Goal: Task Accomplishment & Management: Complete application form

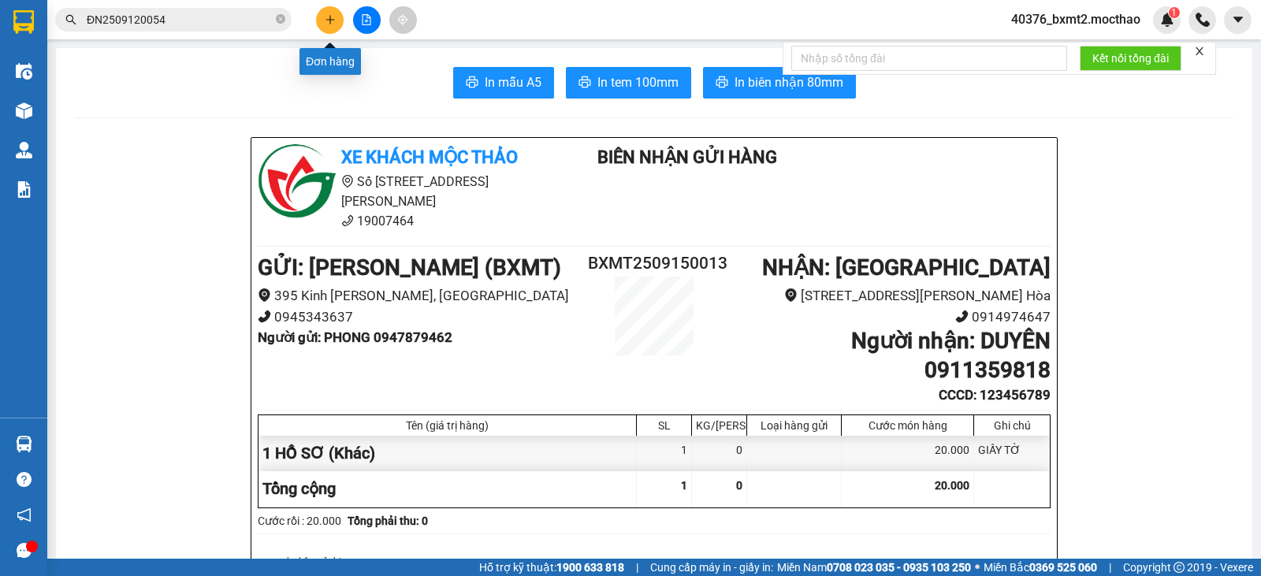
click at [323, 26] on button at bounding box center [330, 20] width 28 height 28
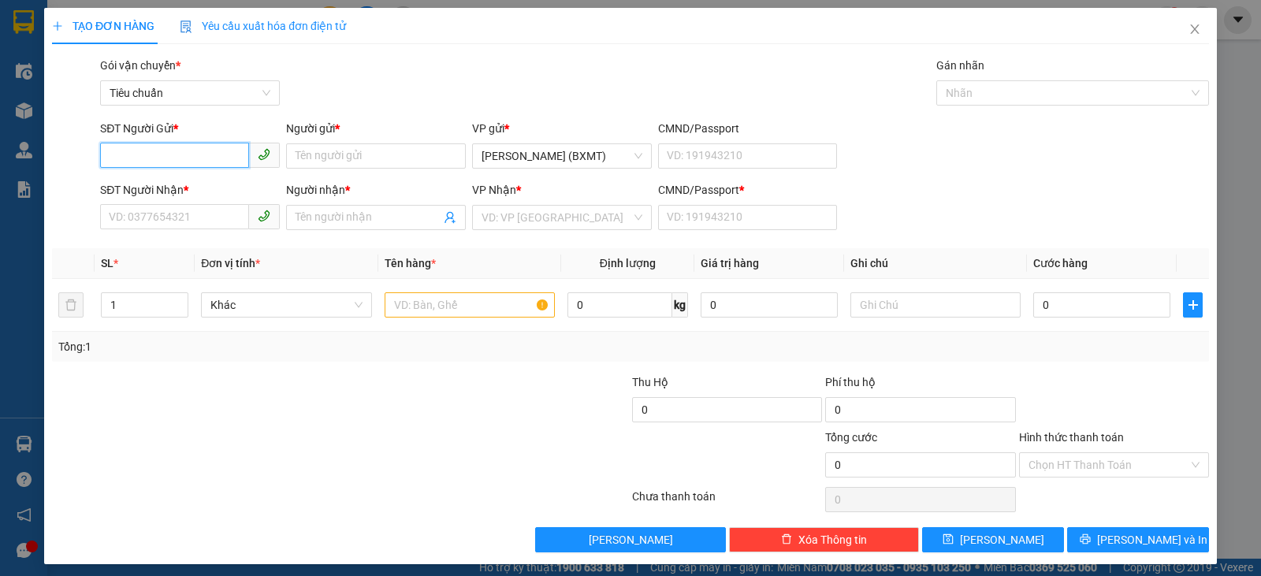
click at [157, 164] on input "SĐT Người Gửi *" at bounding box center [174, 155] width 149 height 25
click at [132, 217] on input "SĐT Người Nhận *" at bounding box center [174, 216] width 149 height 25
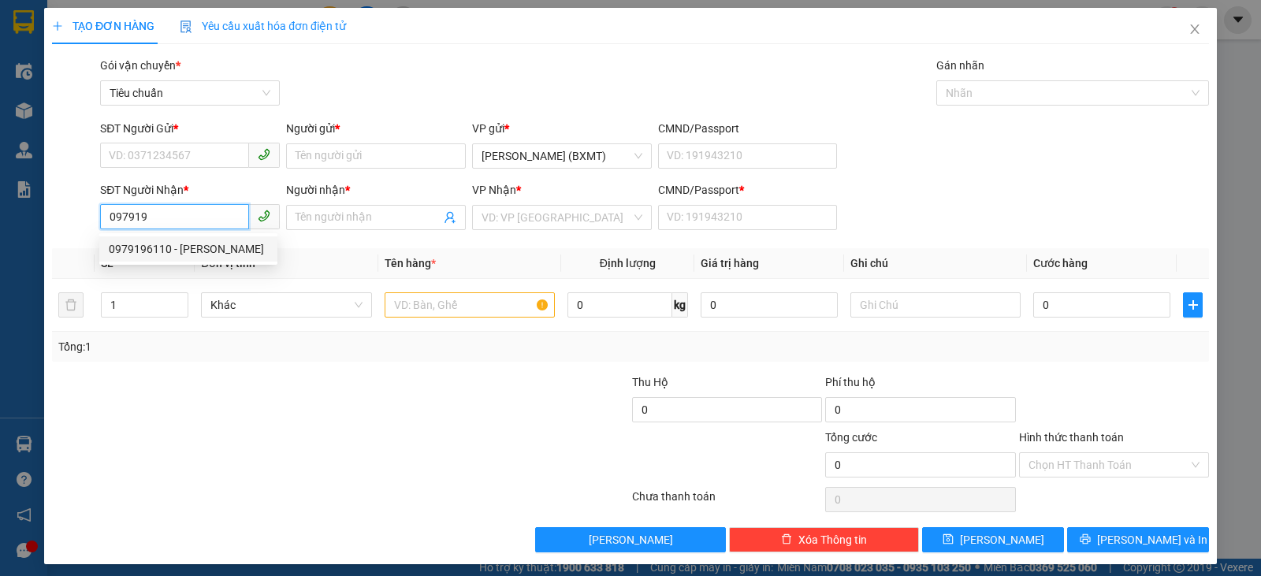
click at [183, 254] on div "0979196110 - [PERSON_NAME]" at bounding box center [188, 248] width 159 height 17
type input "0979196110"
type input "[PERSON_NAME]"
type input "0"
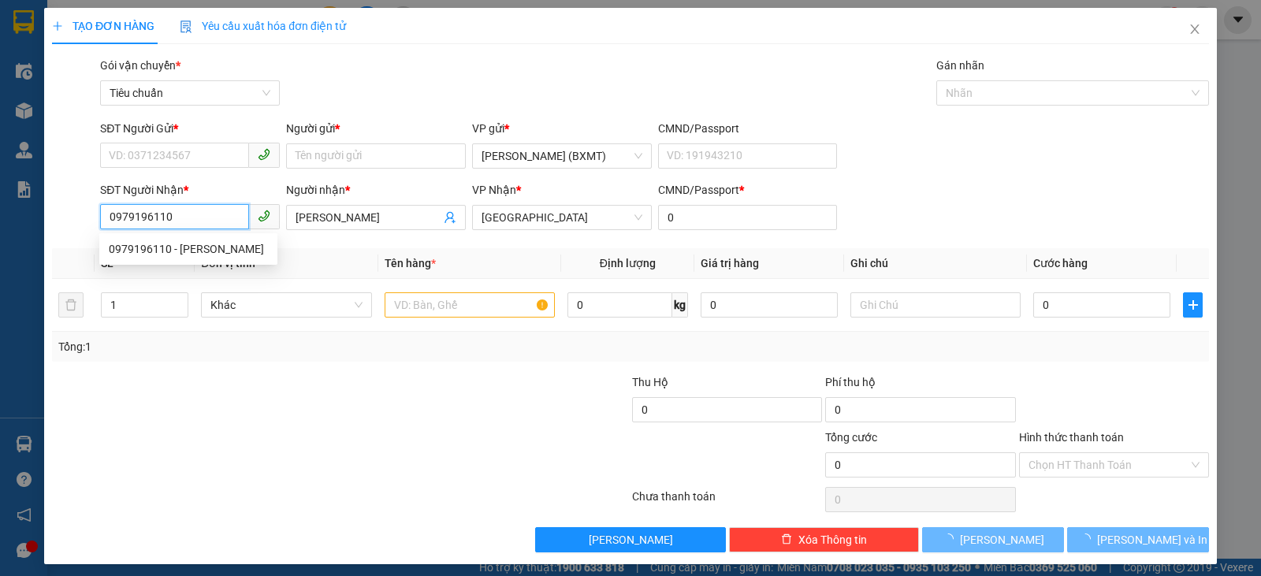
type input "30.000"
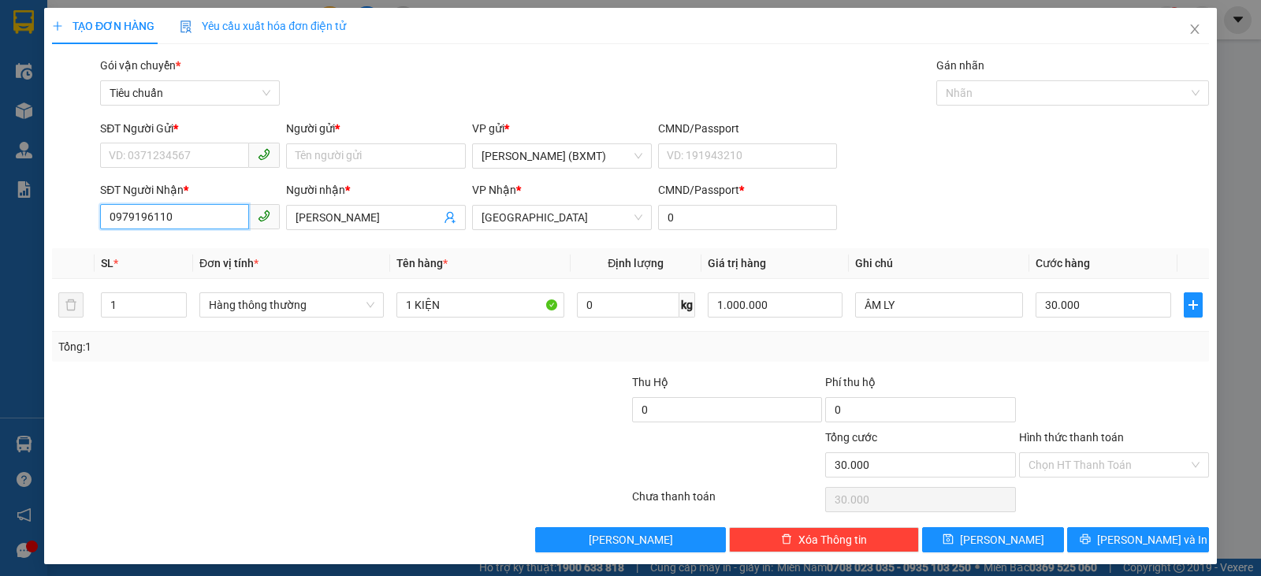
type input "0979196110"
click at [180, 142] on div "SĐT Người Gửi *" at bounding box center [190, 132] width 180 height 24
click at [174, 152] on input "SĐT Người Gửi *" at bounding box center [174, 155] width 149 height 25
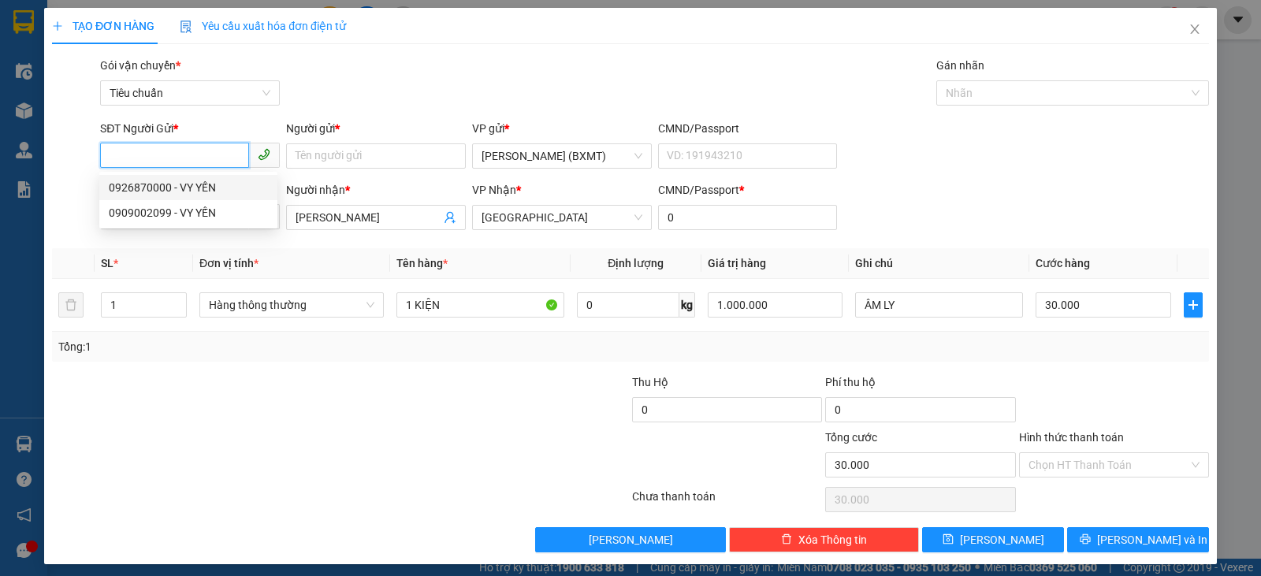
click at [164, 145] on input "SĐT Người Gửi *" at bounding box center [174, 155] width 149 height 25
type input "0886645636"
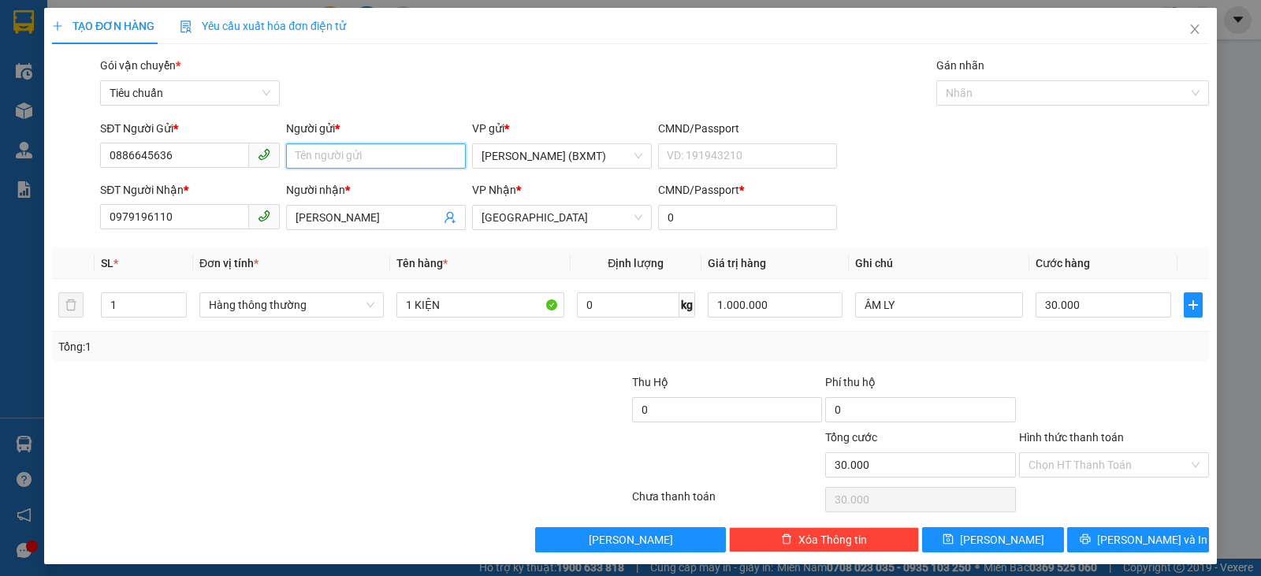
click at [343, 158] on input "Người gửi *" at bounding box center [376, 155] width 180 height 25
click at [291, 301] on span "Hàng thông thường" at bounding box center [292, 305] width 166 height 24
type input "CTY NIKODO"
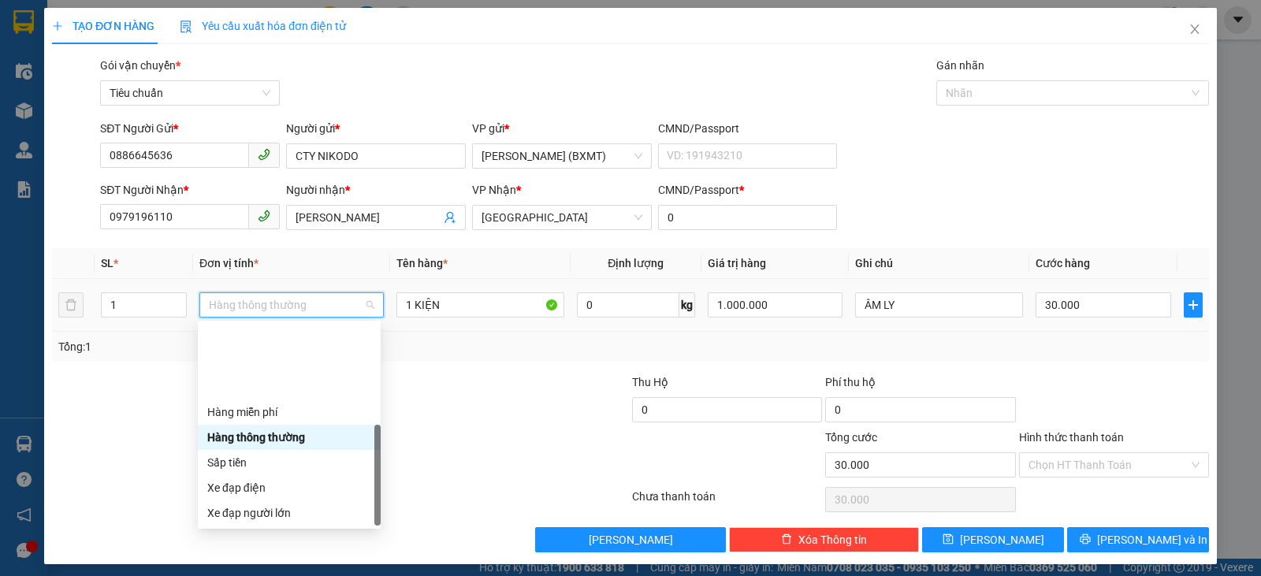
scroll to position [101, 0]
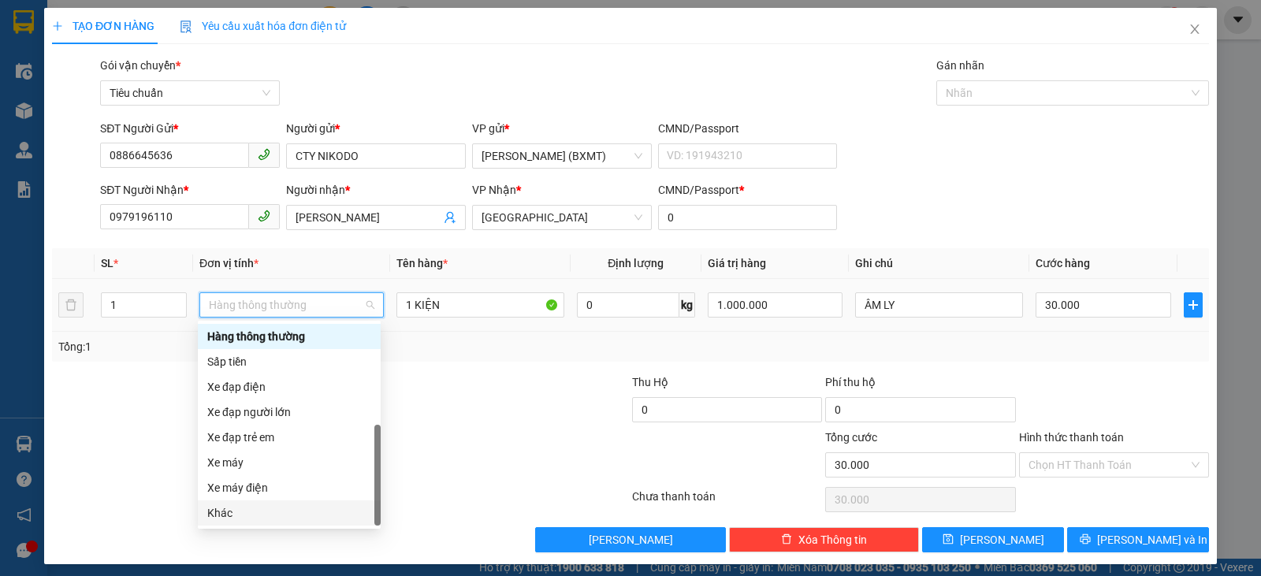
click at [230, 518] on div "Khác" at bounding box center [289, 513] width 164 height 17
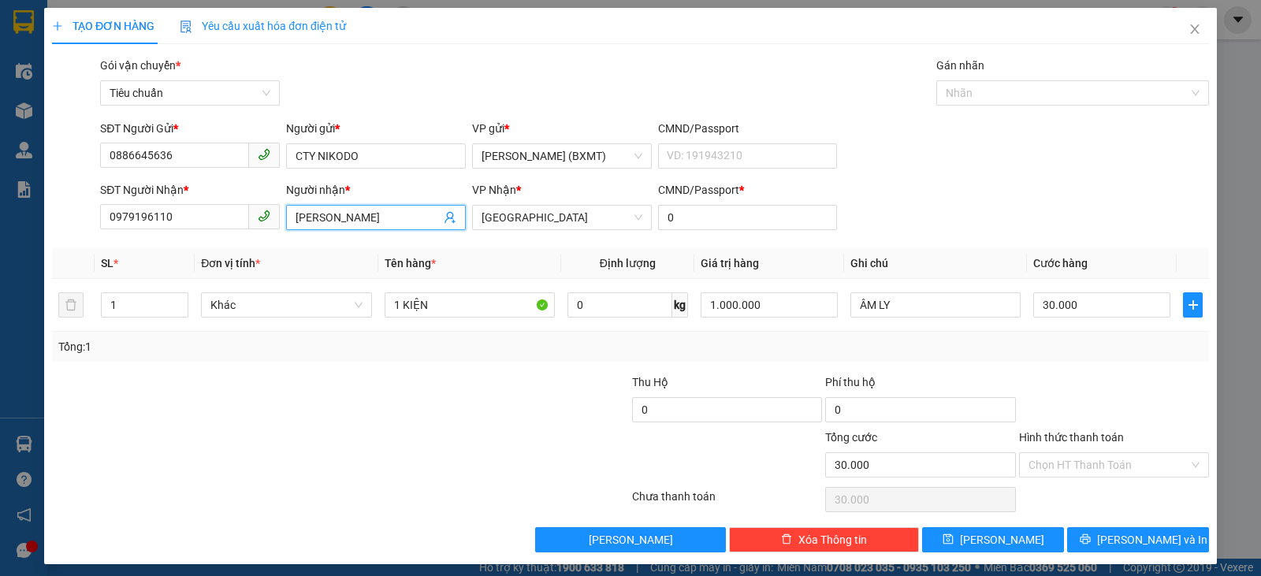
drag, startPoint x: 366, startPoint y: 218, endPoint x: 290, endPoint y: 216, distance: 75.7
click at [290, 216] on span "[PERSON_NAME]" at bounding box center [376, 217] width 180 height 25
type input "D"
type input "[PERSON_NAME]"
click at [1137, 311] on input "30.000" at bounding box center [1102, 304] width 137 height 25
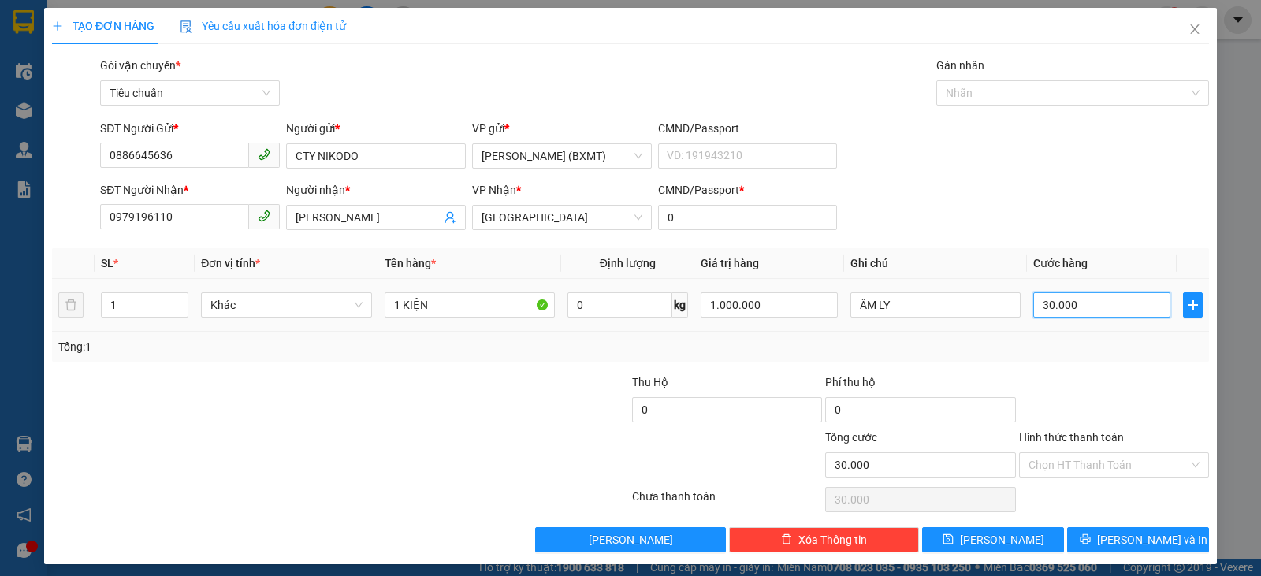
type input "5"
type input "50"
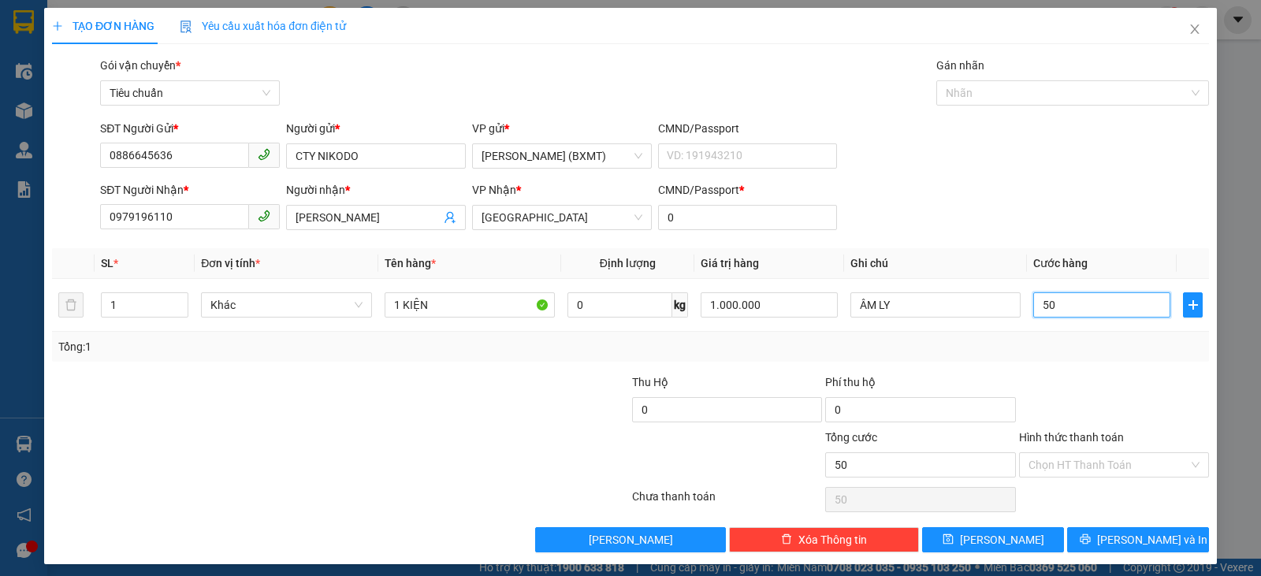
type input "50"
type input "50.000"
click at [1112, 367] on div "Transit Pickup Surcharge Ids Transit Deliver Surcharge Ids Transit Deliver Surc…" at bounding box center [630, 305] width 1157 height 496
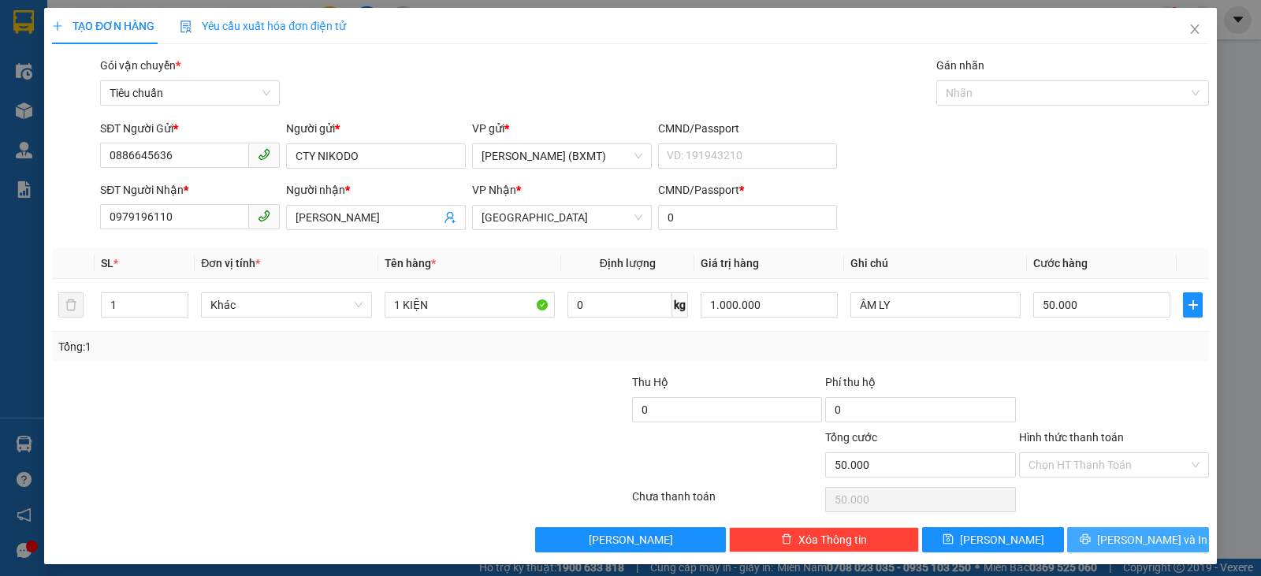
click at [1141, 533] on span "[PERSON_NAME] và In" at bounding box center [1152, 539] width 110 height 17
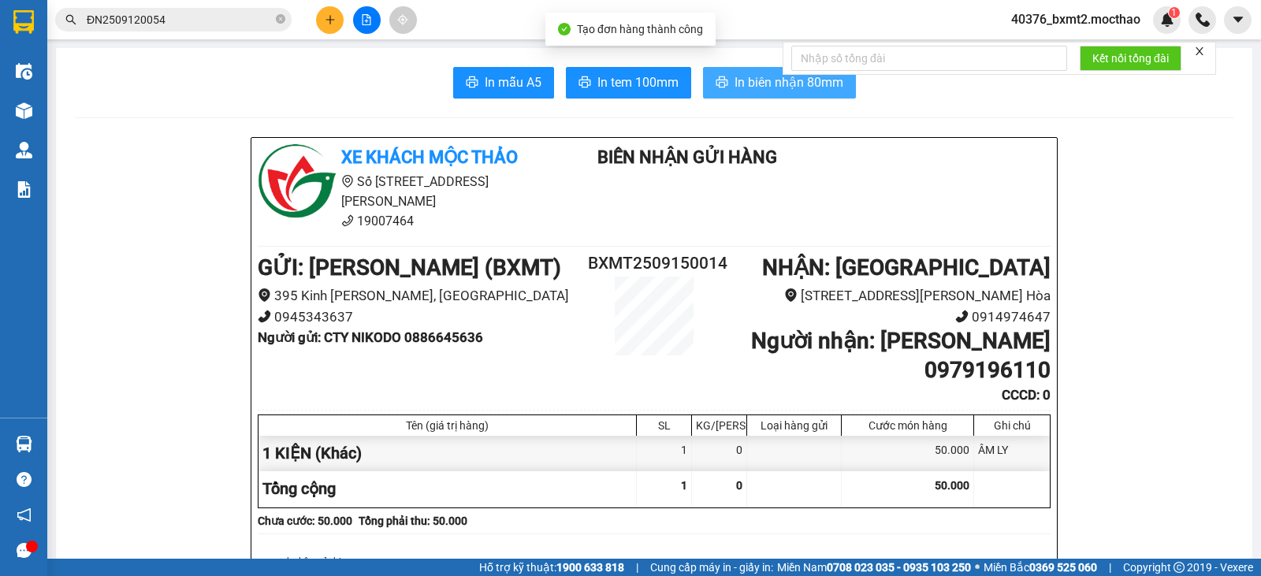
click at [722, 81] on icon "printer" at bounding box center [722, 82] width 13 height 13
click at [614, 81] on span "In tem 100mm" at bounding box center [638, 83] width 81 height 20
click at [322, 15] on button at bounding box center [330, 20] width 28 height 28
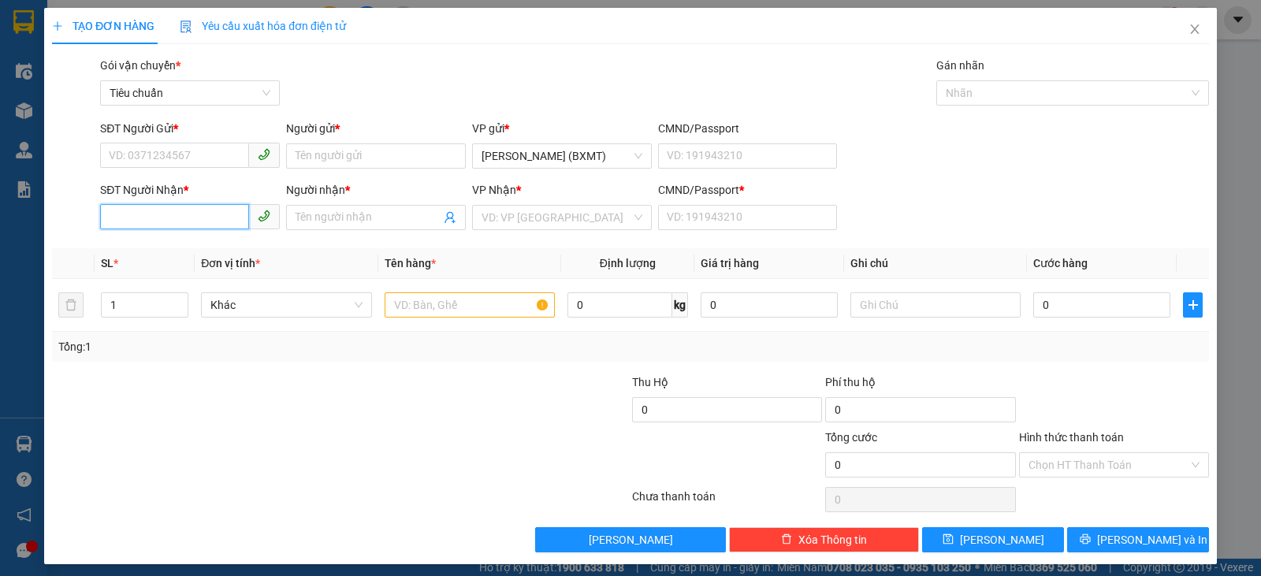
click at [170, 222] on input "SĐT Người Nhận *" at bounding box center [174, 216] width 149 height 25
click at [248, 252] on div "0919041631 - SINH" at bounding box center [188, 248] width 159 height 17
type input "0919041631"
type input "SINH"
type input "0"
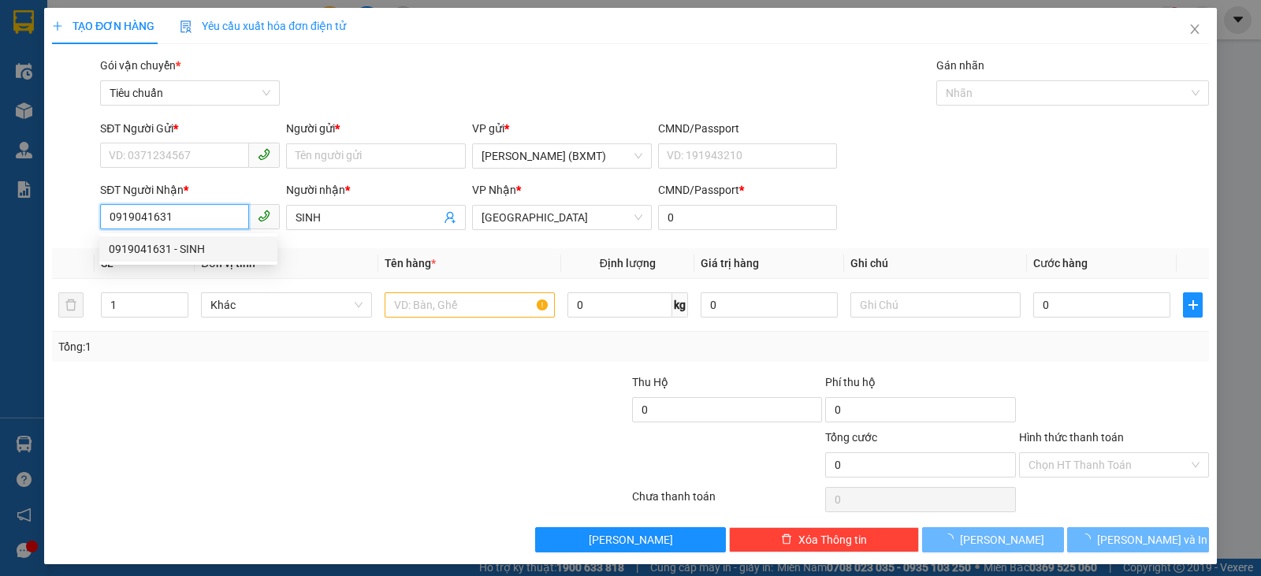
type input "160.000"
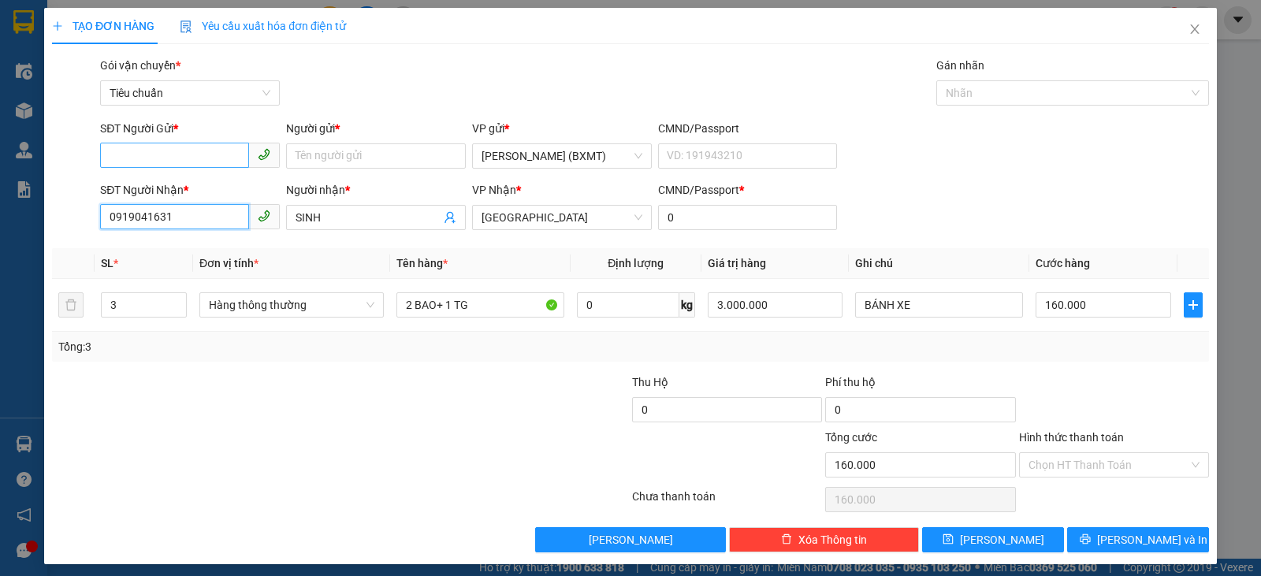
type input "0919041631"
click at [192, 152] on input "SĐT Người Gửi *" at bounding box center [174, 155] width 149 height 25
click at [192, 215] on div "0902723232 - PRO HARDWARE" at bounding box center [188, 212] width 159 height 17
type input "0902723232"
type input "PRO HARDWARE"
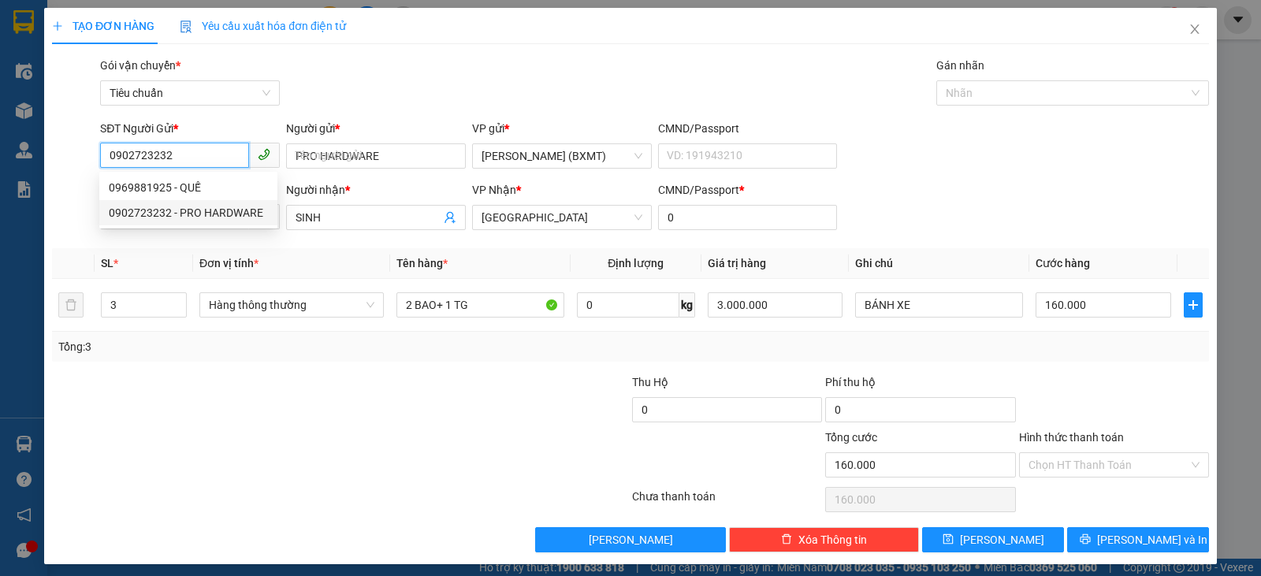
type input "50.000"
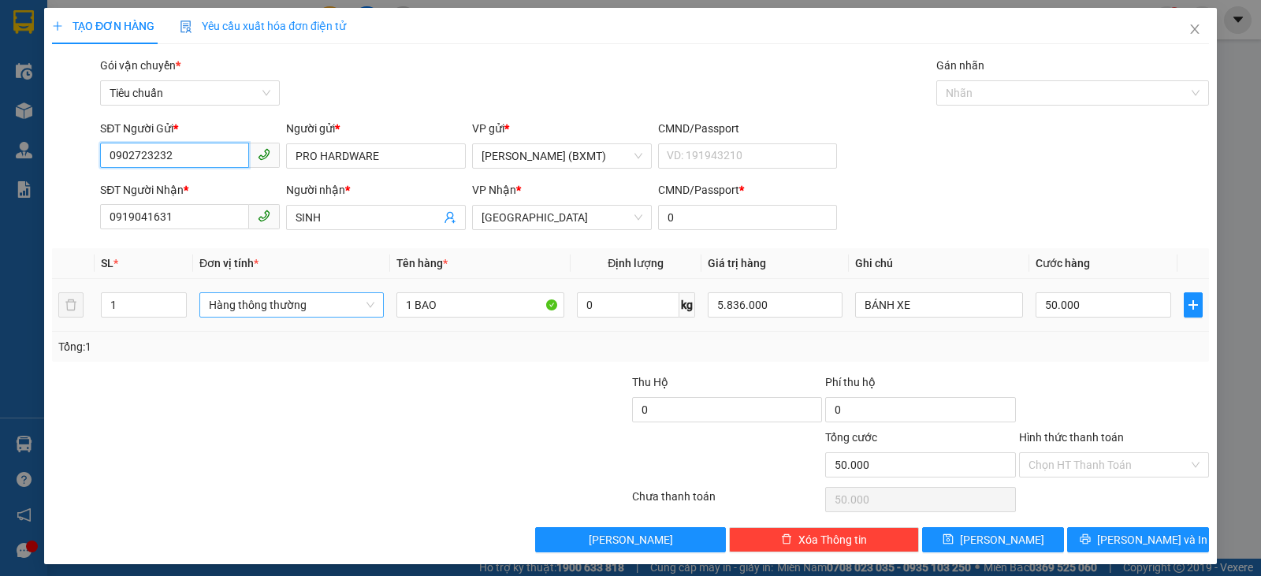
click at [283, 312] on span "Hàng thông thường" at bounding box center [292, 305] width 166 height 24
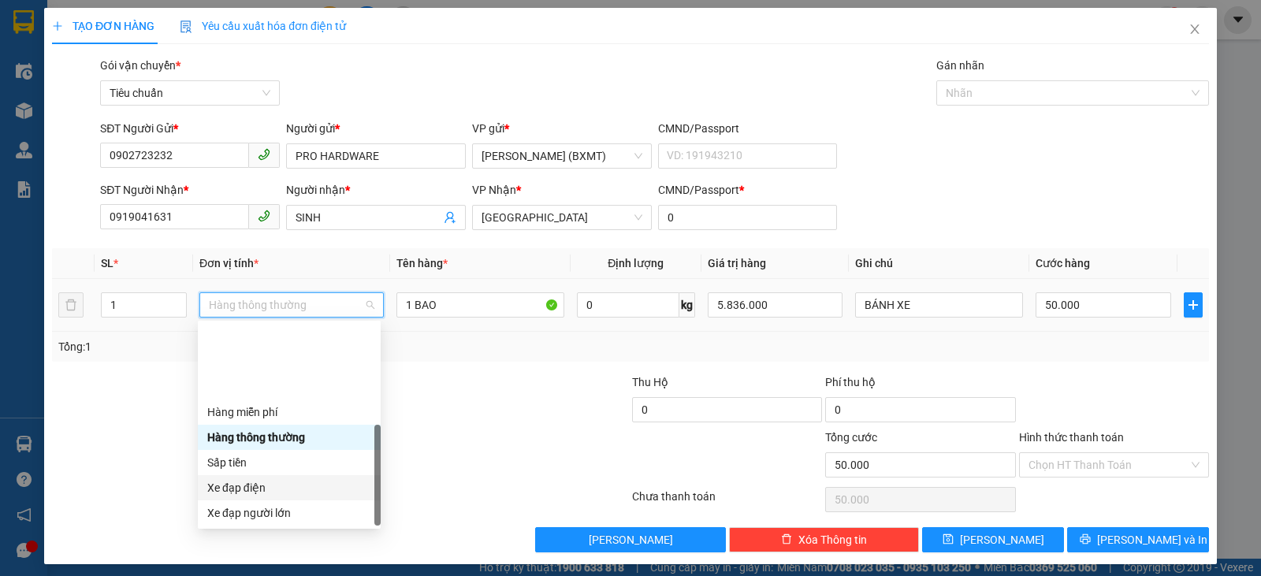
scroll to position [101, 0]
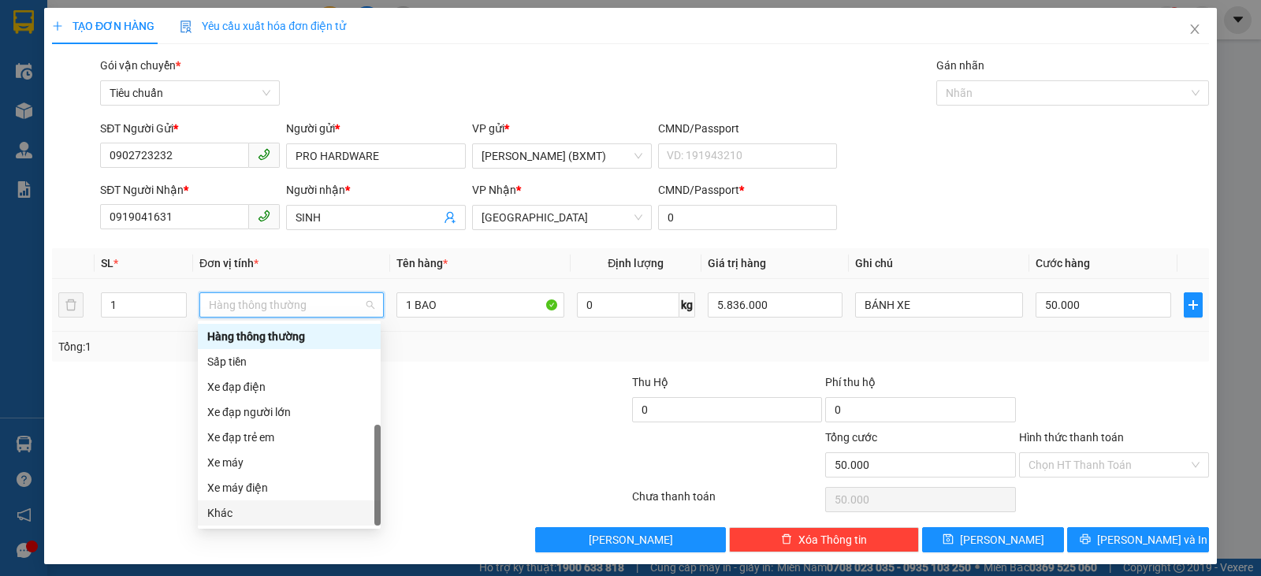
click at [248, 519] on div "Khác" at bounding box center [289, 513] width 164 height 17
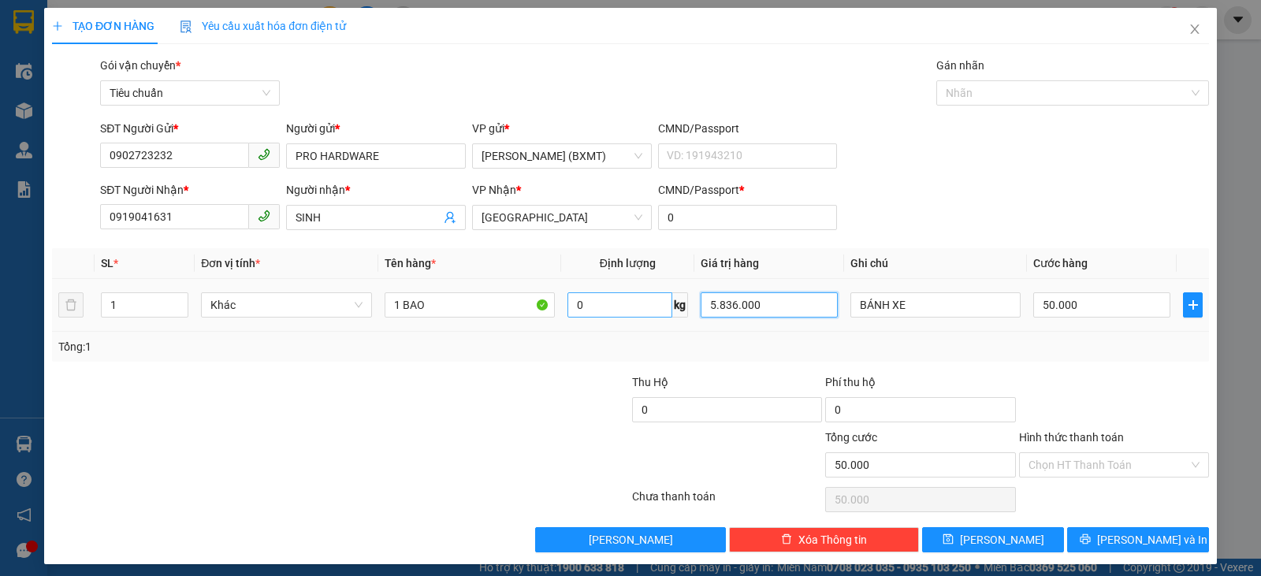
drag, startPoint x: 766, startPoint y: 306, endPoint x: 637, endPoint y: 299, distance: 128.7
click at [637, 299] on tr "1 Khác 1 BAO 0 kg 5.836.000 BÁNH XE 50.000" at bounding box center [630, 305] width 1157 height 53
type input "2.336.000"
click at [1119, 305] on input "50.000" at bounding box center [1102, 304] width 137 height 25
type input "0"
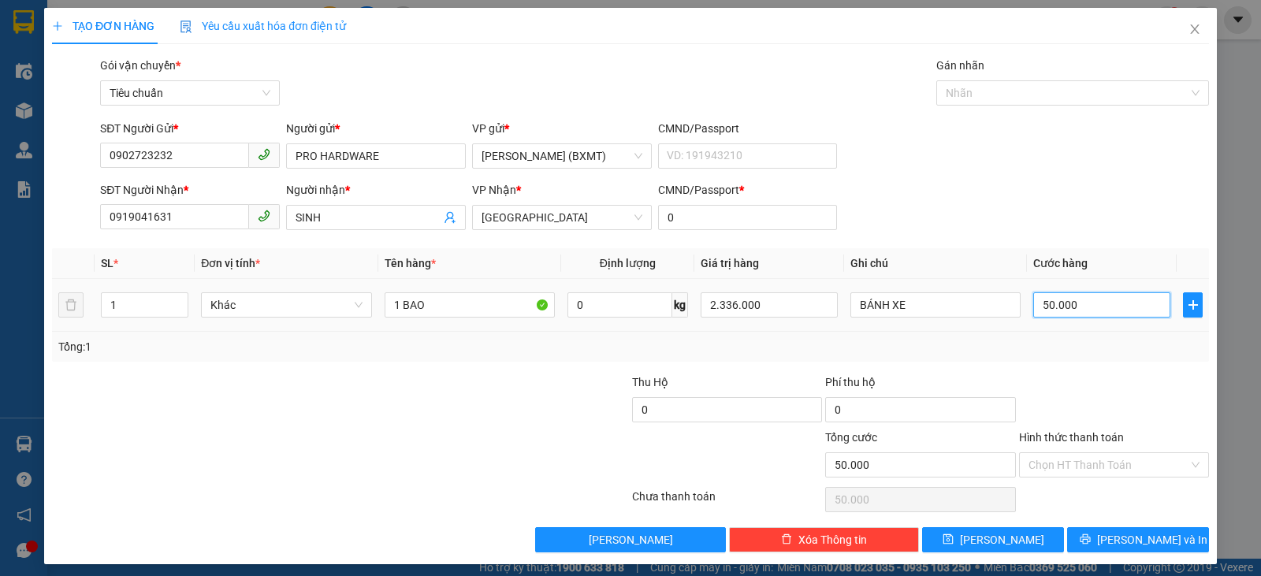
type input "0"
type input "6"
type input "060"
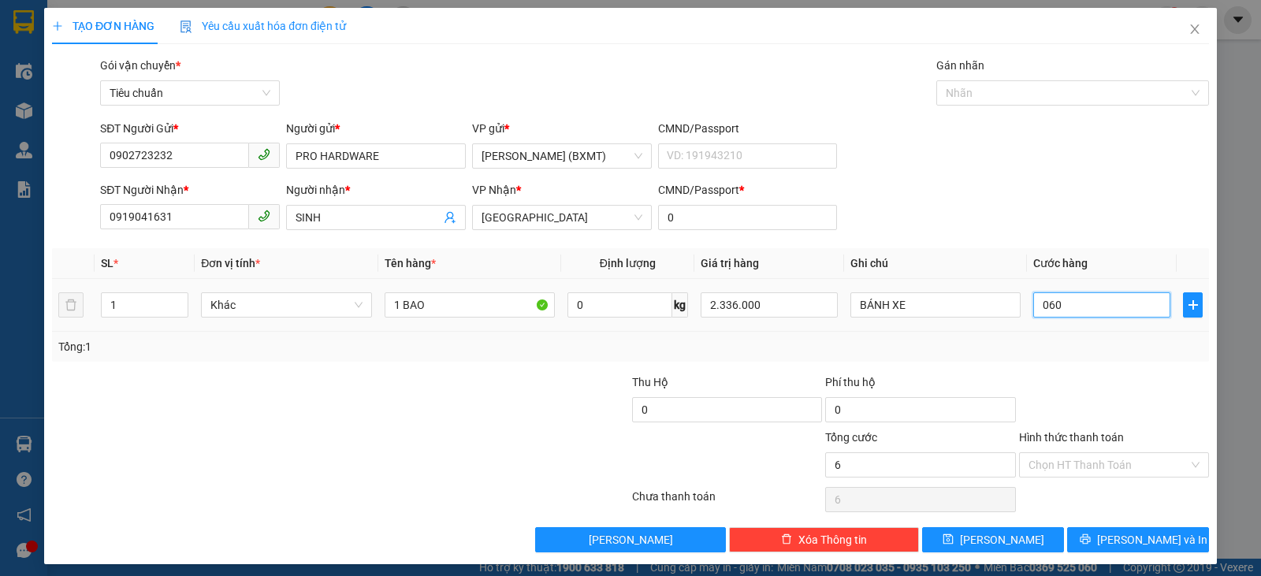
type input "60"
type input "060"
type input "60.000"
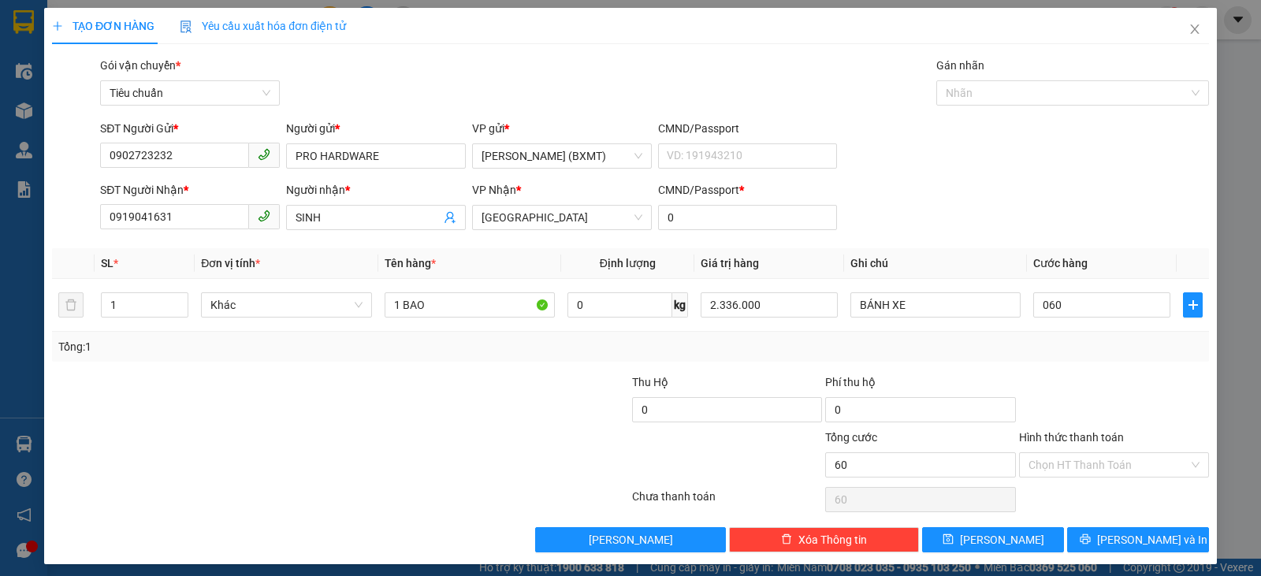
type input "60.000"
click at [1157, 376] on div at bounding box center [1114, 401] width 193 height 55
drag, startPoint x: 946, startPoint y: 302, endPoint x: 834, endPoint y: 305, distance: 112.0
click at [834, 305] on tr "1 Khác 1 BAO 0 kg 2.336.000 BÁNH XE 60.000" at bounding box center [630, 305] width 1157 height 53
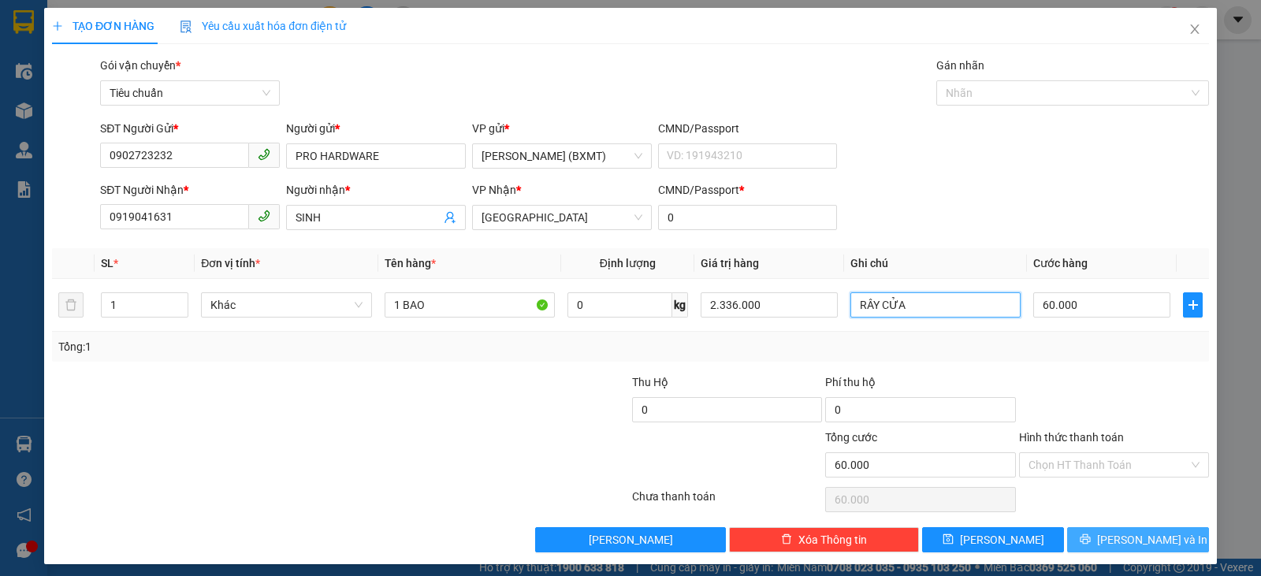
type input "RÂY CỬA"
click at [1160, 540] on button "[PERSON_NAME] và In" at bounding box center [1138, 539] width 142 height 25
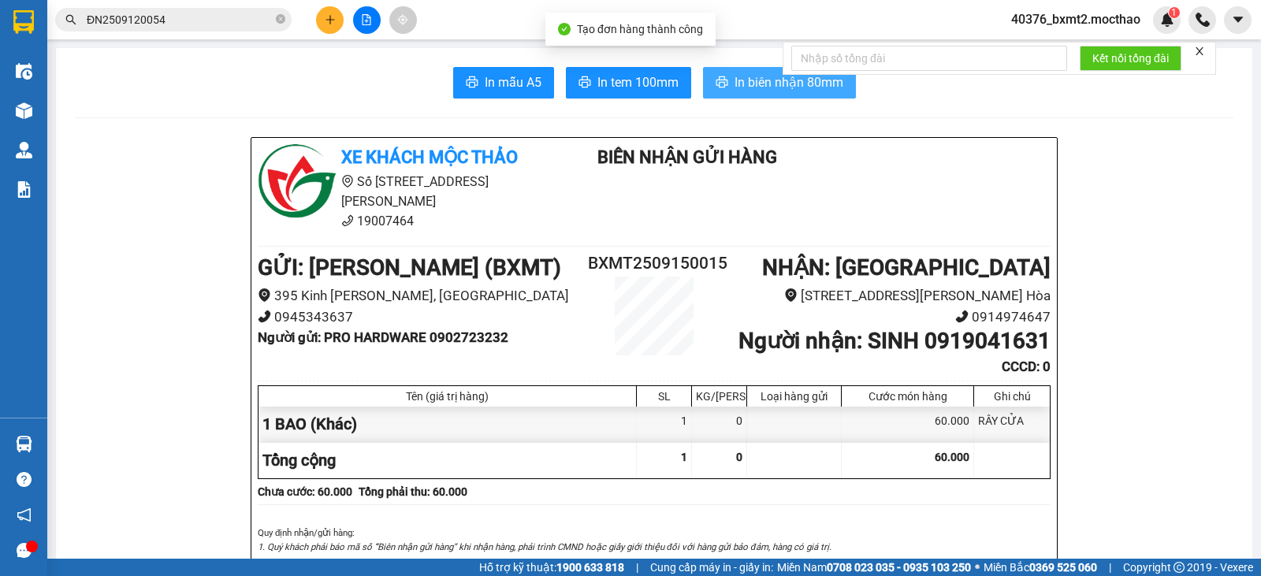
click at [752, 76] on span "In biên nhận 80mm" at bounding box center [789, 83] width 109 height 20
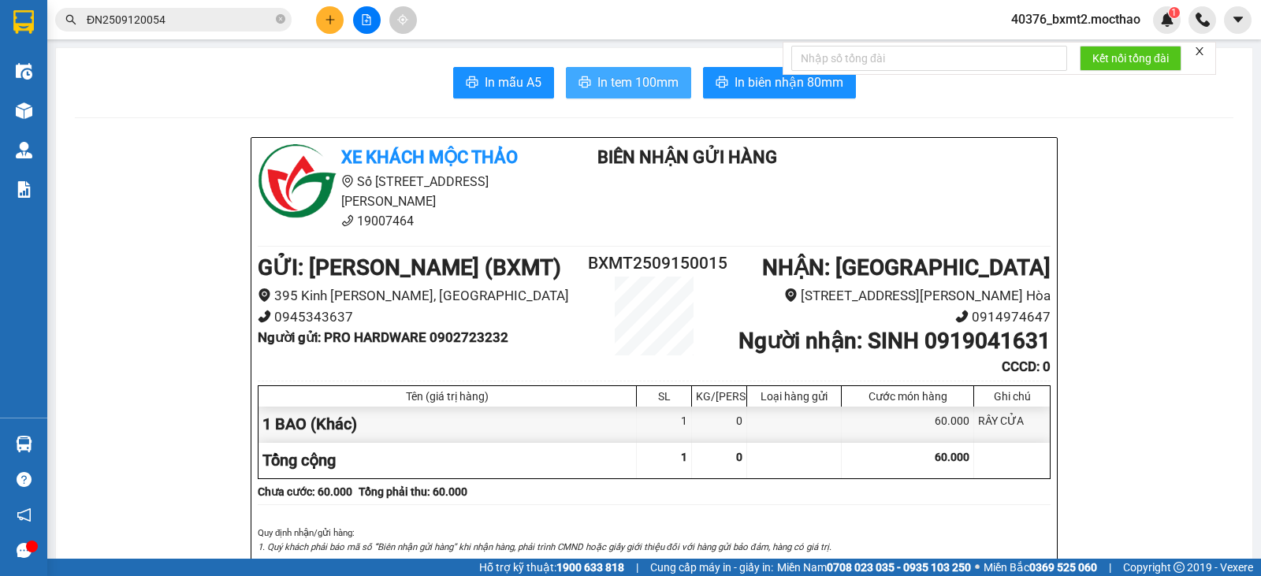
click at [615, 78] on span "In tem 100mm" at bounding box center [638, 83] width 81 height 20
click at [637, 82] on span "In tem 100mm" at bounding box center [638, 83] width 81 height 20
click at [335, 24] on icon "plus" at bounding box center [330, 19] width 11 height 11
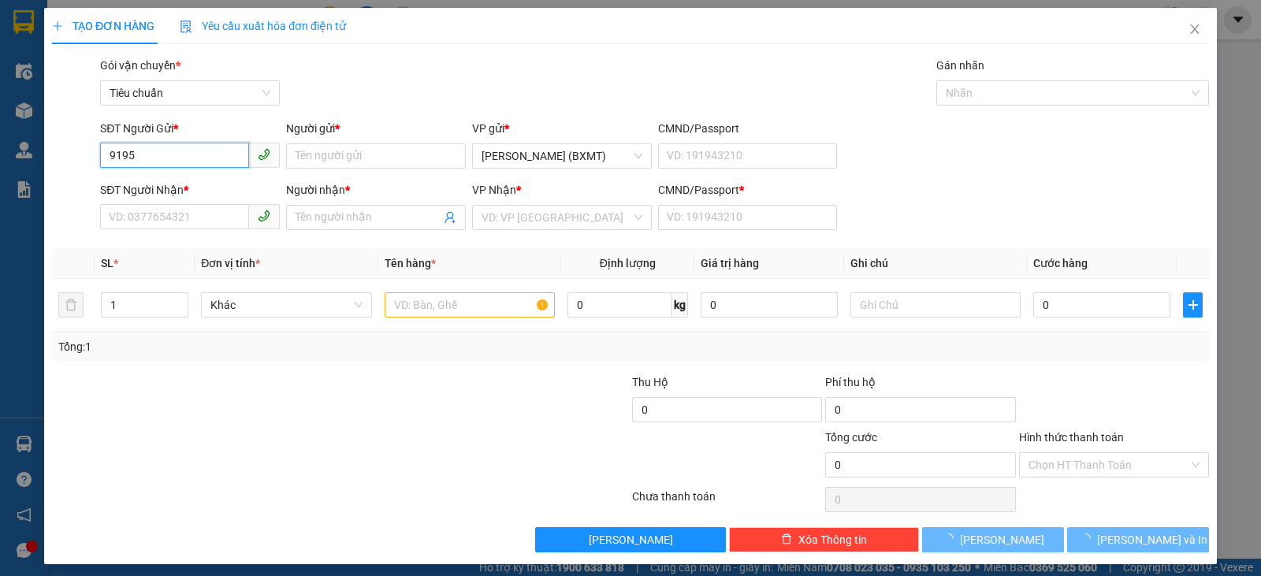
click at [211, 152] on input "9195" at bounding box center [174, 155] width 149 height 25
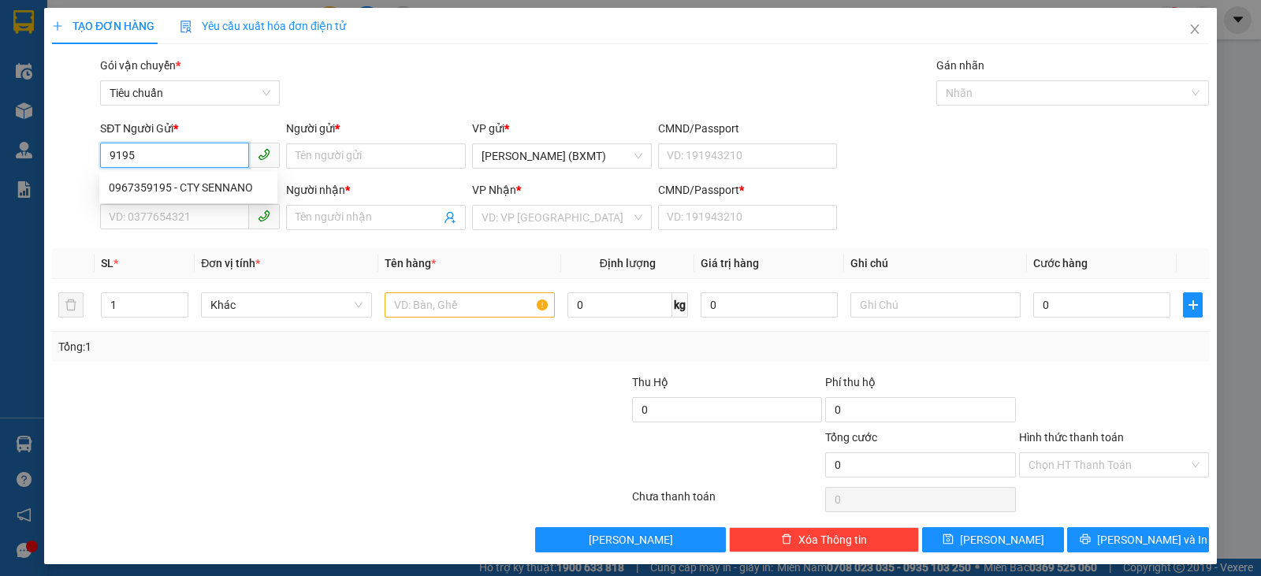
click at [225, 157] on input "9195" at bounding box center [174, 155] width 149 height 25
click at [223, 186] on div "0967359195 - CTY SENNANO" at bounding box center [188, 187] width 159 height 17
type input "0967359195"
type input "CTY SENNANO"
type input "0962762103"
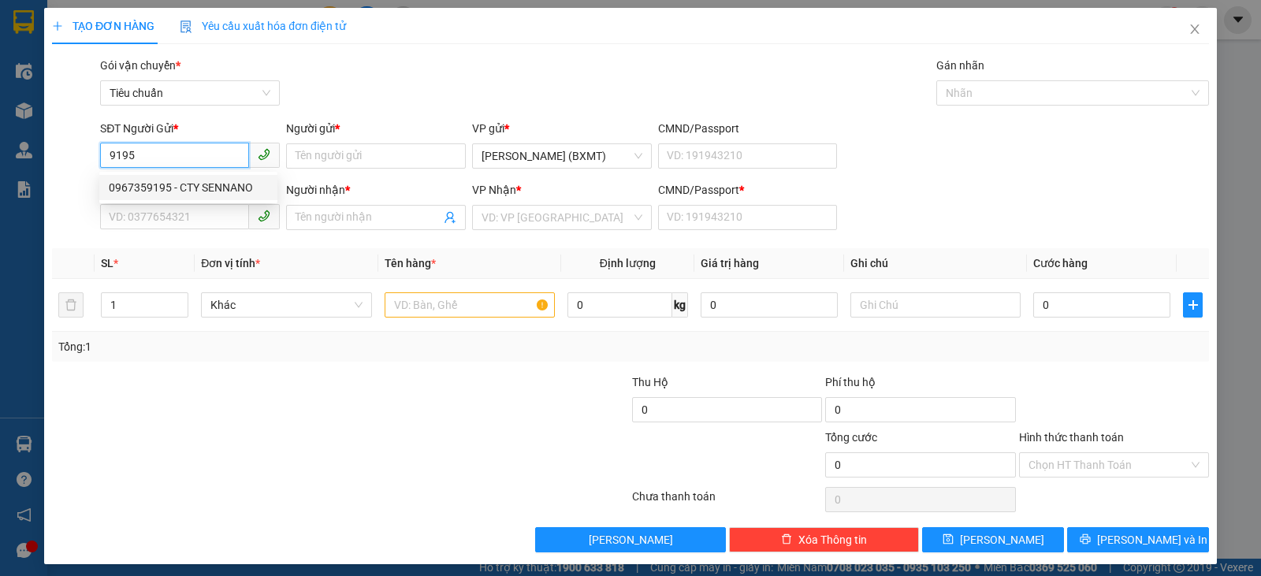
type input "LAI"
type input "0"
type input "100.000"
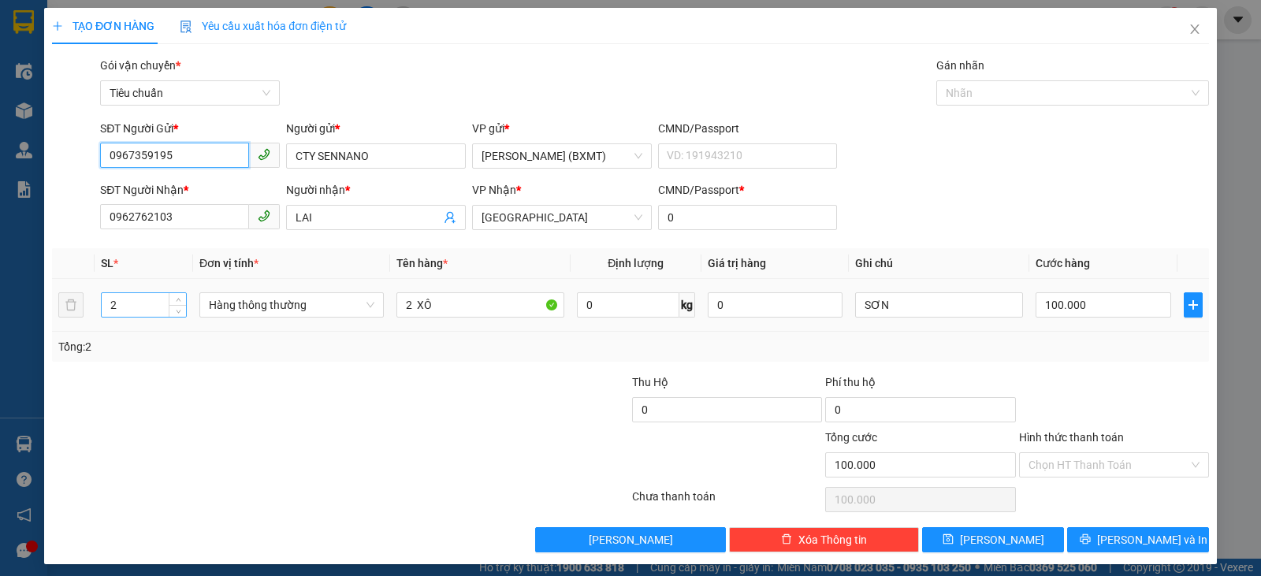
type input "0967359195"
drag, startPoint x: 131, startPoint y: 308, endPoint x: 0, endPoint y: 292, distance: 131.8
click at [0, 292] on div "TẠO ĐƠN HÀNG Yêu cầu xuất hóa đơn điện tử Transit Pickup Surcharge Ids Transit …" at bounding box center [630, 288] width 1261 height 576
click at [248, 298] on span "Hàng thông thường" at bounding box center [292, 305] width 166 height 24
type input "8"
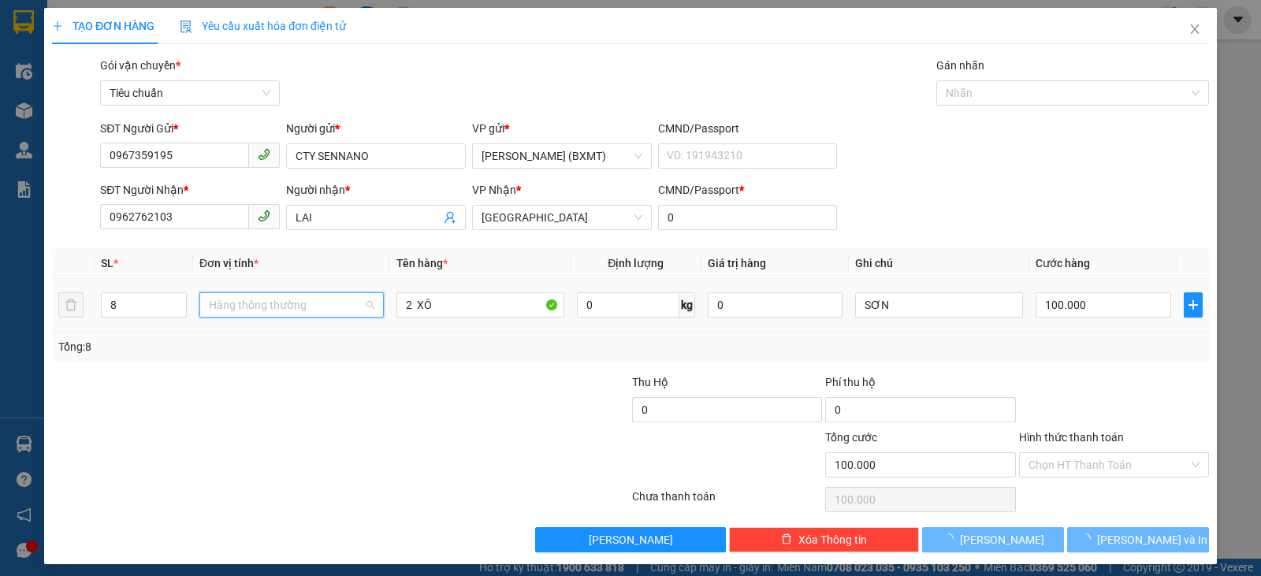
type input "0"
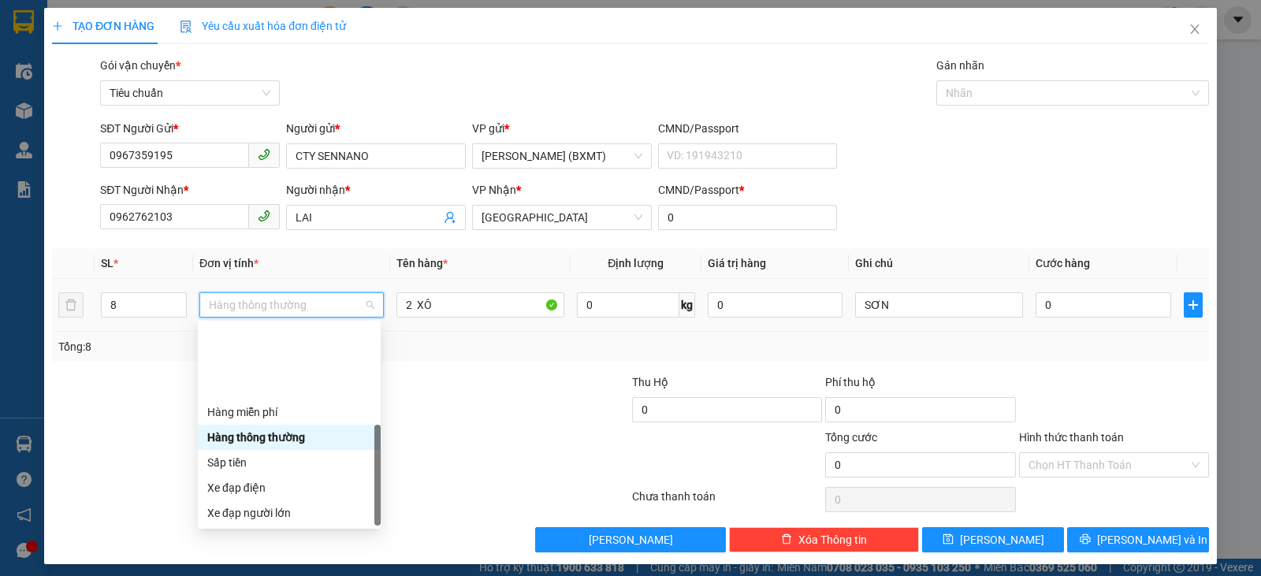
scroll to position [101, 0]
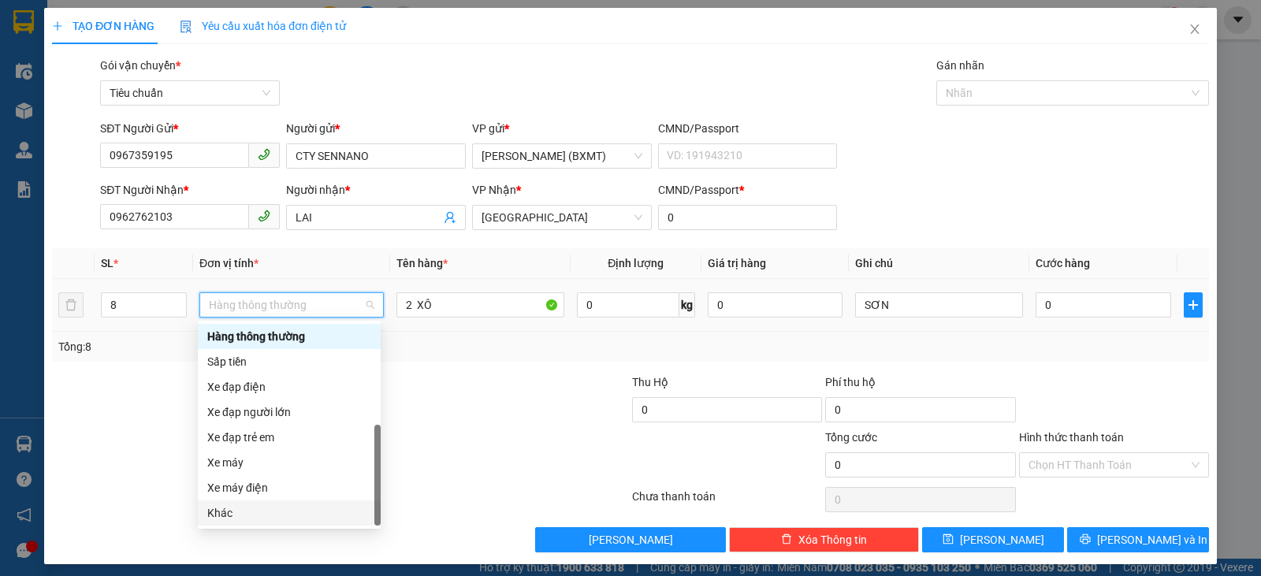
click at [228, 518] on div "Khác" at bounding box center [289, 513] width 164 height 17
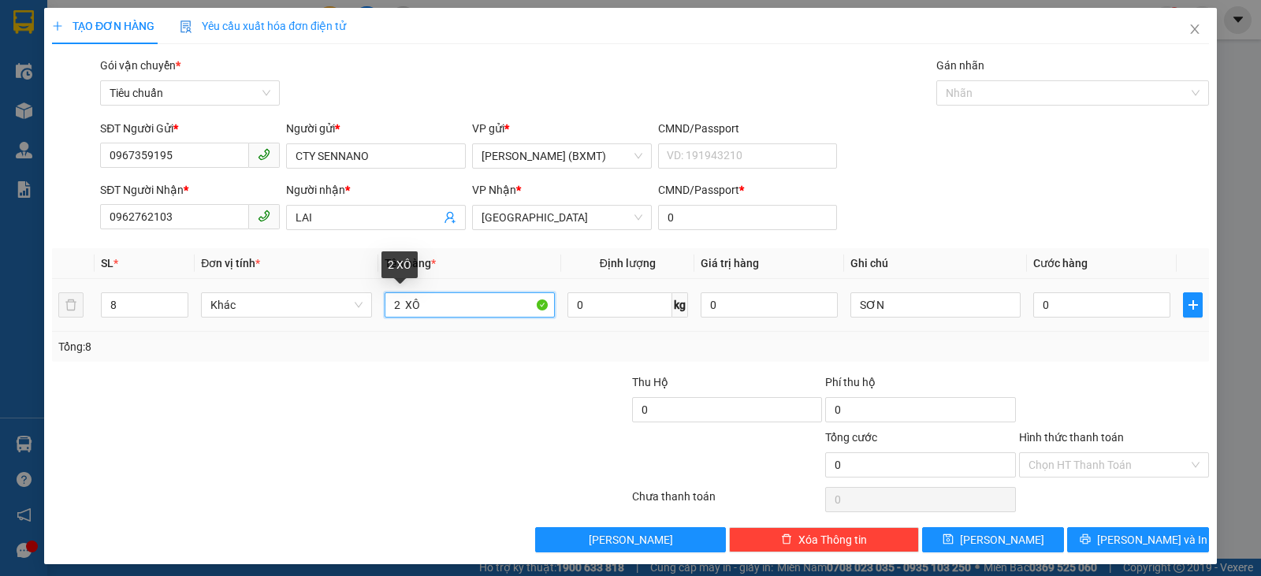
drag, startPoint x: 395, startPoint y: 304, endPoint x: 382, endPoint y: 307, distance: 12.8
click at [385, 307] on input "2 XÔ" at bounding box center [470, 304] width 170 height 25
type input "8 XÔ"
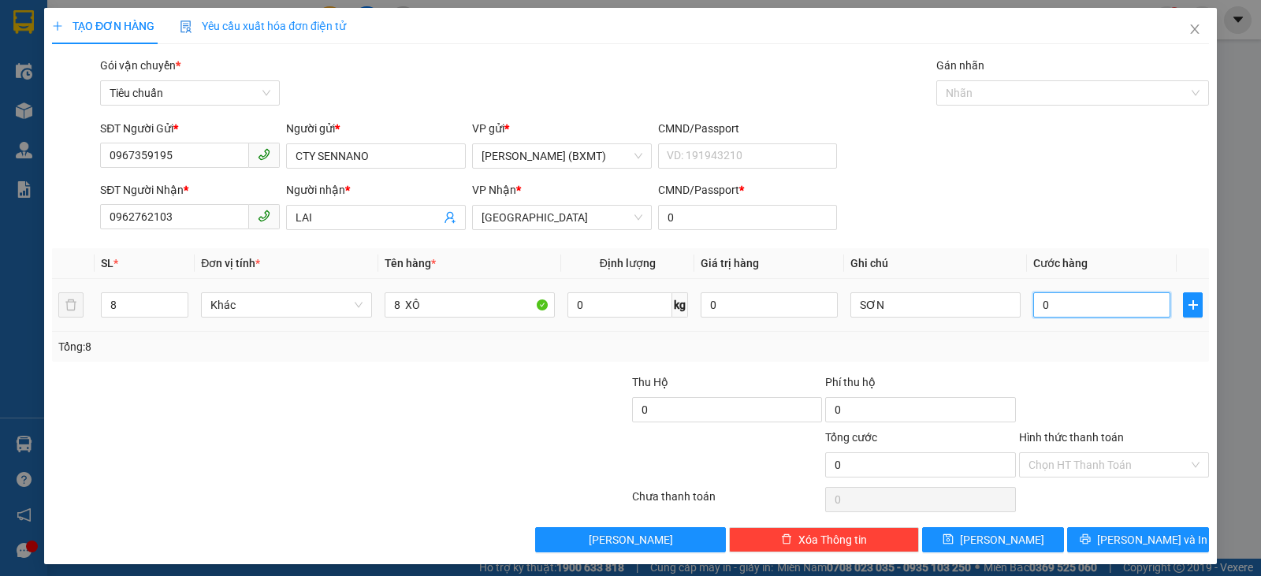
click at [1047, 300] on input "0" at bounding box center [1102, 304] width 137 height 25
type input "3"
type input "32"
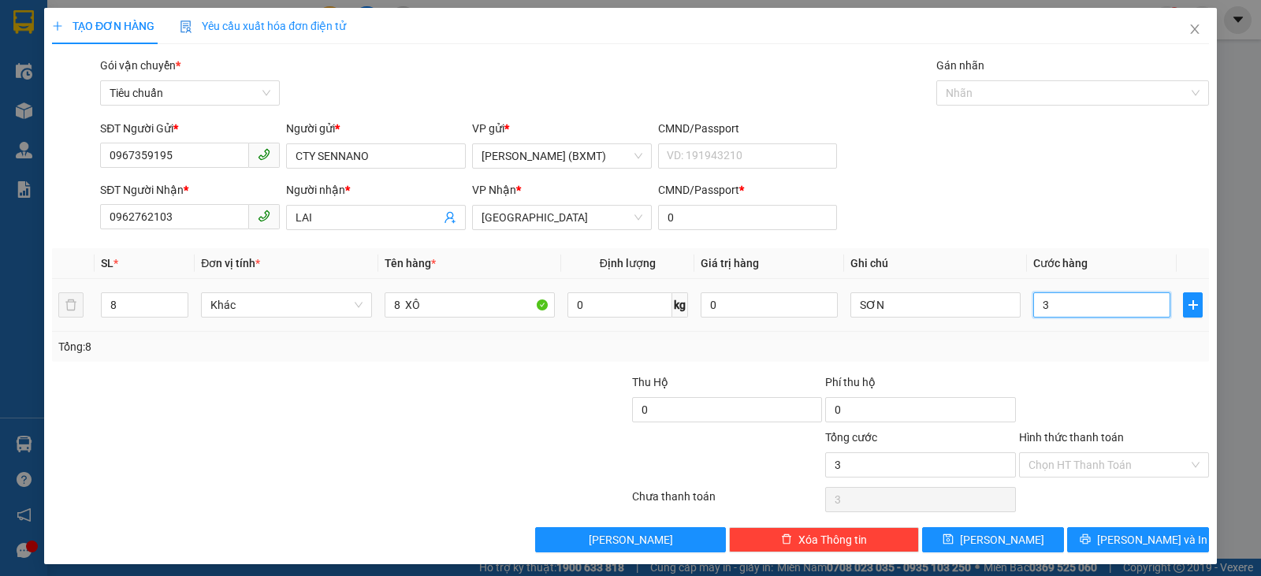
type input "32"
type input "320"
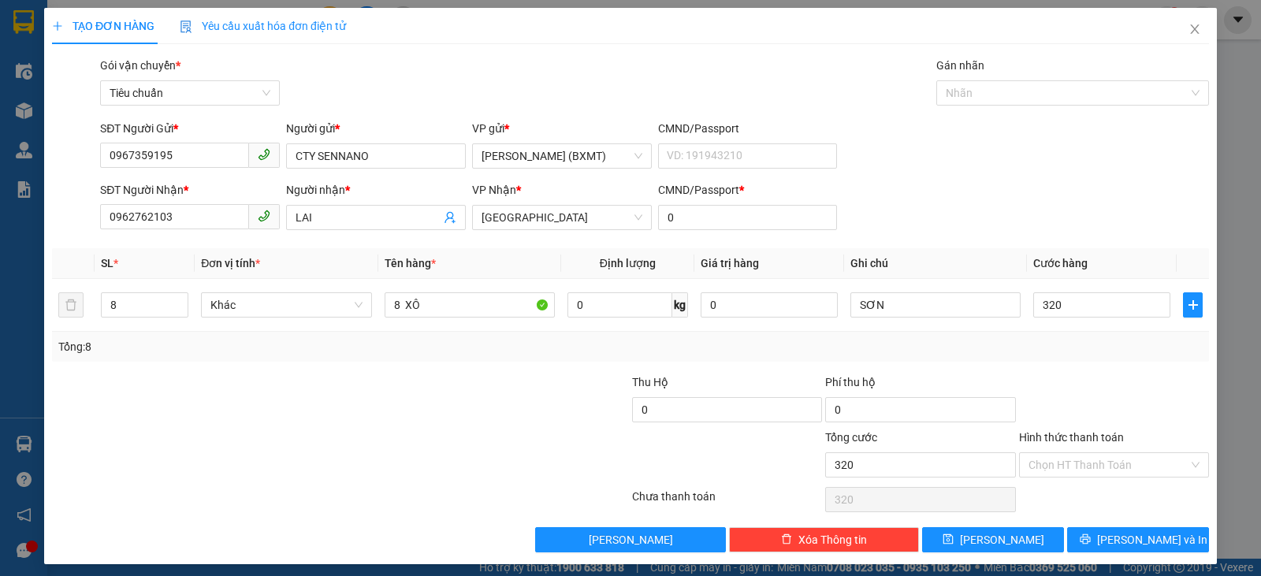
type input "320.000"
click at [1089, 348] on div "Tổng: 8" at bounding box center [630, 346] width 1145 height 17
click at [1149, 541] on span "[PERSON_NAME] và In" at bounding box center [1152, 539] width 110 height 17
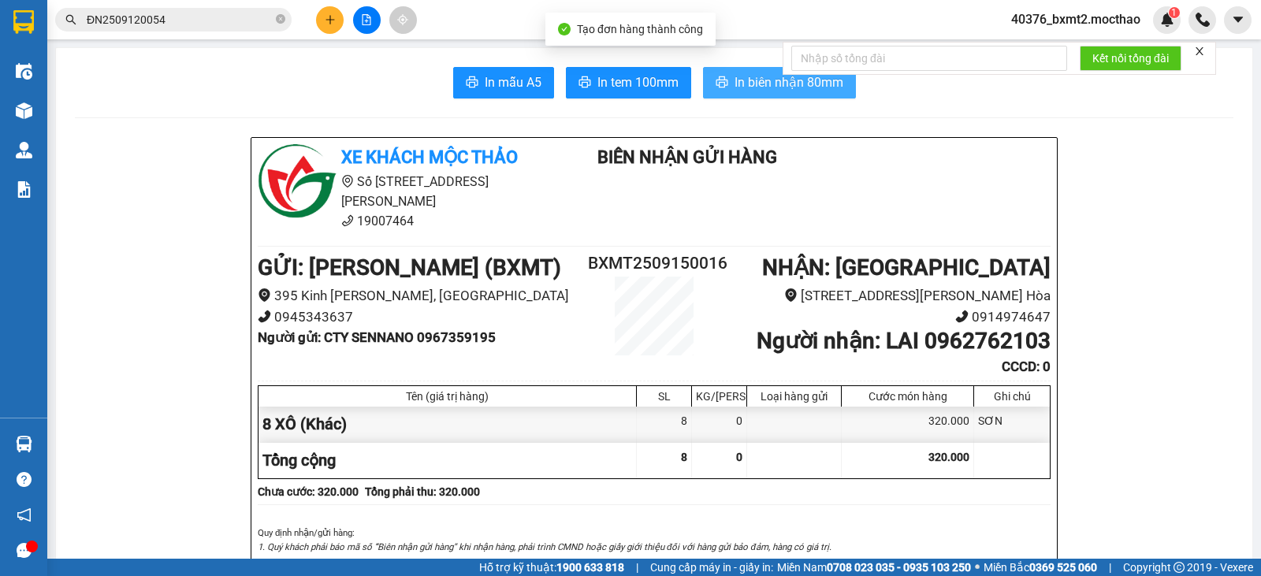
click at [765, 83] on span "In biên nhận 80mm" at bounding box center [789, 83] width 109 height 20
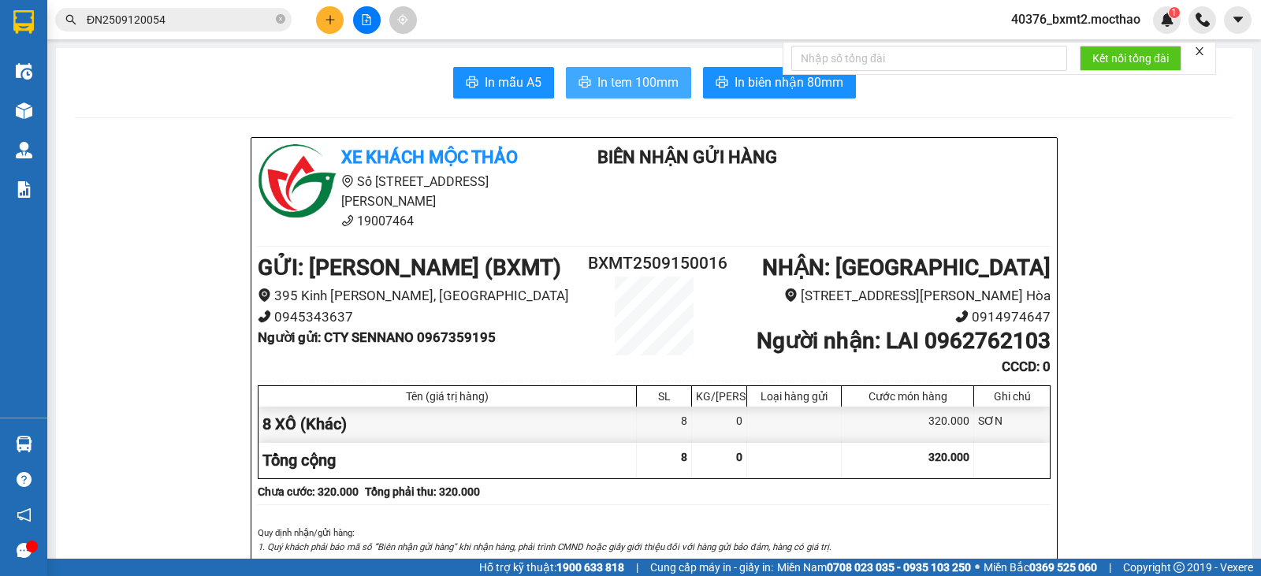
click at [650, 83] on span "In tem 100mm" at bounding box center [638, 83] width 81 height 20
click at [327, 13] on button at bounding box center [330, 20] width 28 height 28
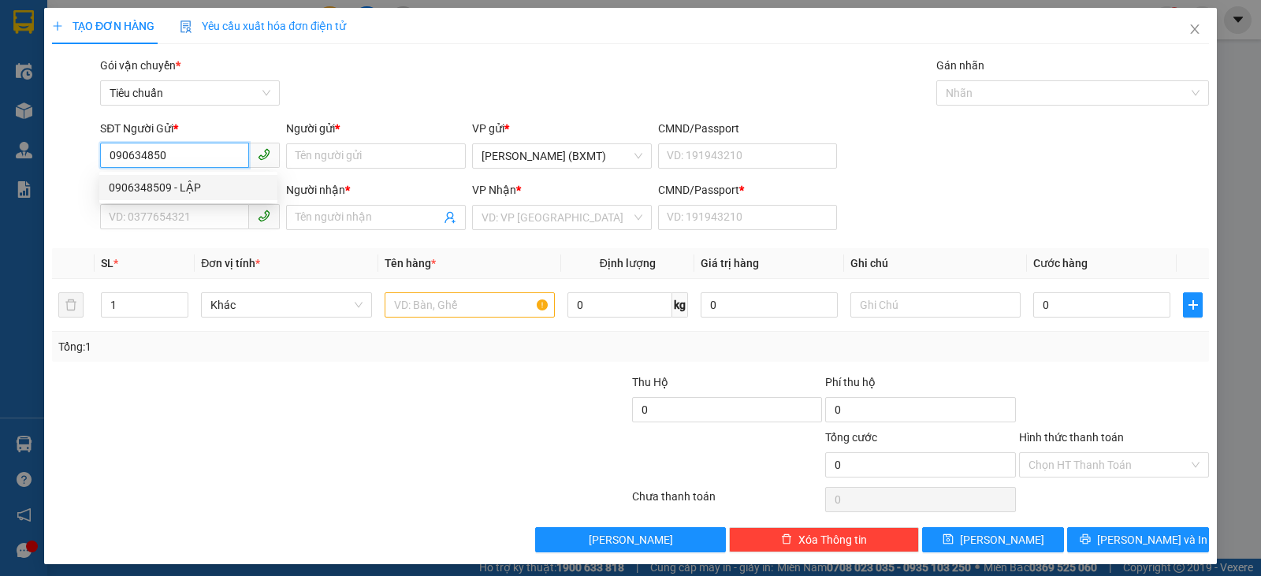
click at [188, 177] on div "0906348509 - LẬP" at bounding box center [188, 187] width 178 height 25
type input "0906348509"
type input "LẬP"
type input "0978545712"
type input "[PERSON_NAME]"
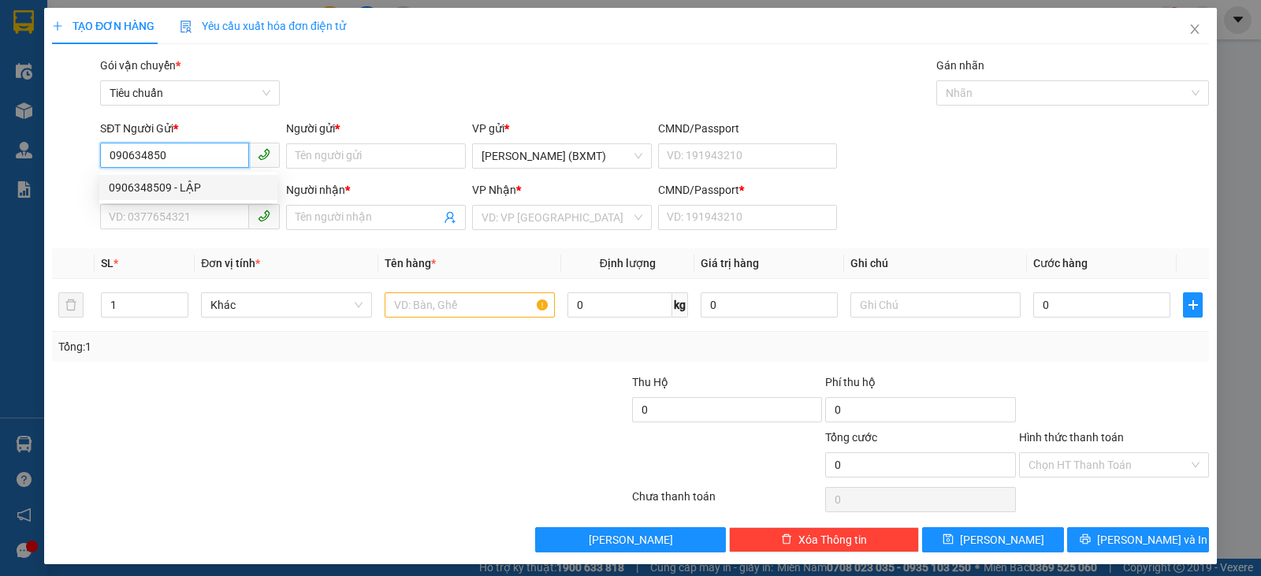
type input "0"
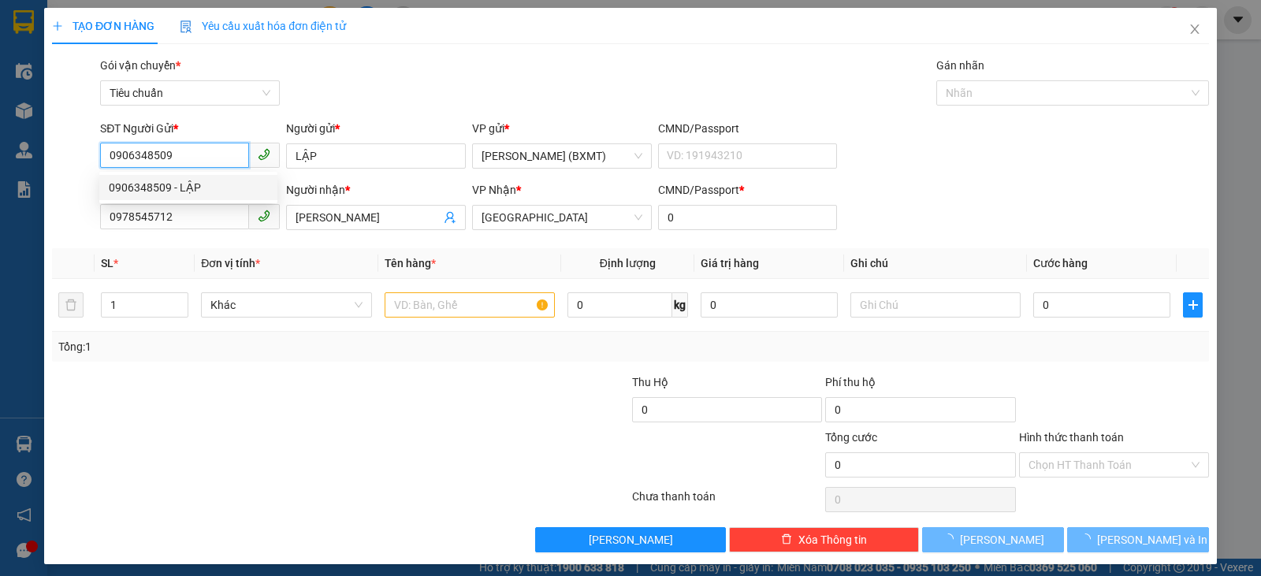
type input "50.000"
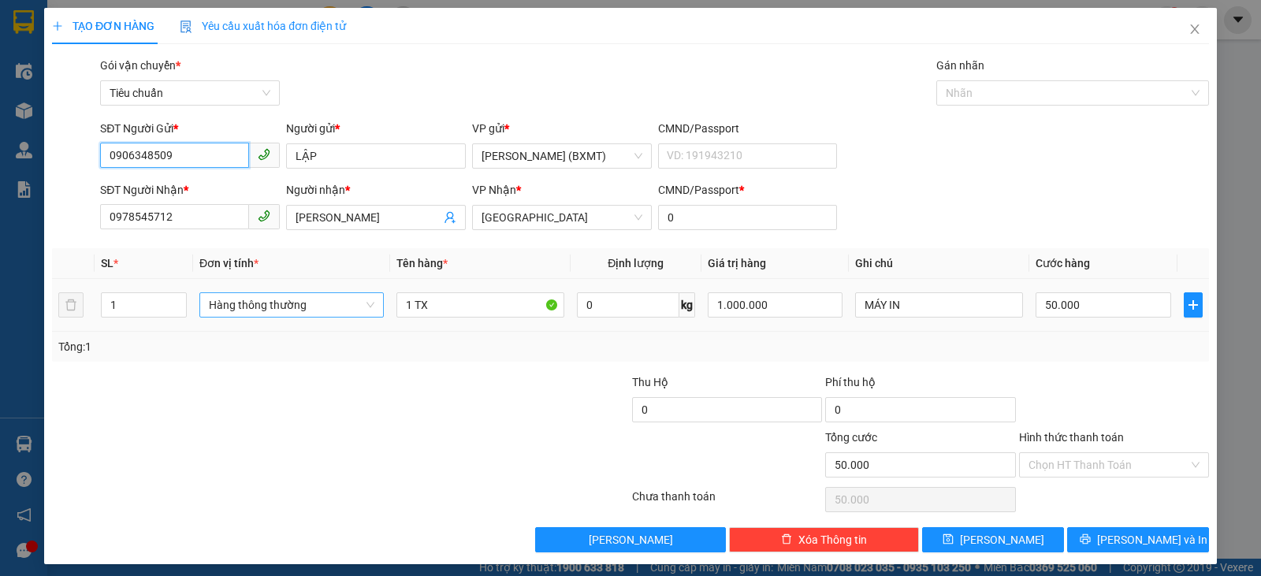
click at [277, 309] on span "Hàng thông thường" at bounding box center [292, 305] width 166 height 24
type input "0906348509"
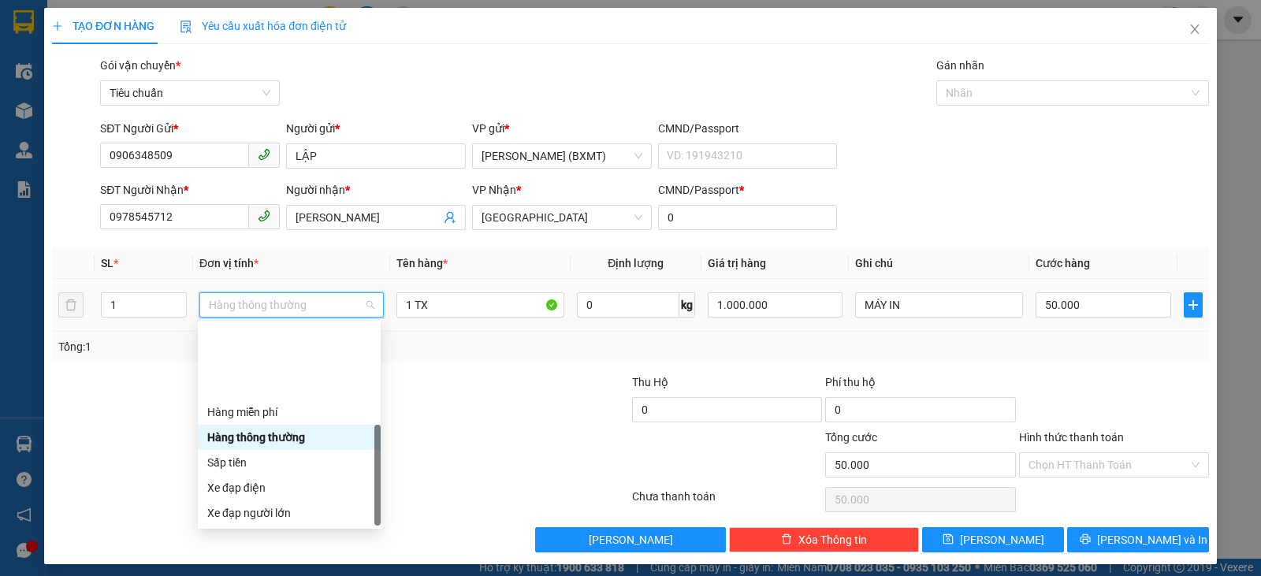
scroll to position [101, 0]
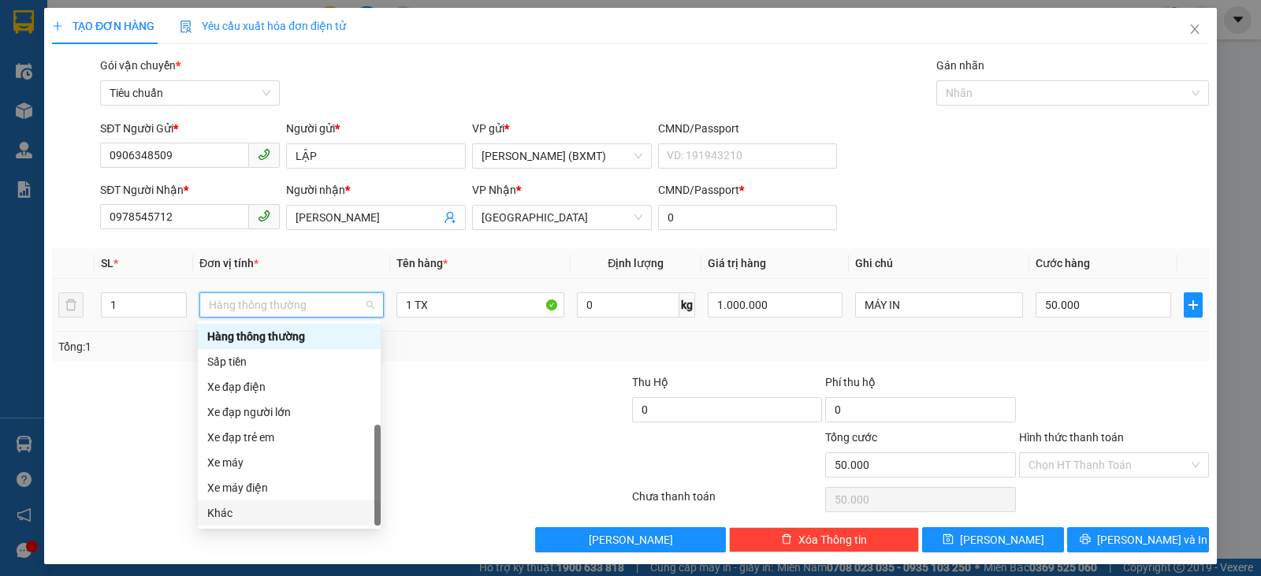
drag, startPoint x: 271, startPoint y: 508, endPoint x: 428, endPoint y: 359, distance: 216.4
click at [277, 505] on div "Khác" at bounding box center [289, 513] width 164 height 17
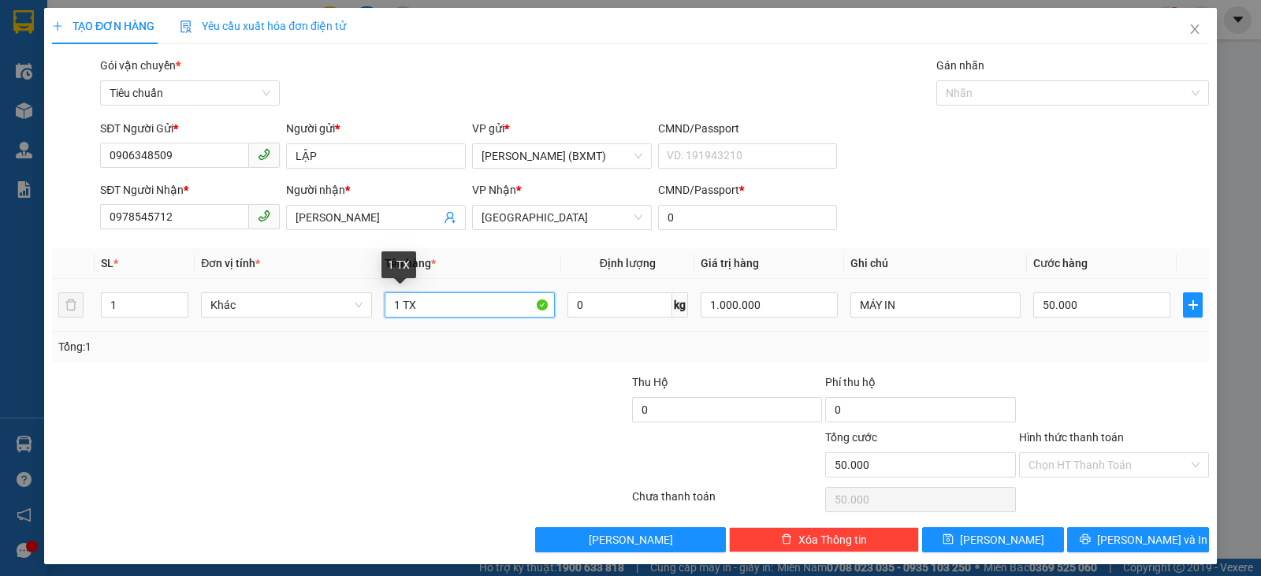
drag, startPoint x: 417, startPoint y: 300, endPoint x: 407, endPoint y: 300, distance: 10.3
click at [407, 300] on input "1 TX" at bounding box center [470, 304] width 170 height 25
type input "1 TG"
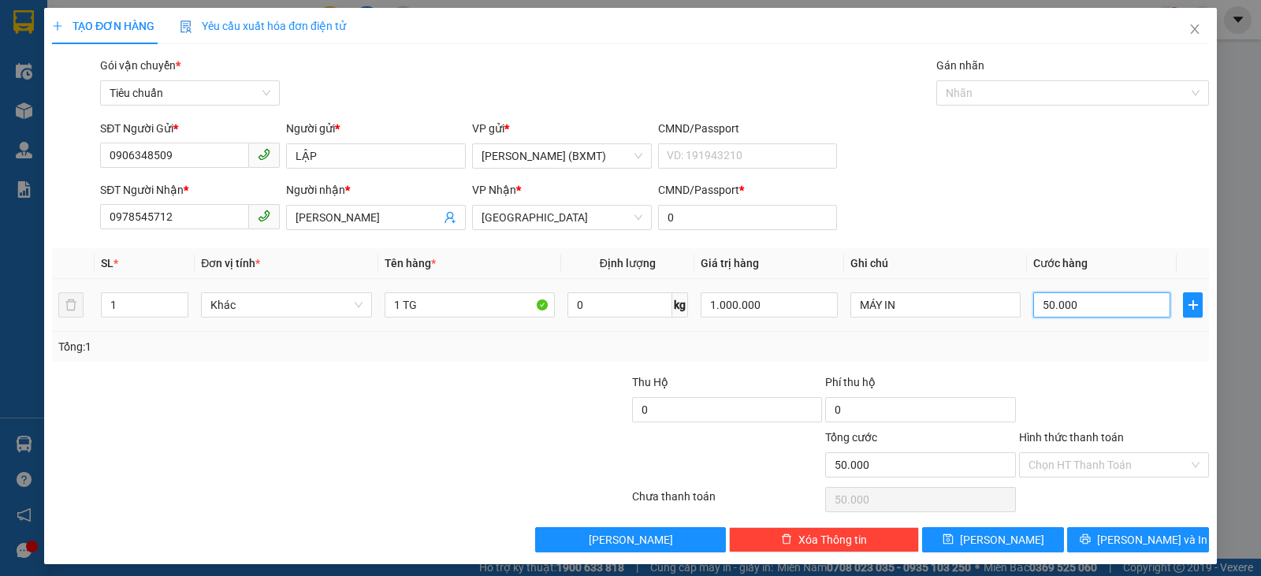
click at [1087, 304] on input "50.000" at bounding box center [1102, 304] width 137 height 25
click at [1123, 389] on div at bounding box center [1114, 401] width 193 height 55
click at [1149, 543] on span "[PERSON_NAME] và In" at bounding box center [1152, 539] width 110 height 17
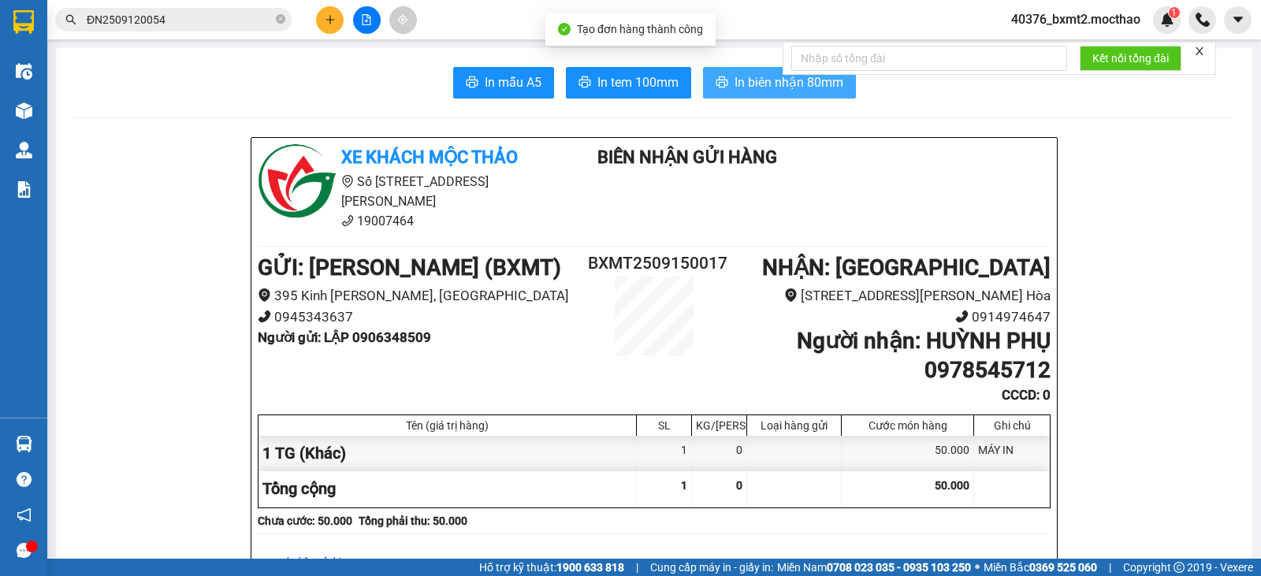
click at [740, 84] on span "In biên nhận 80mm" at bounding box center [789, 83] width 109 height 20
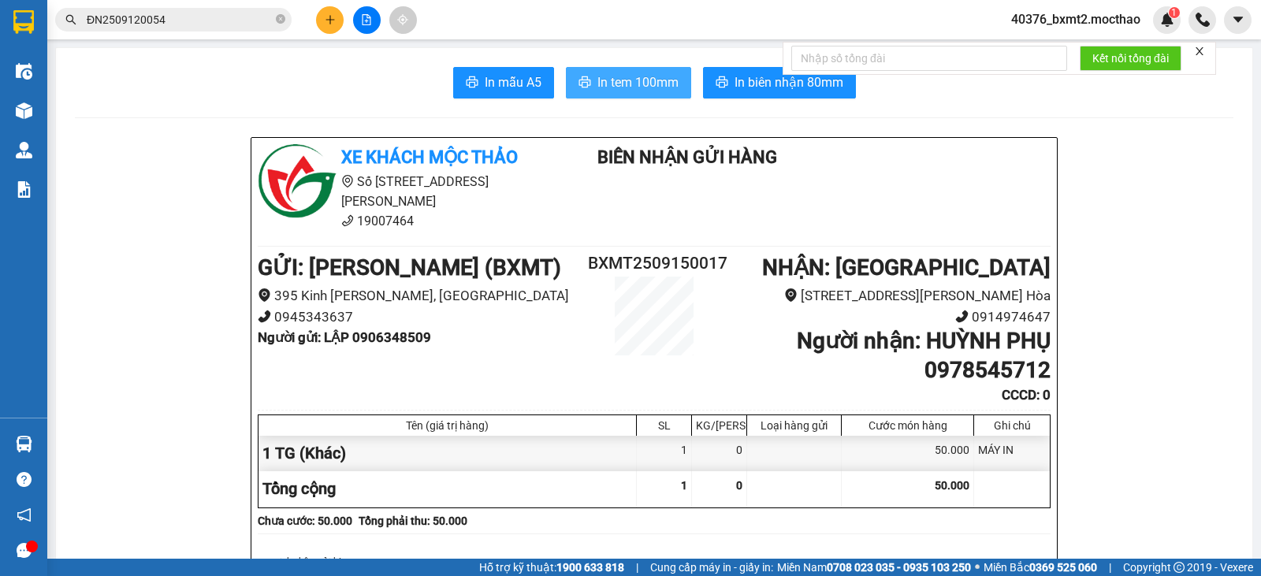
click at [628, 89] on span "In tem 100mm" at bounding box center [638, 83] width 81 height 20
click at [320, 24] on button at bounding box center [330, 20] width 28 height 28
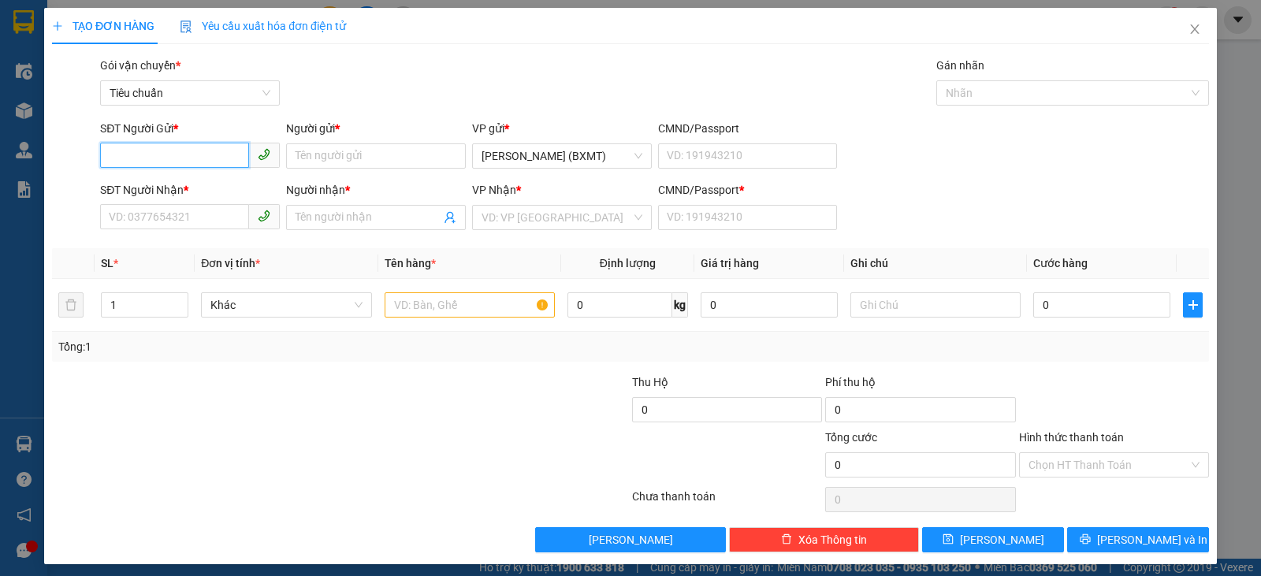
click at [187, 151] on input "SĐT Người Gửi *" at bounding box center [174, 155] width 149 height 25
click at [211, 177] on div "0937538039 - KIÊN" at bounding box center [188, 187] width 178 height 25
type input "0937538039"
type input "KIÊN"
type input "0935935079"
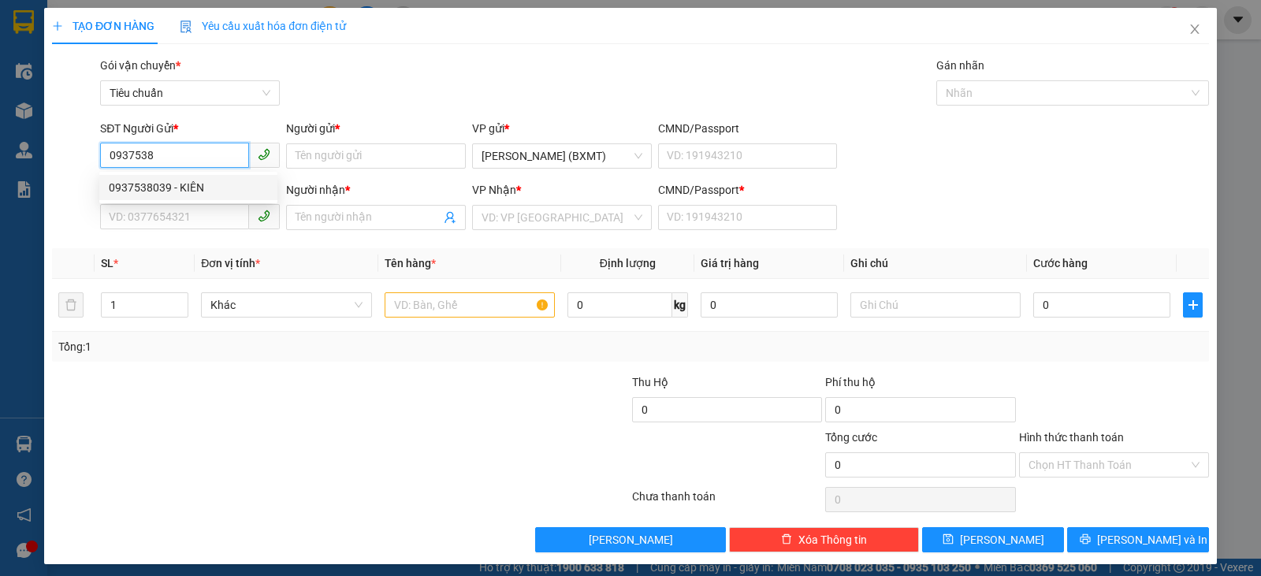
type input "[PERSON_NAME]"
type input "0"
type input "40.000"
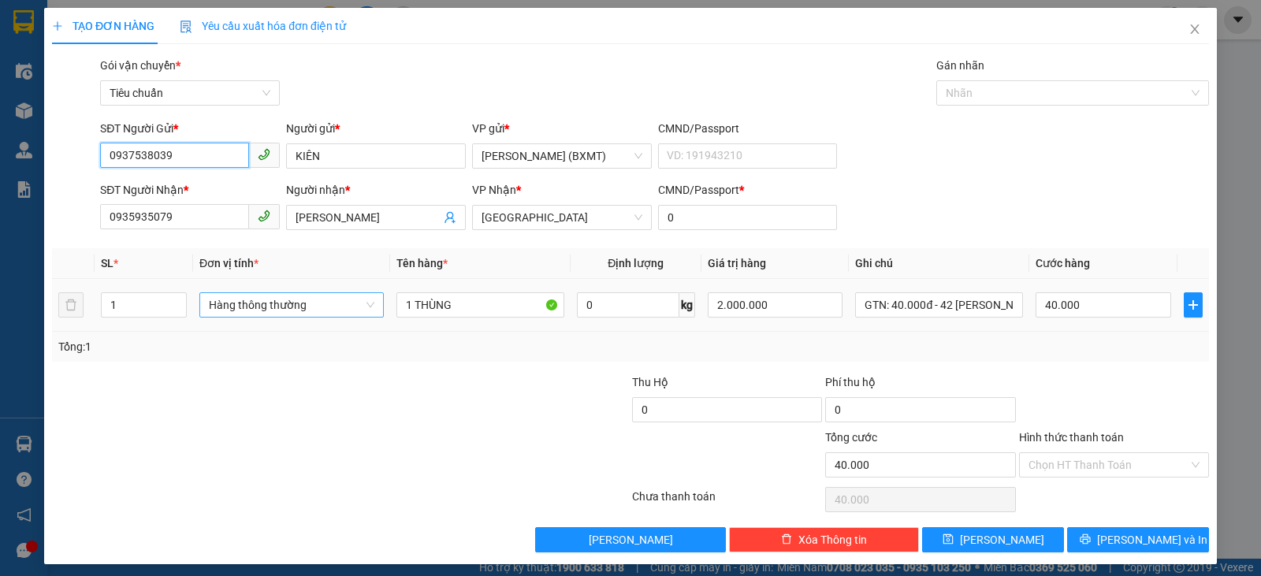
click at [240, 307] on span "Hàng thông thường" at bounding box center [292, 305] width 166 height 24
type input "0937538039"
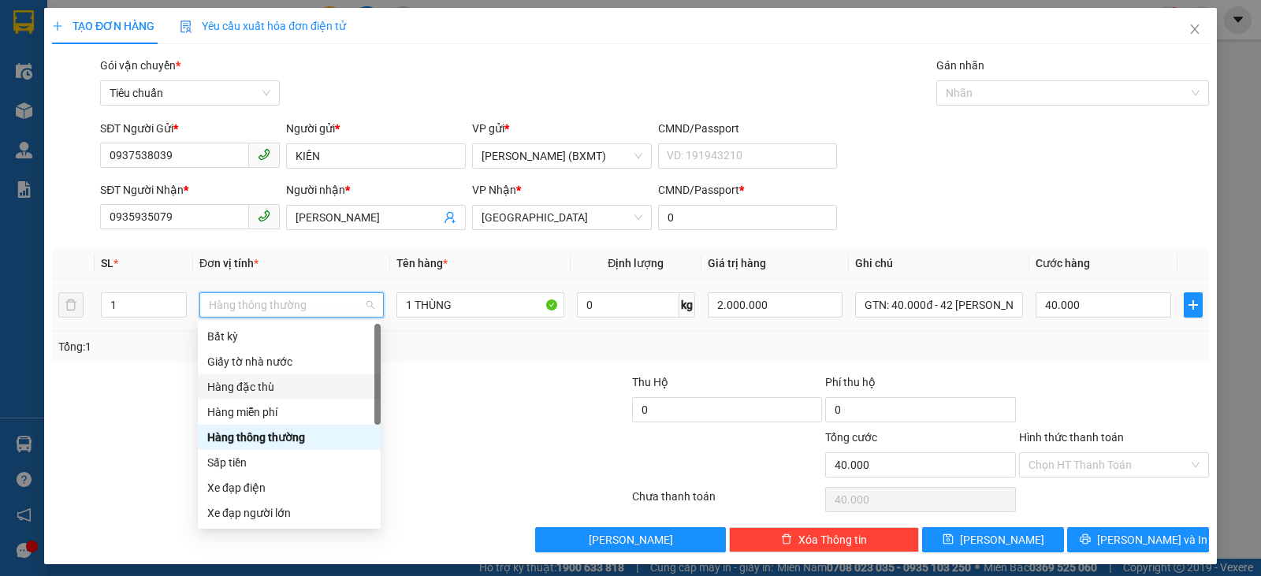
scroll to position [101, 0]
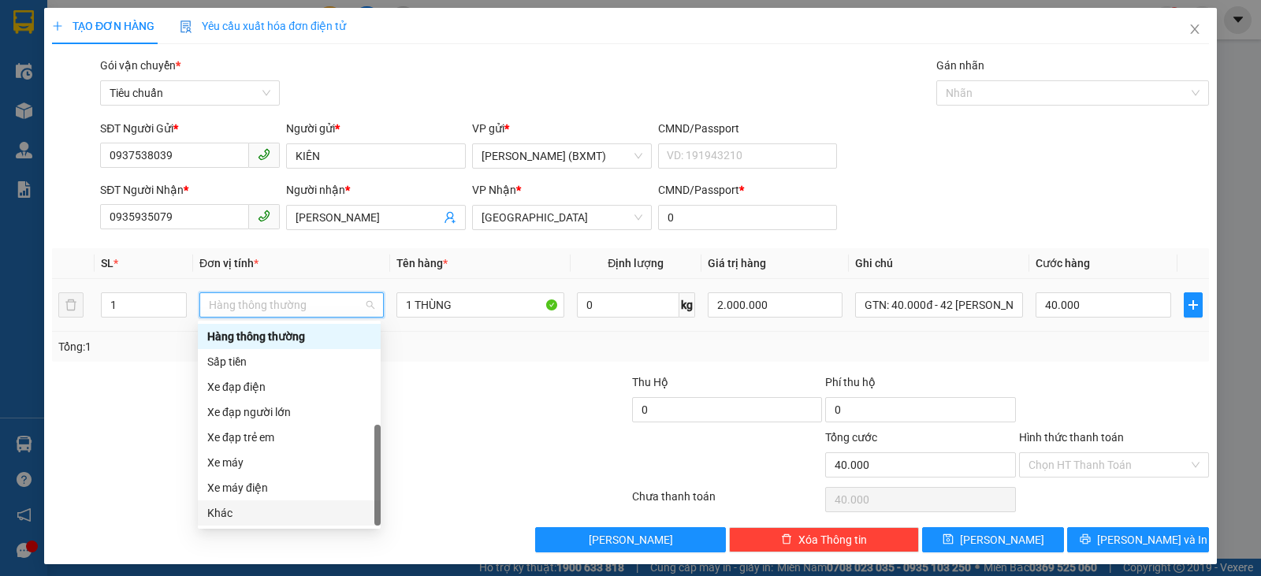
click at [271, 520] on div "Khác" at bounding box center [289, 513] width 164 height 17
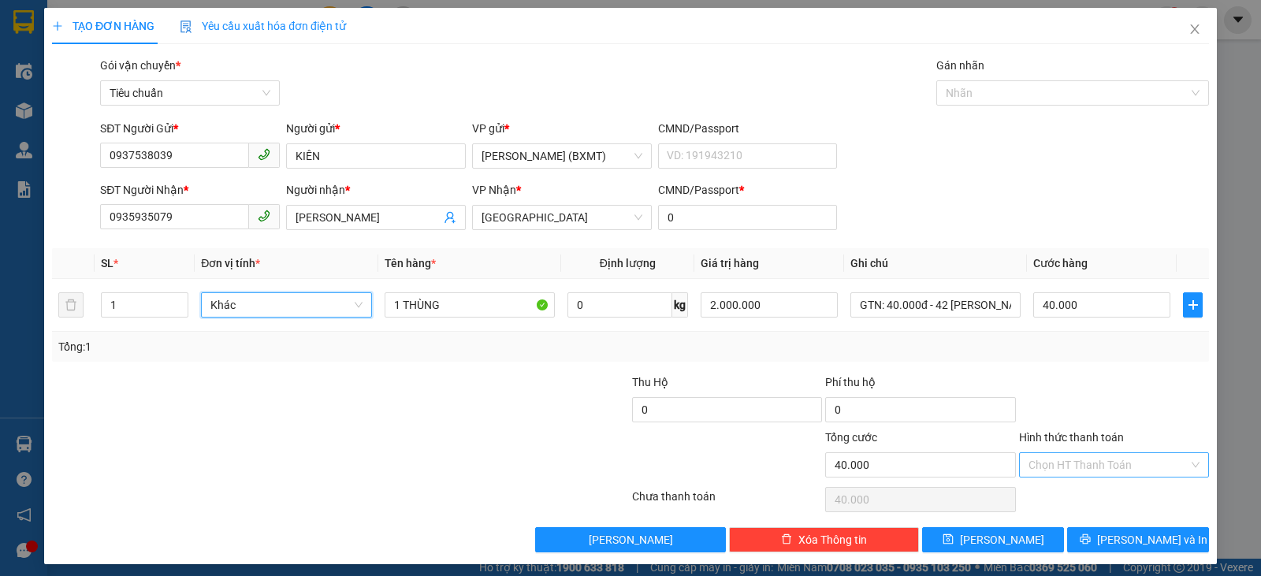
click at [1095, 458] on input "Hình thức thanh toán" at bounding box center [1109, 465] width 160 height 24
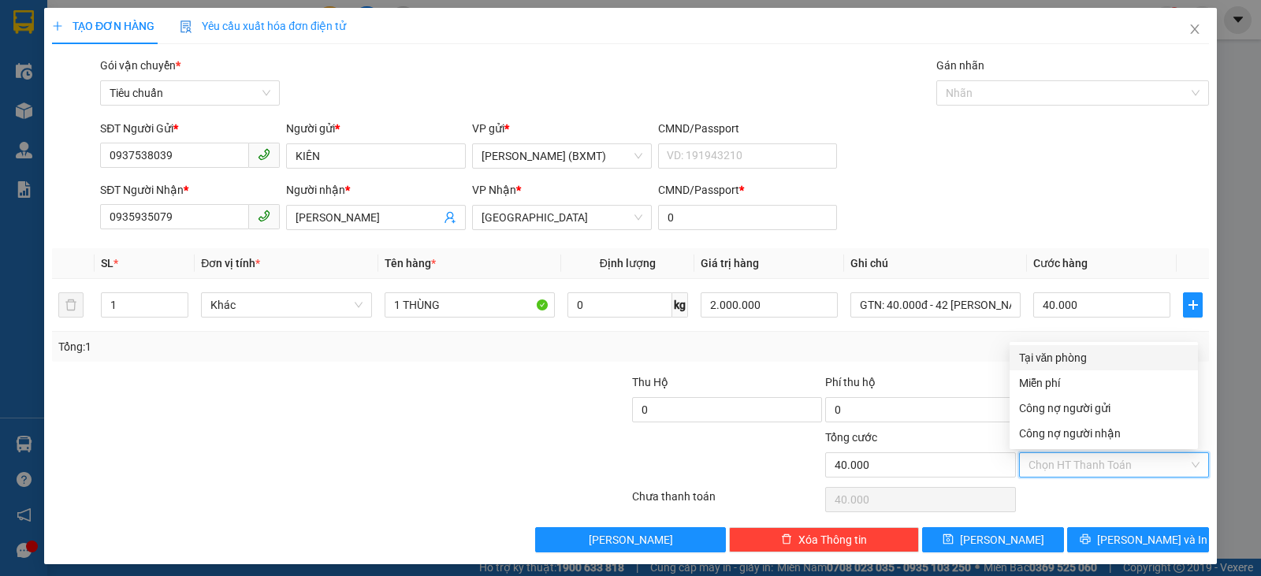
click at [1046, 353] on div "Tại văn phòng" at bounding box center [1104, 357] width 170 height 17
type input "0"
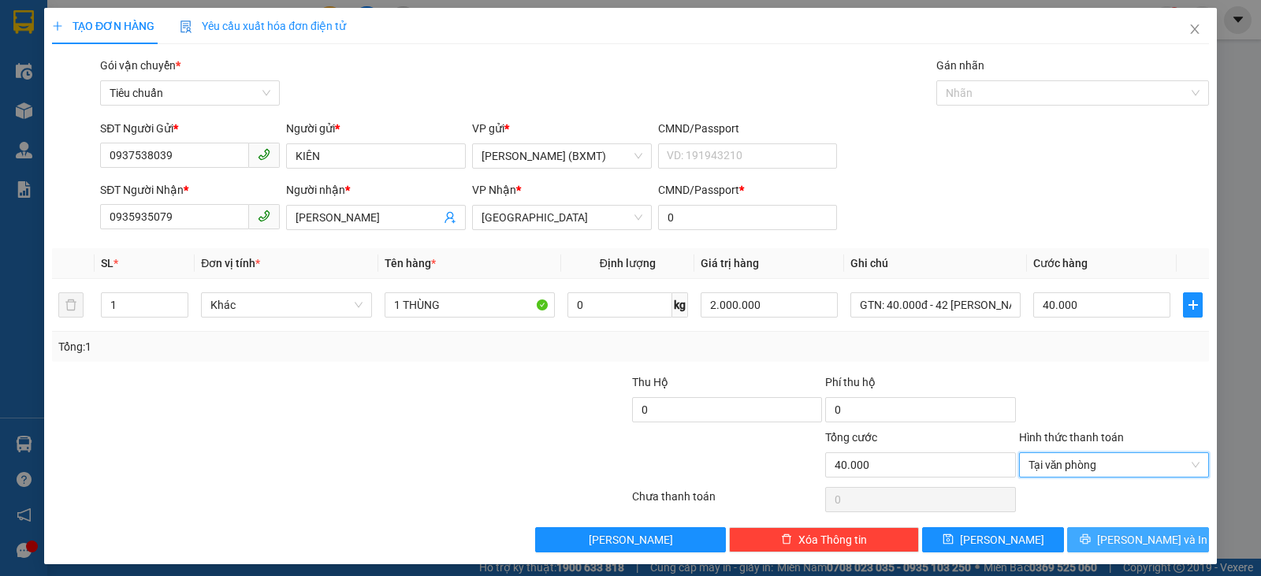
click at [1119, 537] on span "[PERSON_NAME] và In" at bounding box center [1152, 539] width 110 height 17
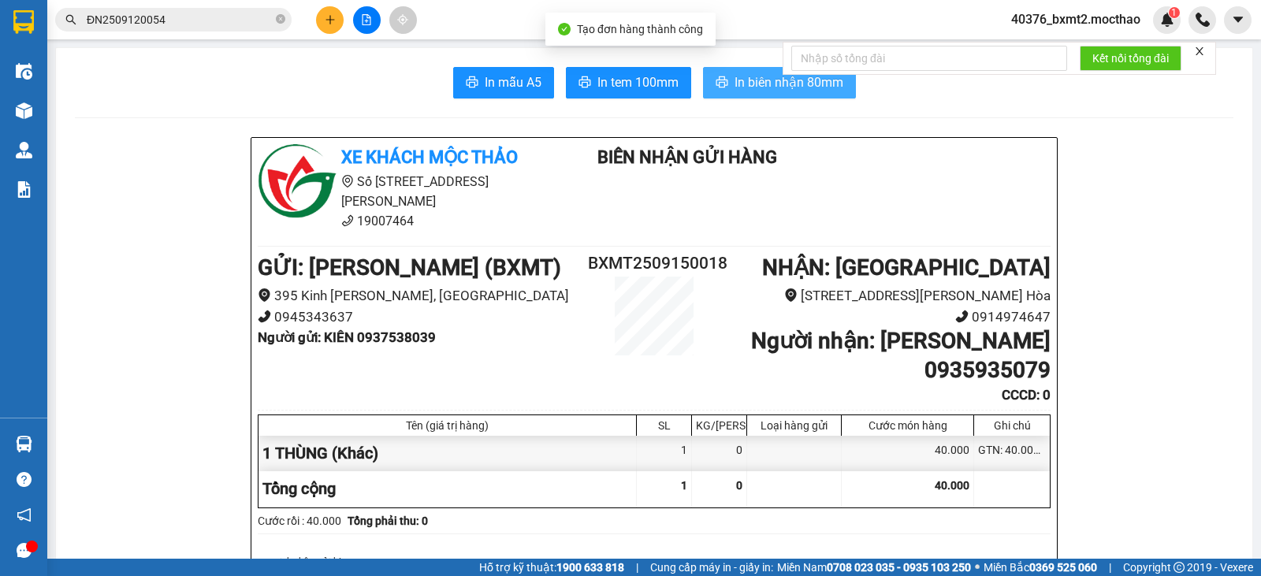
click at [759, 84] on span "In biên nhận 80mm" at bounding box center [789, 83] width 109 height 20
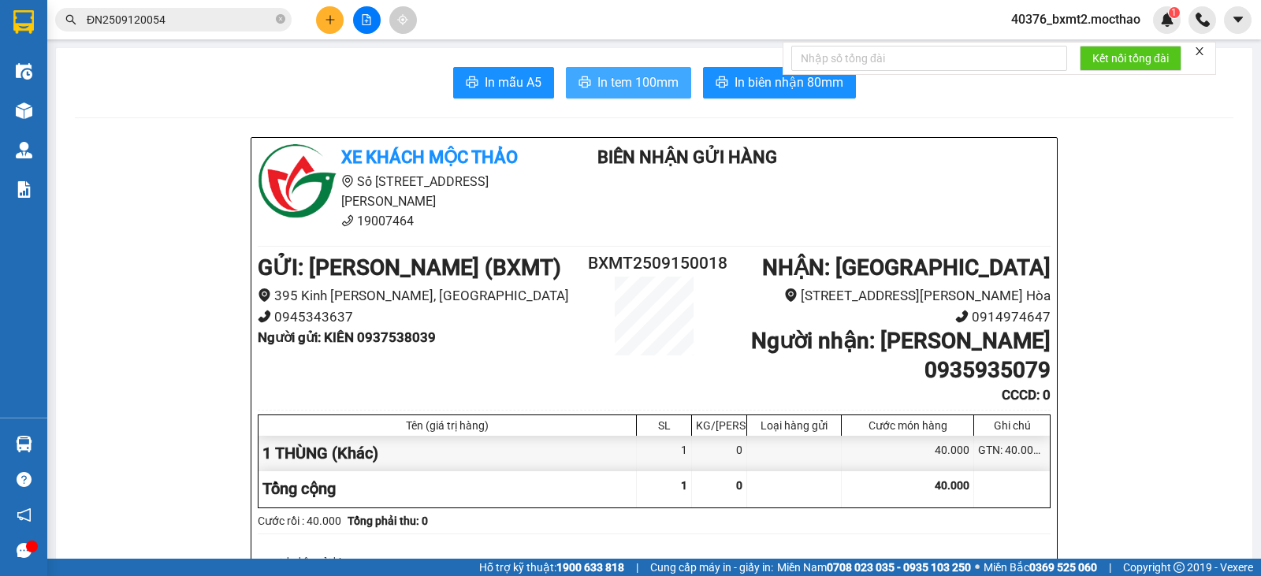
click at [631, 87] on span "In tem 100mm" at bounding box center [638, 83] width 81 height 20
click at [334, 17] on icon "plus" at bounding box center [330, 19] width 11 height 11
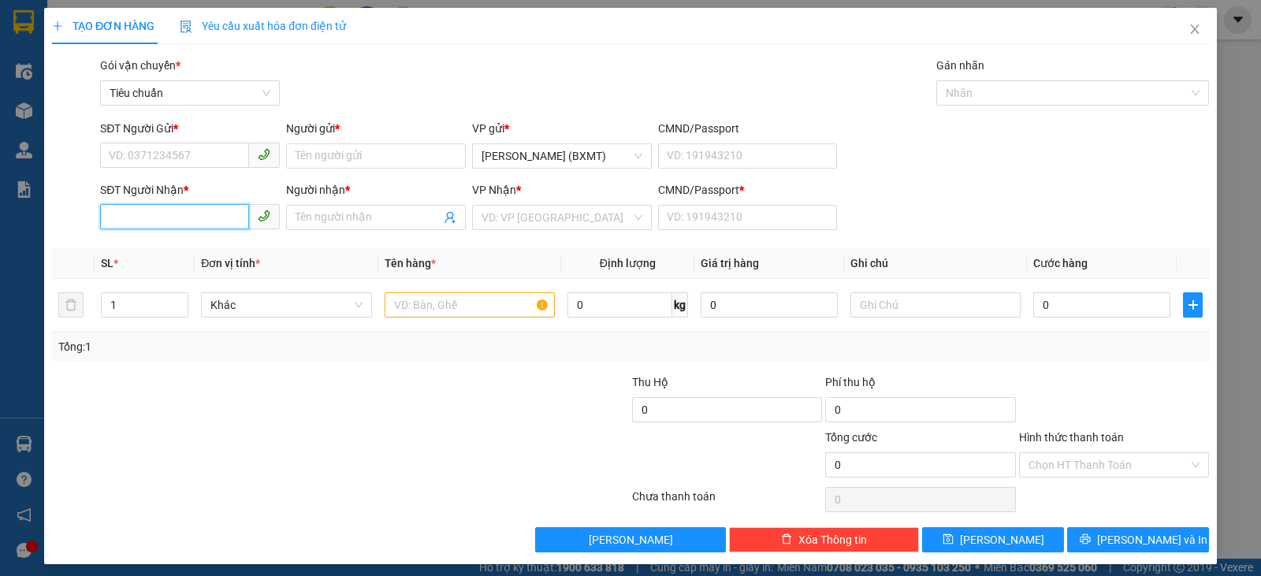
click at [206, 218] on input "SĐT Người Nhận *" at bounding box center [174, 216] width 149 height 25
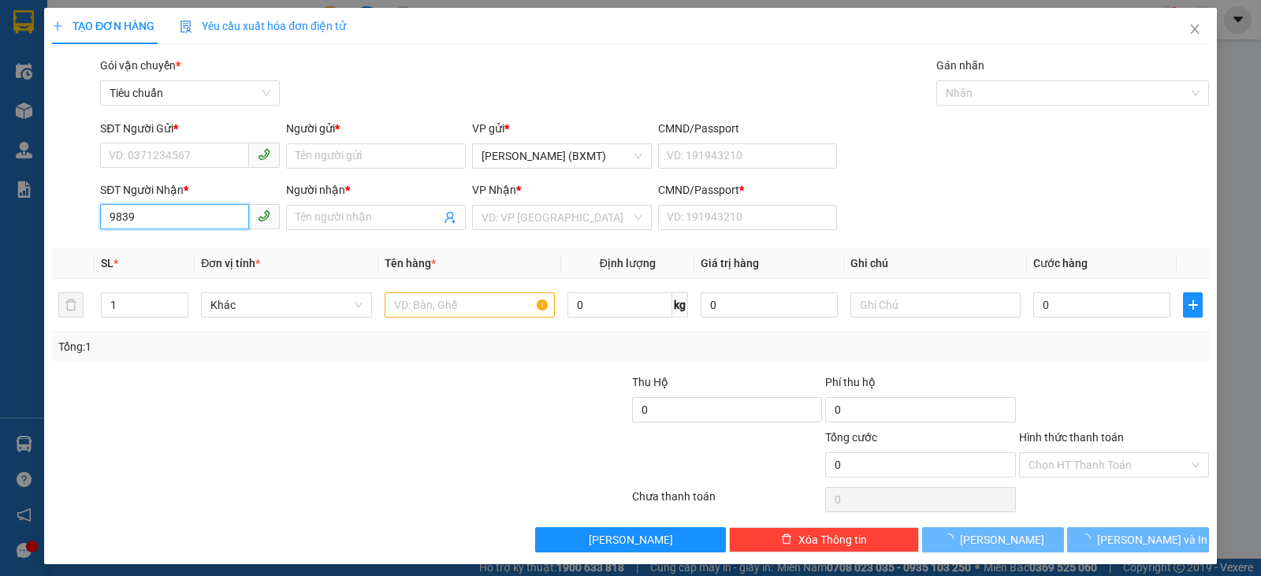
click at [220, 211] on input "9839" at bounding box center [174, 216] width 149 height 25
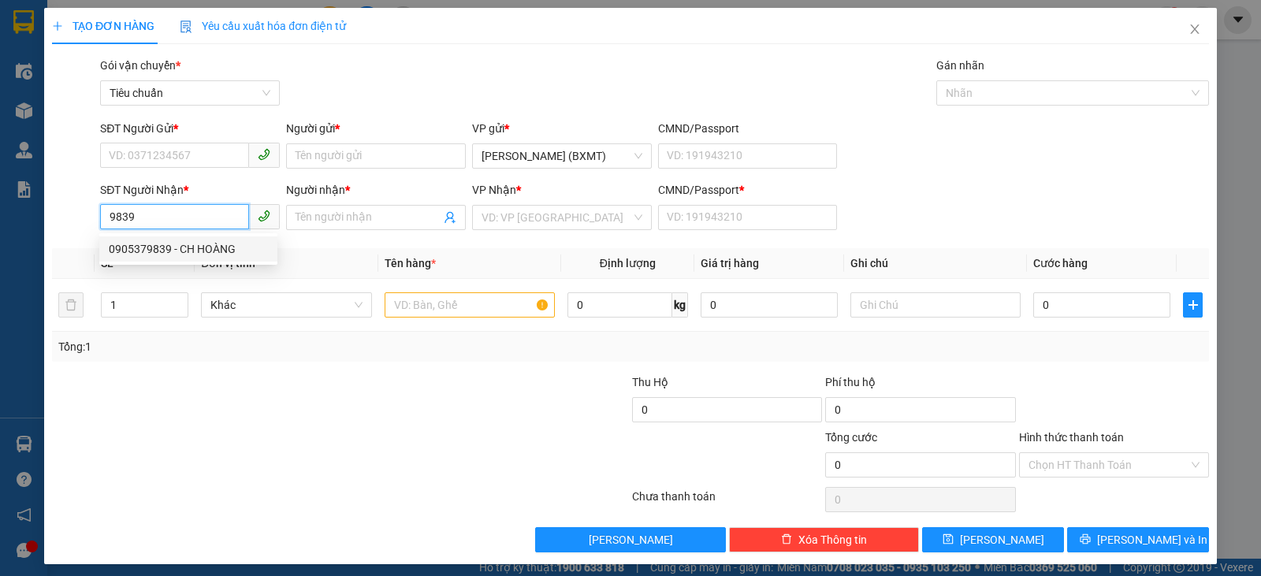
click at [211, 255] on div "0905379839 - CH HOÀNG" at bounding box center [188, 248] width 159 height 17
type input "0905379839"
type input "CH HOÀNG"
type input "0"
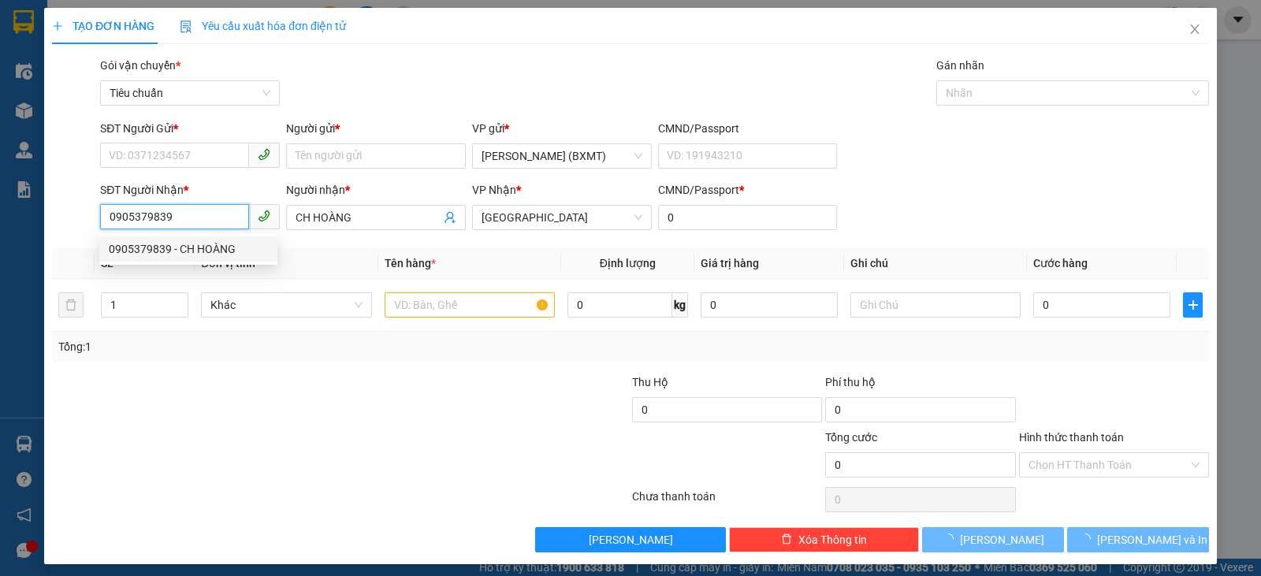
type input "80.000"
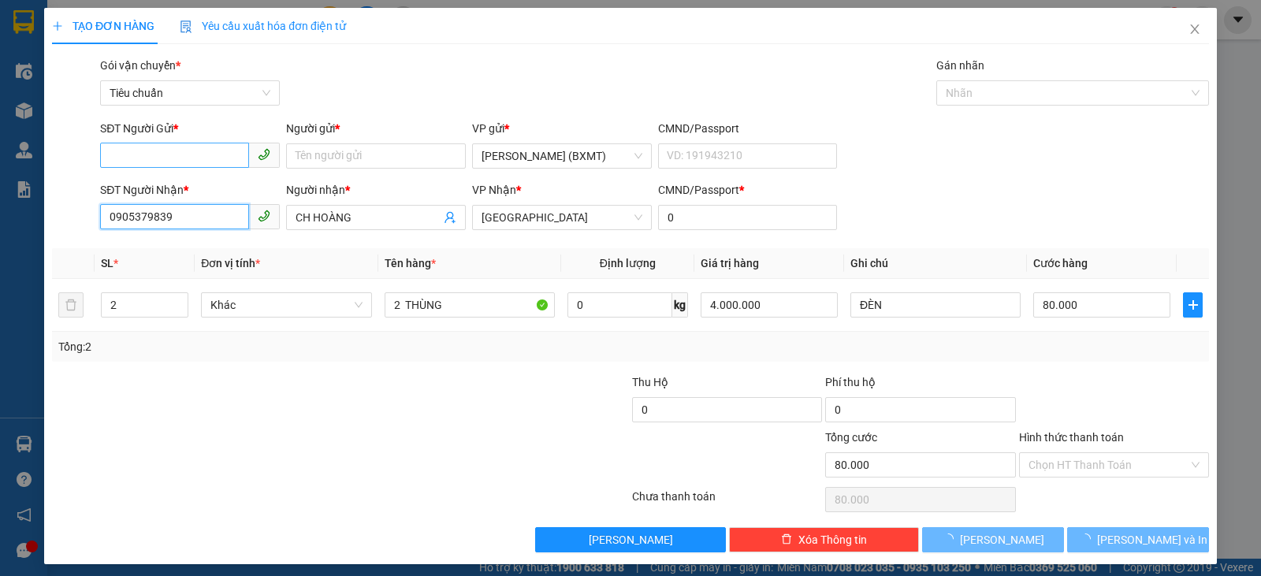
type input "0905379839"
click at [192, 158] on input "SĐT Người Gửi *" at bounding box center [174, 155] width 149 height 25
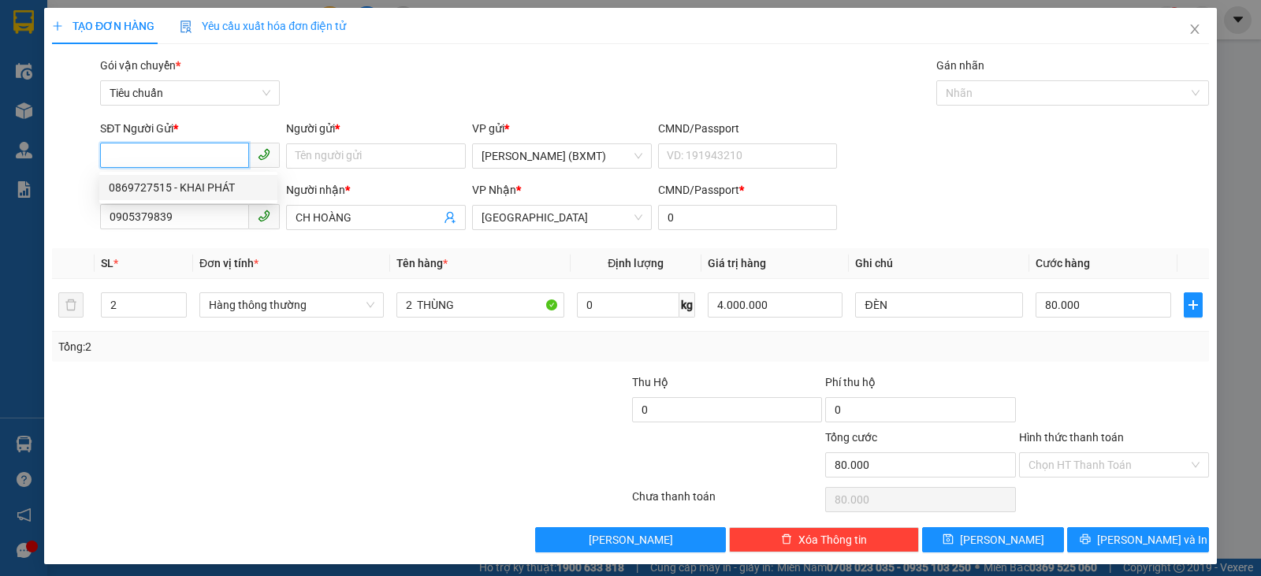
click at [217, 188] on div "0869727515 - KHAI PHÁT" at bounding box center [188, 187] width 159 height 17
type input "0869727515"
type input "KHAI PHÁT"
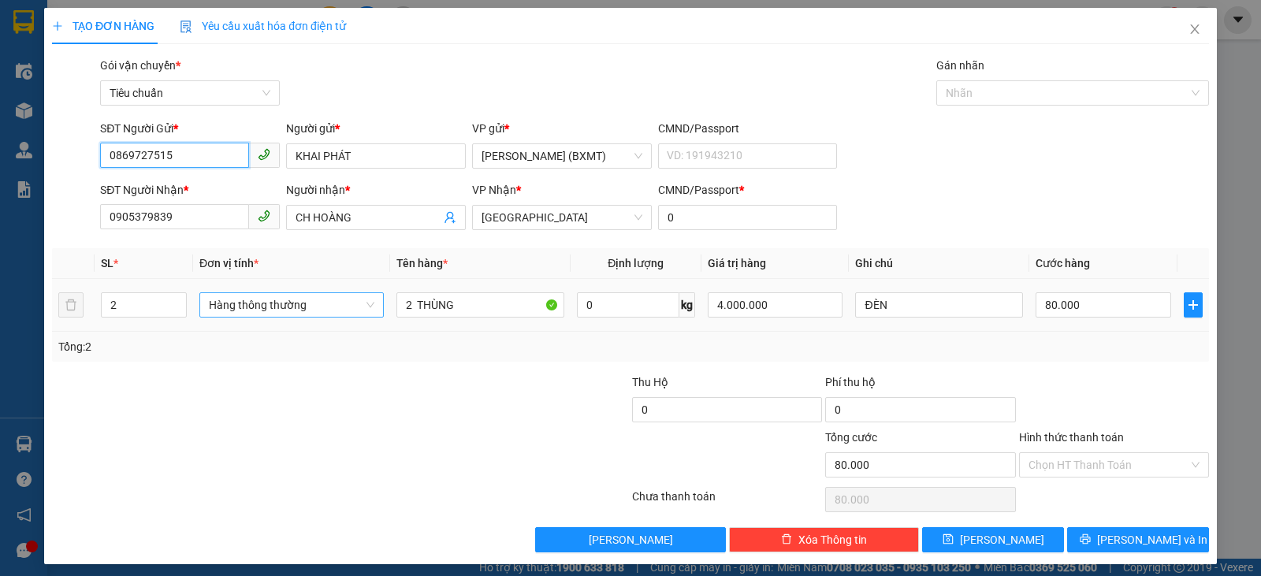
click at [316, 312] on span "Hàng thông thường" at bounding box center [292, 305] width 166 height 24
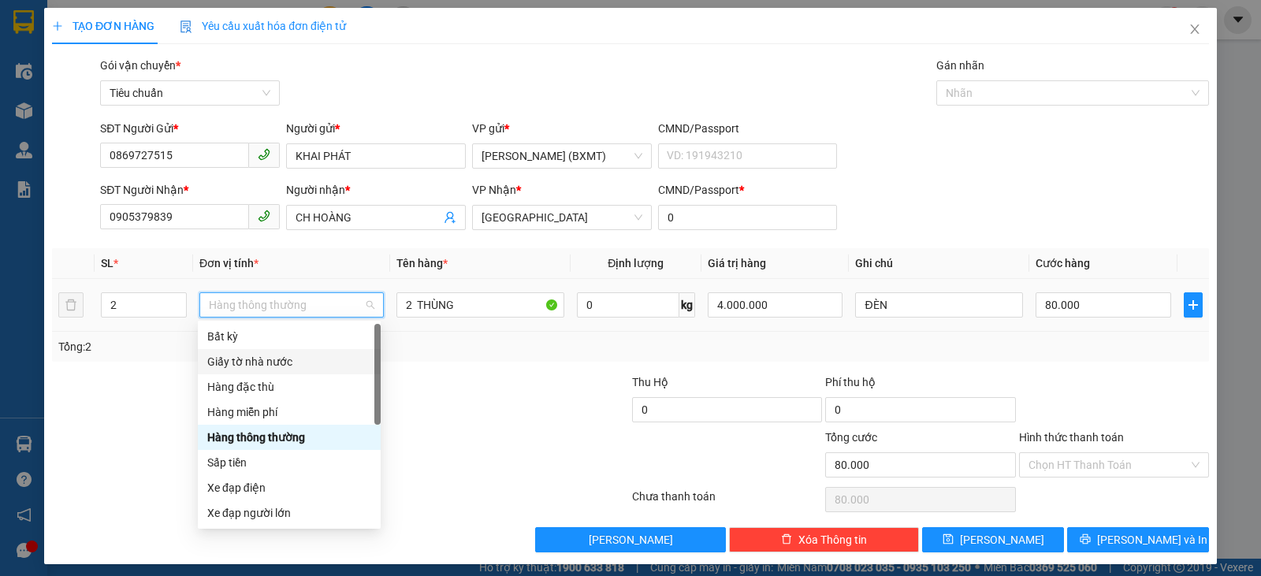
scroll to position [101, 0]
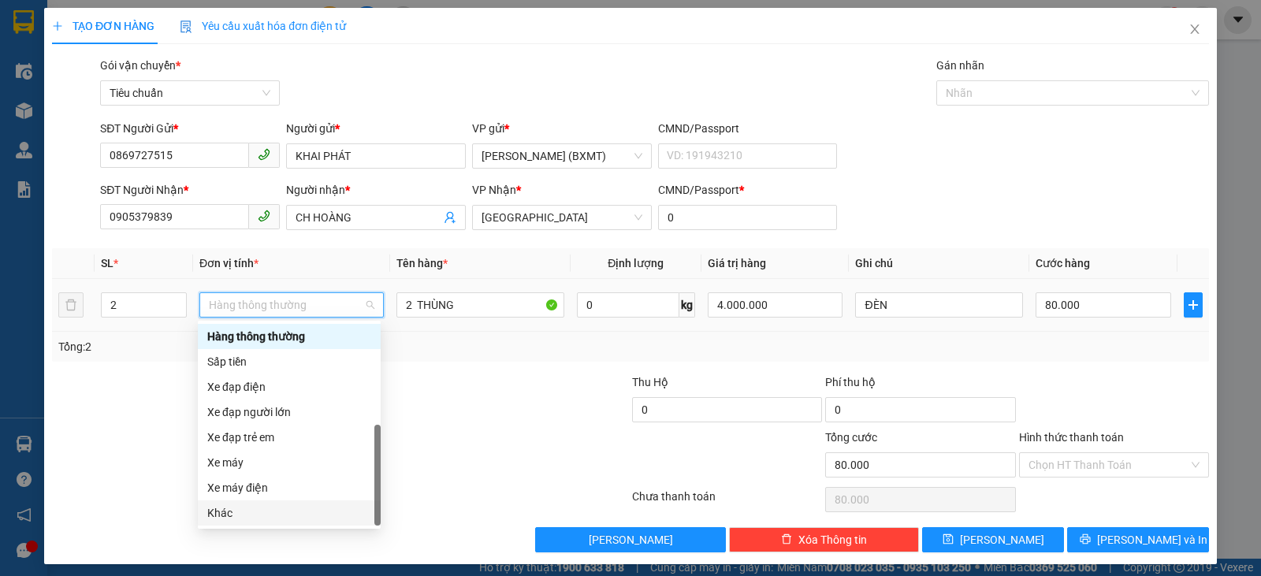
click at [248, 514] on div "Khác" at bounding box center [289, 513] width 164 height 17
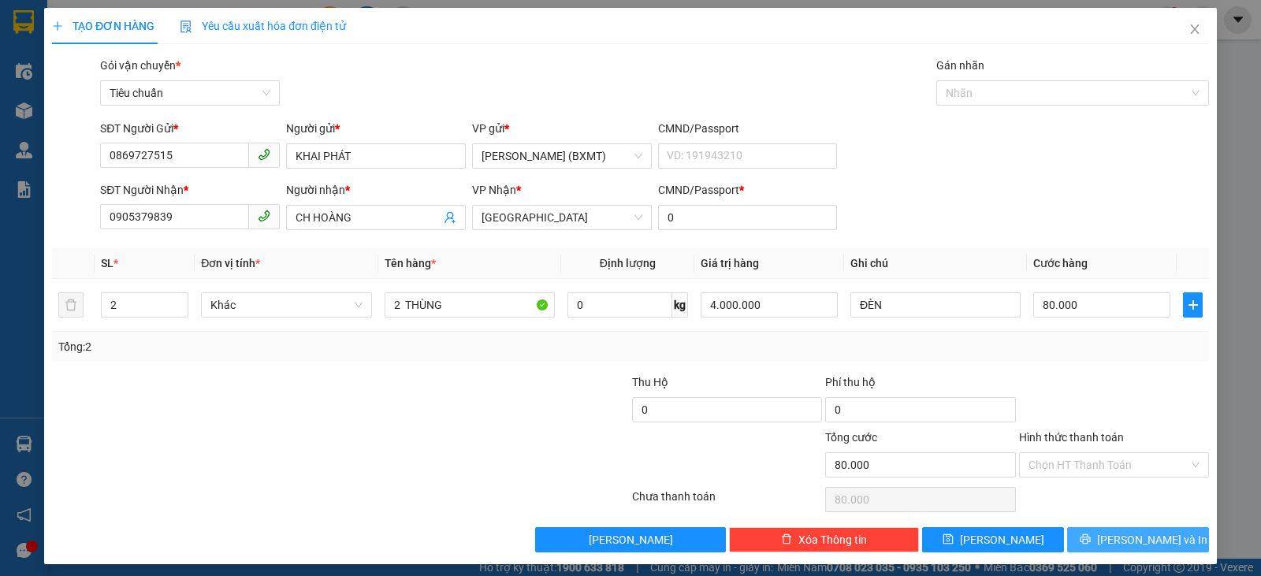
click at [1115, 531] on span "[PERSON_NAME] và In" at bounding box center [1152, 539] width 110 height 17
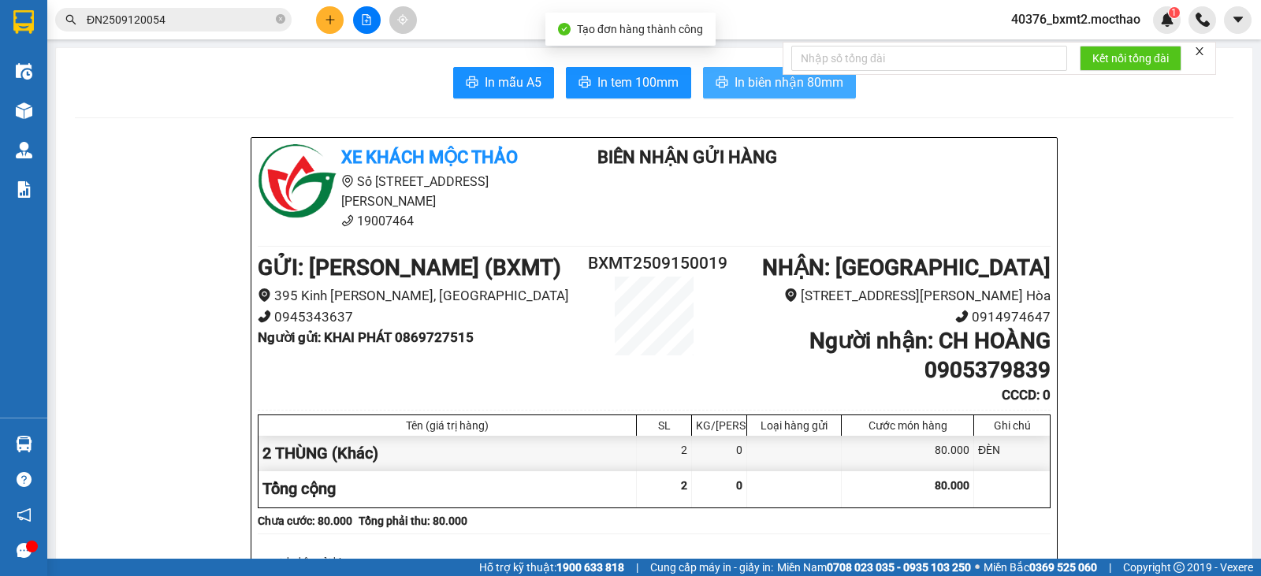
click at [735, 89] on span "In biên nhận 80mm" at bounding box center [789, 83] width 109 height 20
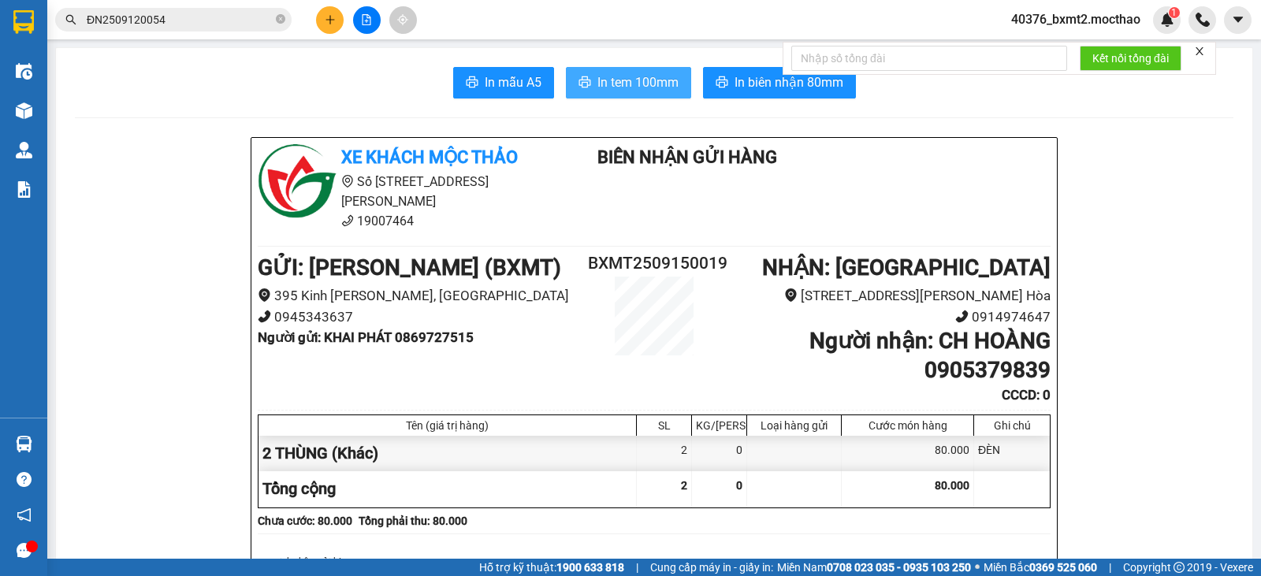
click at [599, 83] on span "In tem 100mm" at bounding box center [638, 83] width 81 height 20
drag, startPoint x: 638, startPoint y: 63, endPoint x: 638, endPoint y: 78, distance: 15.0
click at [638, 78] on span "In tem 100mm" at bounding box center [638, 83] width 81 height 20
click at [615, 74] on span "In tem 100mm" at bounding box center [638, 83] width 81 height 20
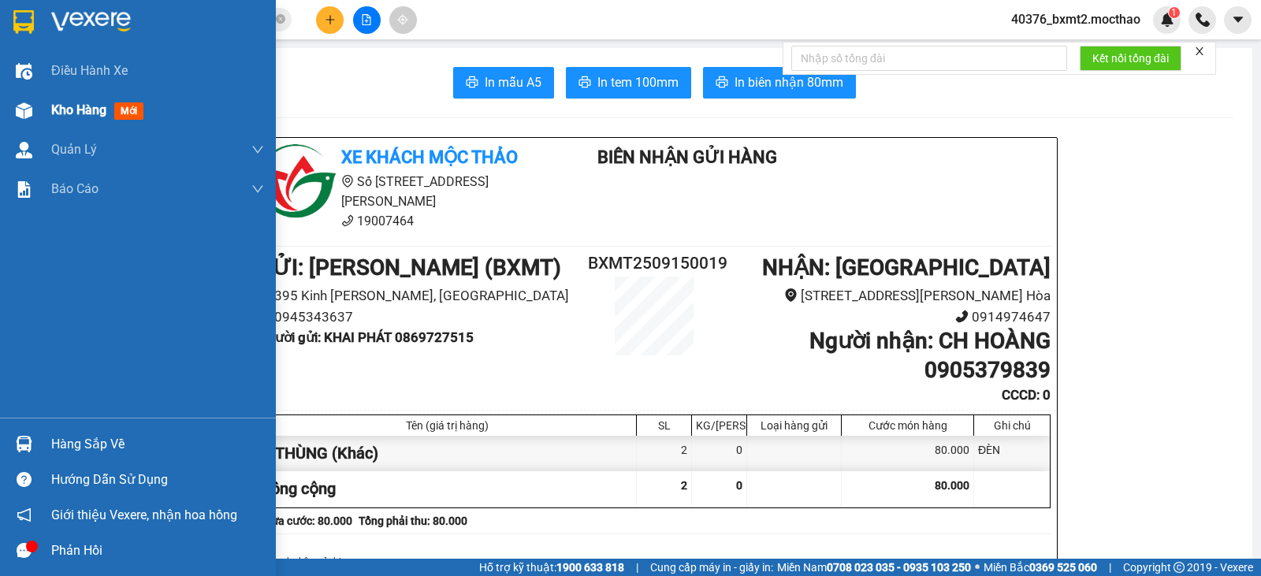
click at [47, 99] on div "Kho hàng mới" at bounding box center [138, 110] width 276 height 39
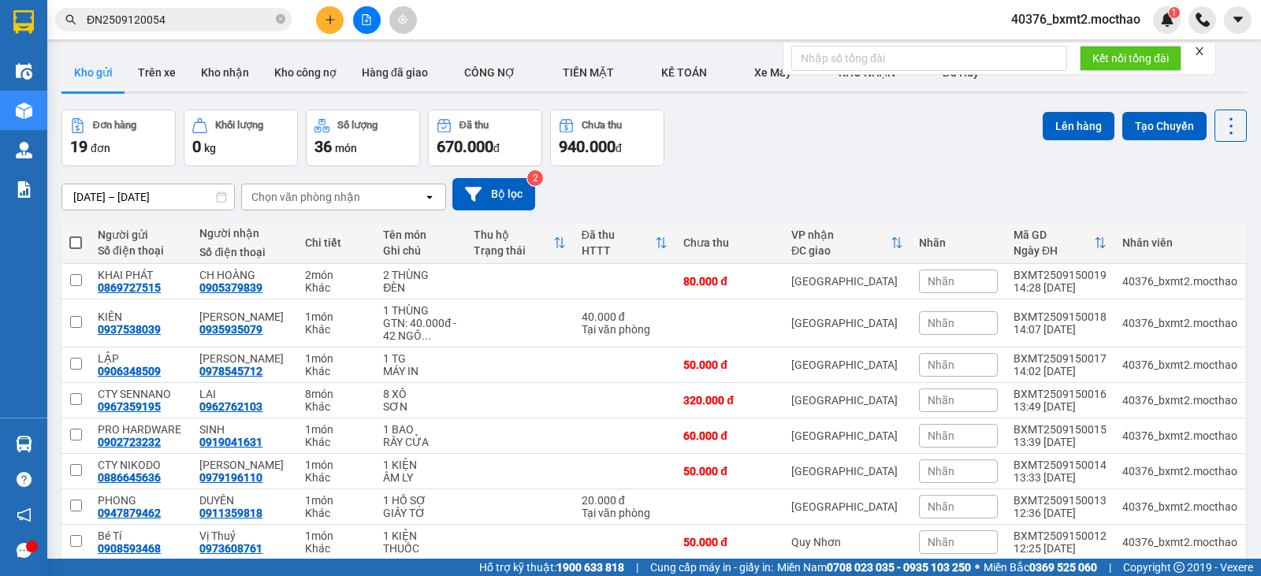
click at [1201, 53] on icon "close" at bounding box center [1200, 51] width 8 height 8
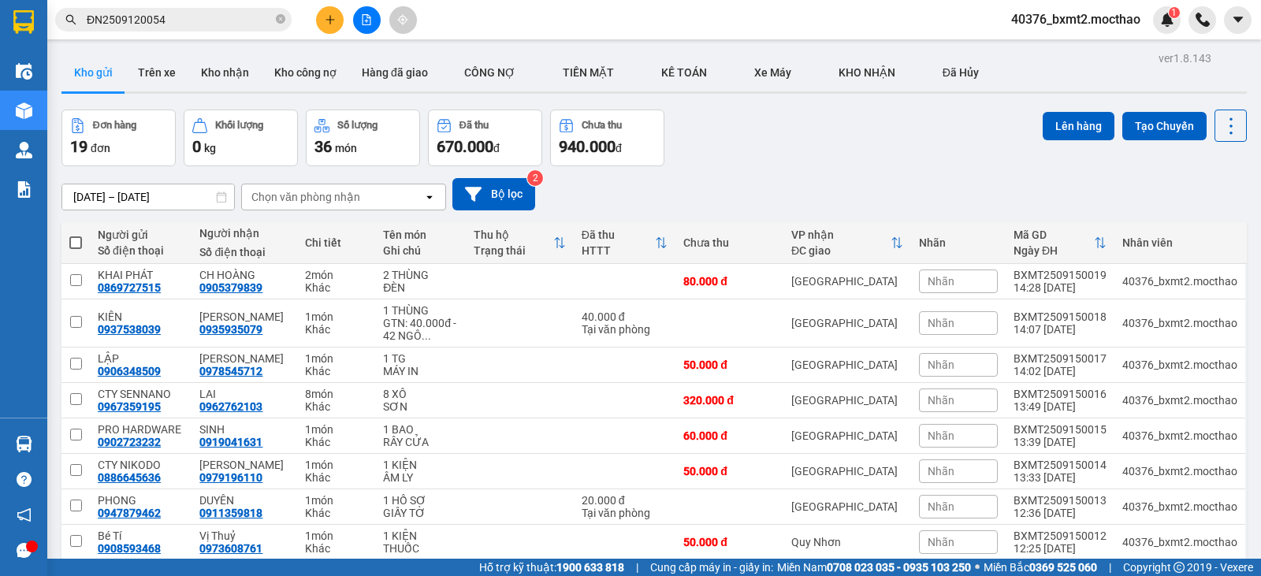
click at [719, 166] on div "[DATE] – [DATE] Press the down arrow key to interact with the calendar and sele…" at bounding box center [654, 194] width 1186 height 56
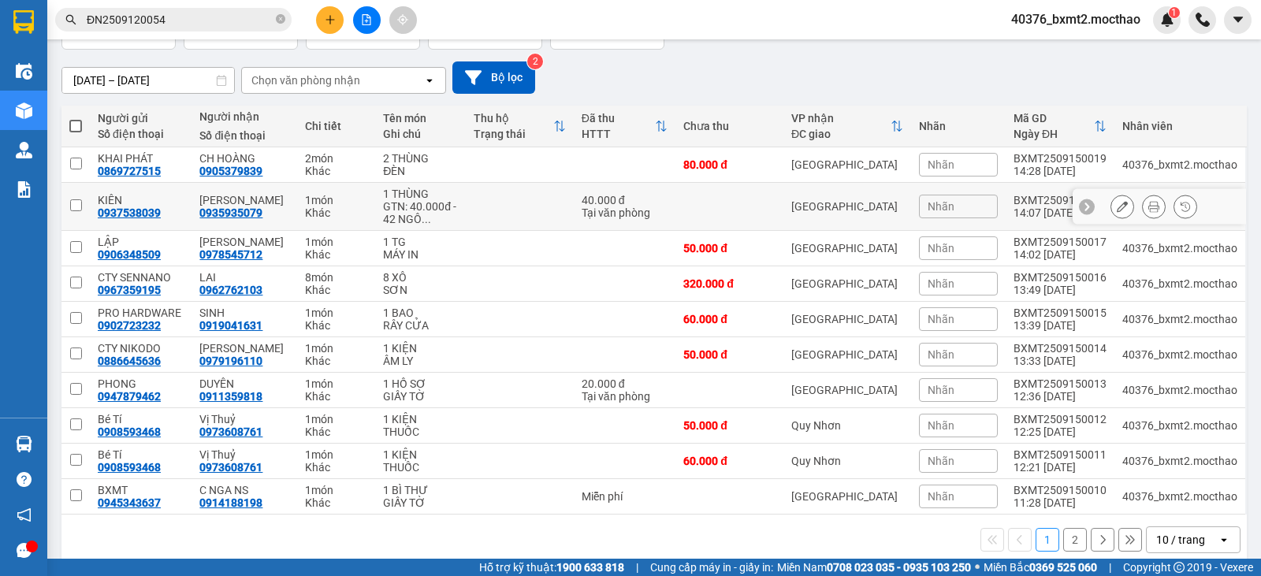
scroll to position [137, 0]
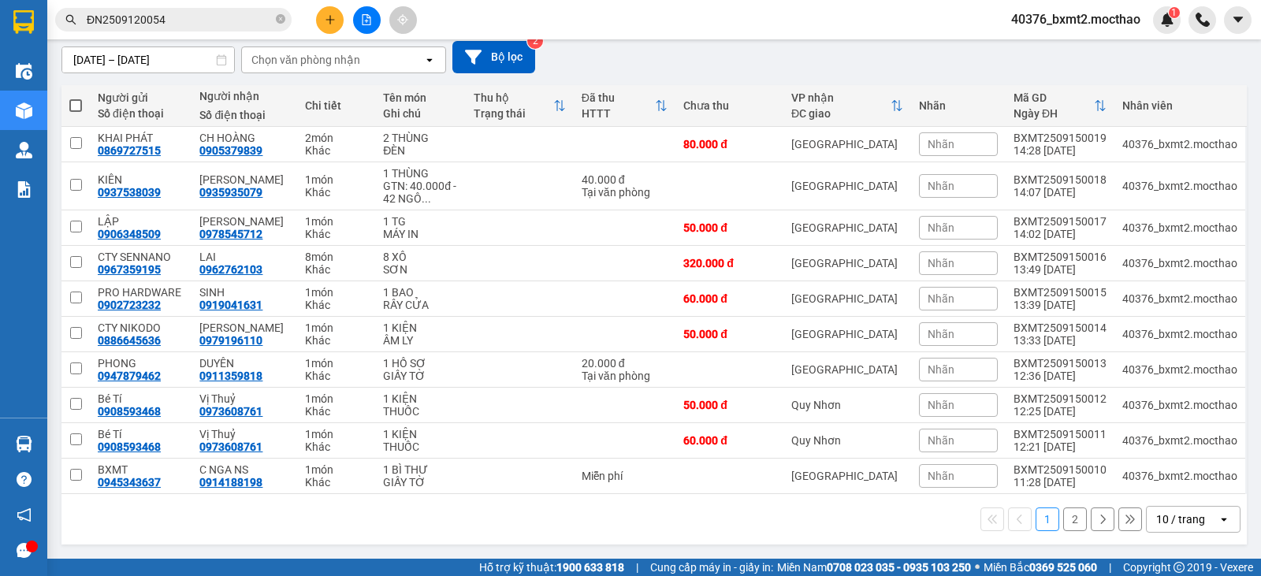
click at [1157, 522] on div "10 / trang" at bounding box center [1181, 520] width 49 height 16
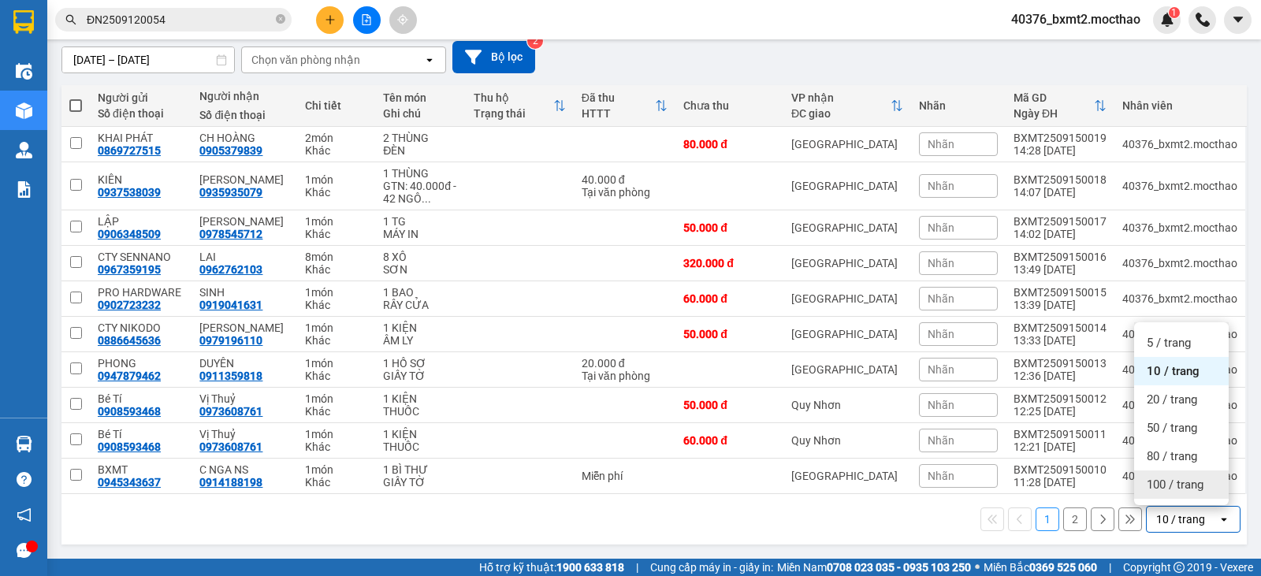
click at [1164, 489] on span "100 / trang" at bounding box center [1175, 485] width 57 height 16
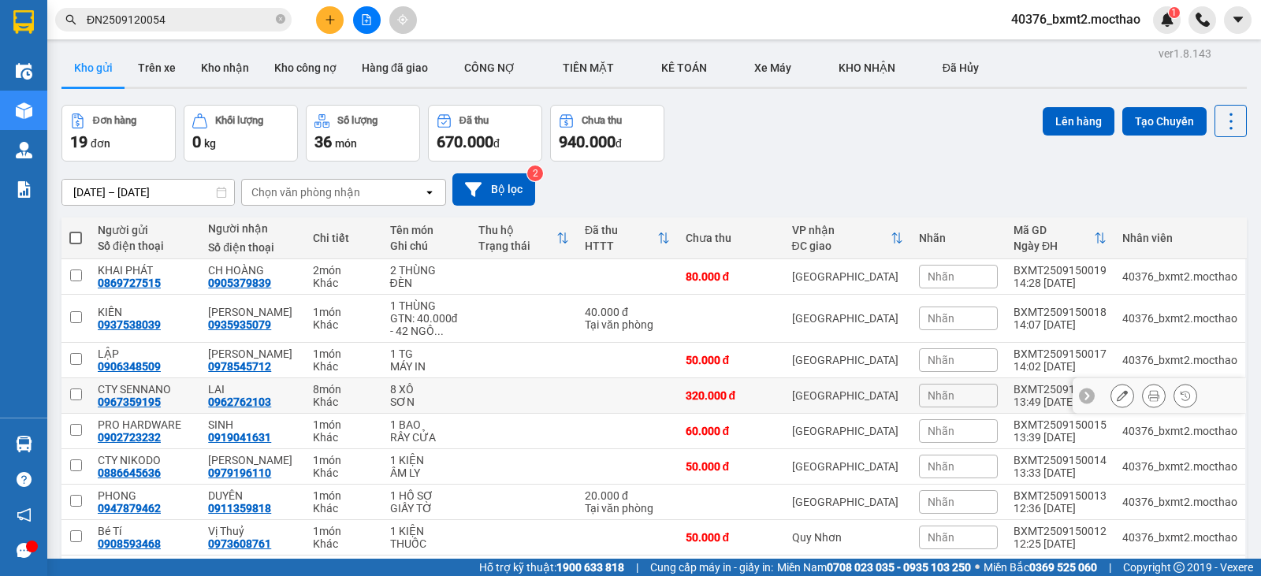
scroll to position [0, 0]
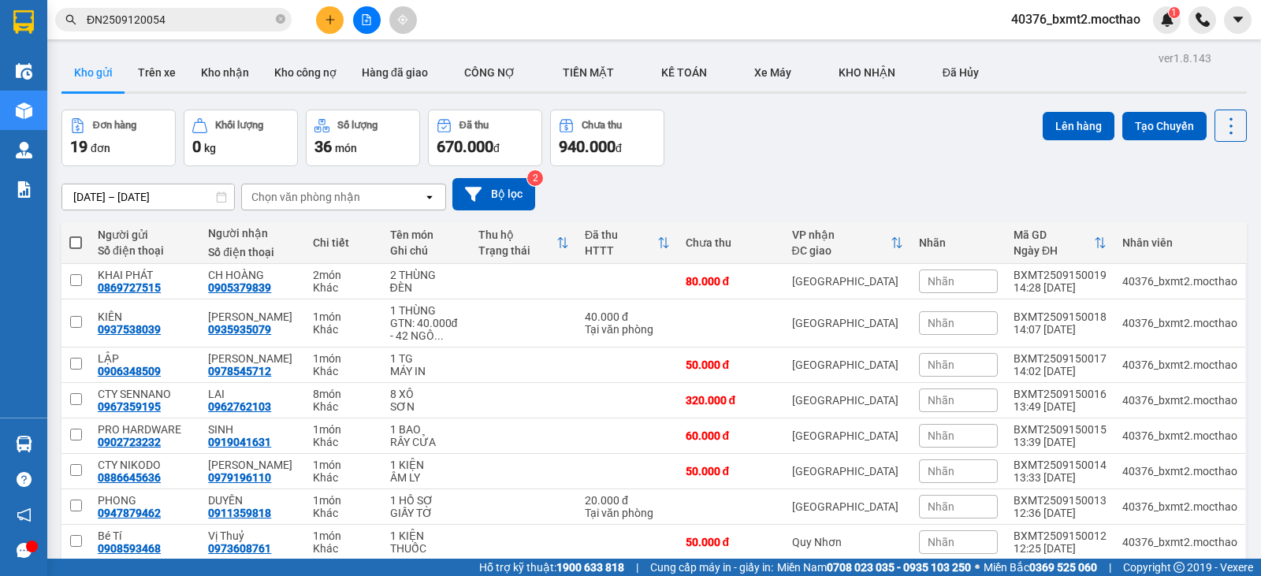
click at [859, 151] on div "Đơn hàng 19 đơn Khối lượng 0 kg Số lượng 36 món Đã thu 670.000 đ Chưa thu 940.0…" at bounding box center [654, 138] width 1186 height 57
click at [330, 17] on icon "plus" at bounding box center [330, 19] width 1 height 9
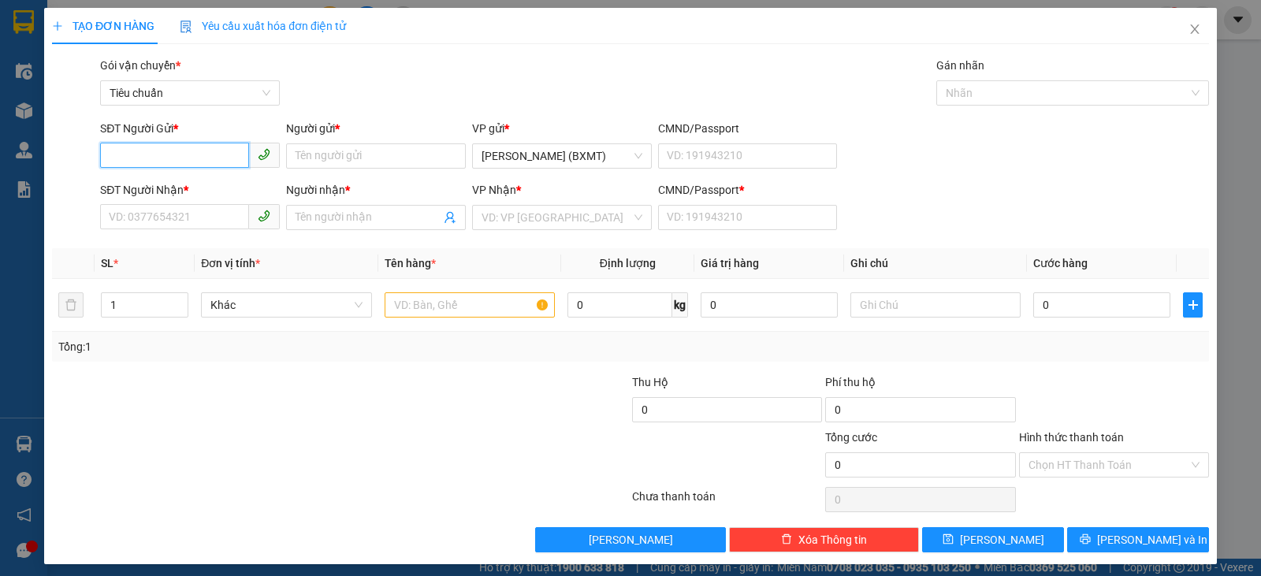
click at [177, 151] on input "SĐT Người Gửi *" at bounding box center [174, 155] width 149 height 25
type input "0826285934"
click at [345, 140] on div "Người gửi *" at bounding box center [376, 132] width 180 height 24
click at [345, 151] on input "Người gửi *" at bounding box center [376, 155] width 180 height 25
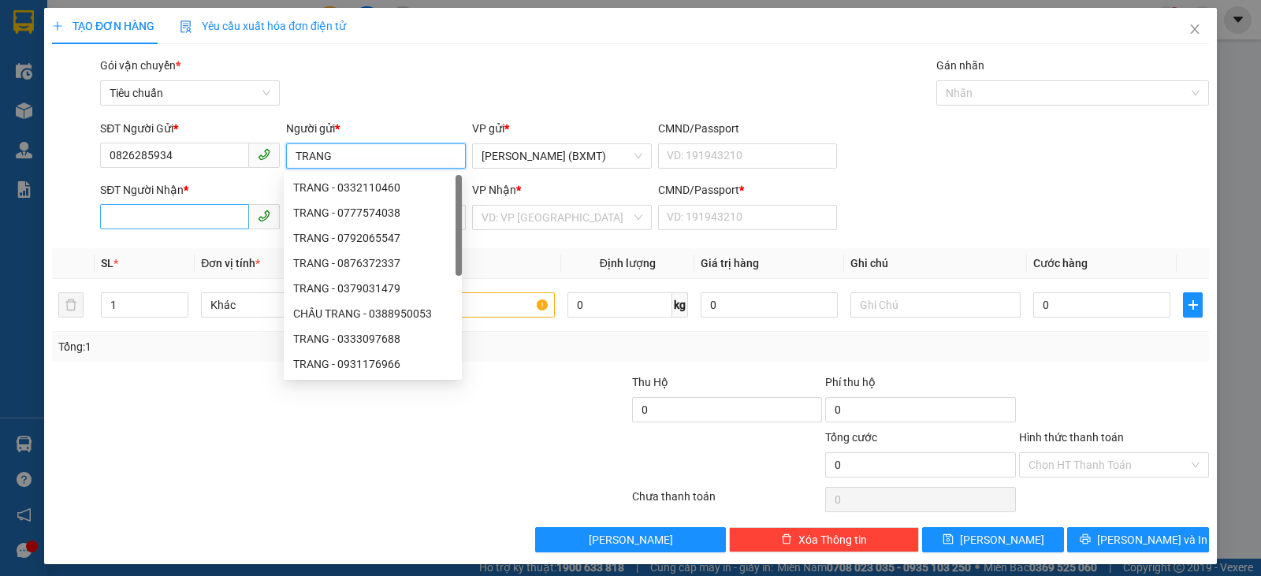
type input "TRANG"
click at [225, 214] on input "SĐT Người Nhận *" at bounding box center [174, 216] width 149 height 25
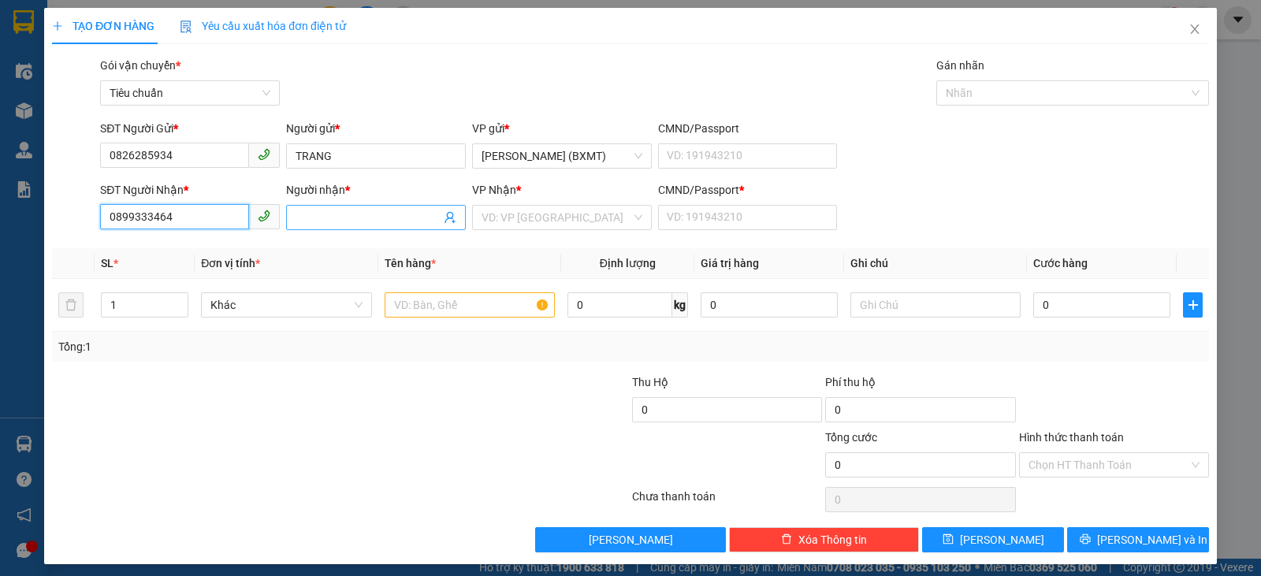
type input "0899333464"
click at [315, 222] on input "Người nhận *" at bounding box center [368, 217] width 145 height 17
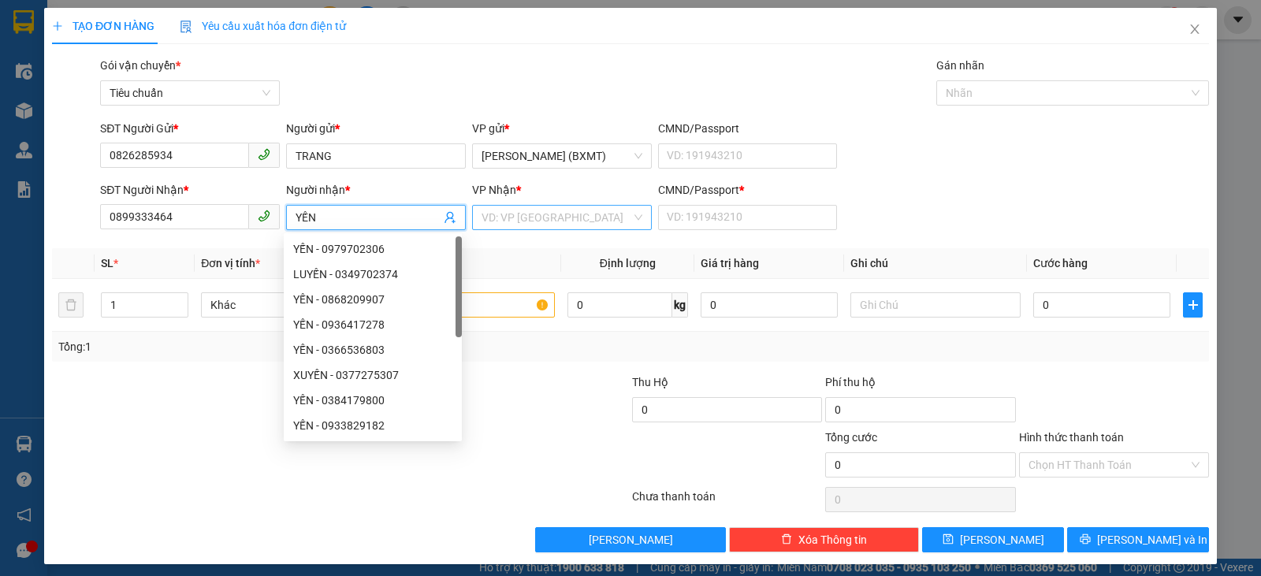
type input "YẾN"
click at [543, 225] on input "search" at bounding box center [557, 218] width 150 height 24
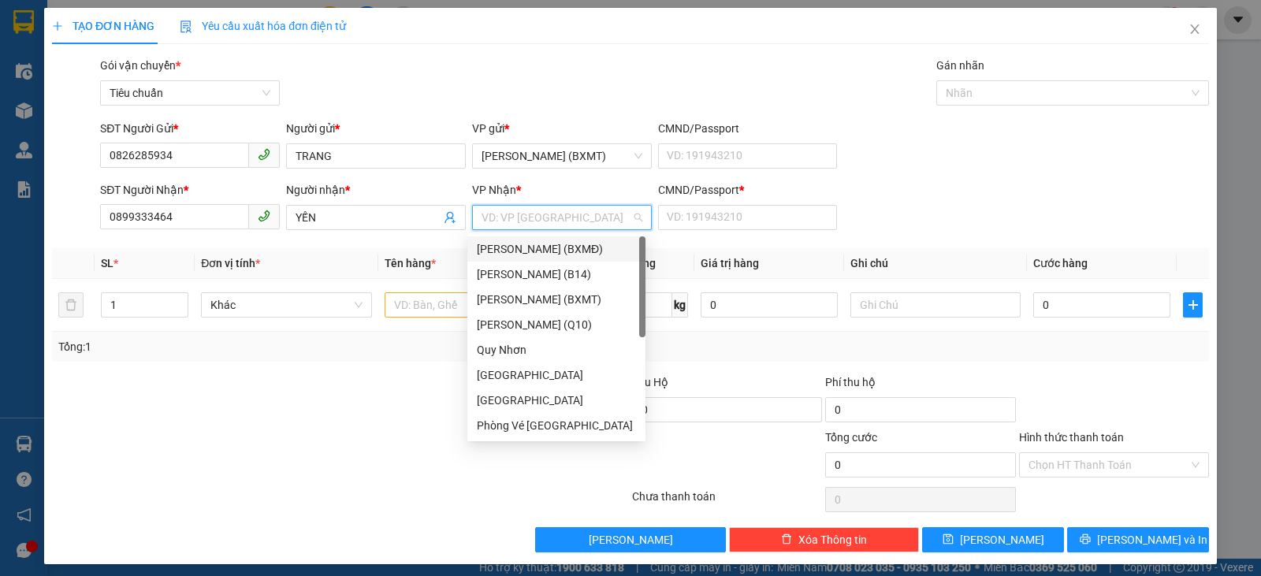
type input "T"
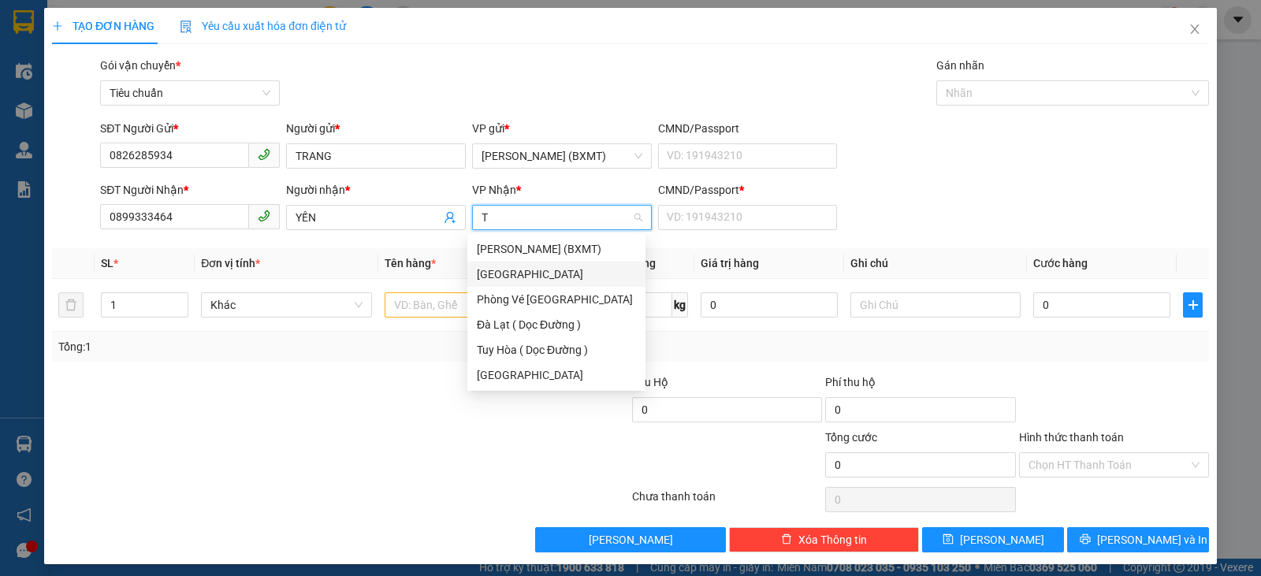
click at [519, 275] on div "[GEOGRAPHIC_DATA]" at bounding box center [556, 274] width 159 height 17
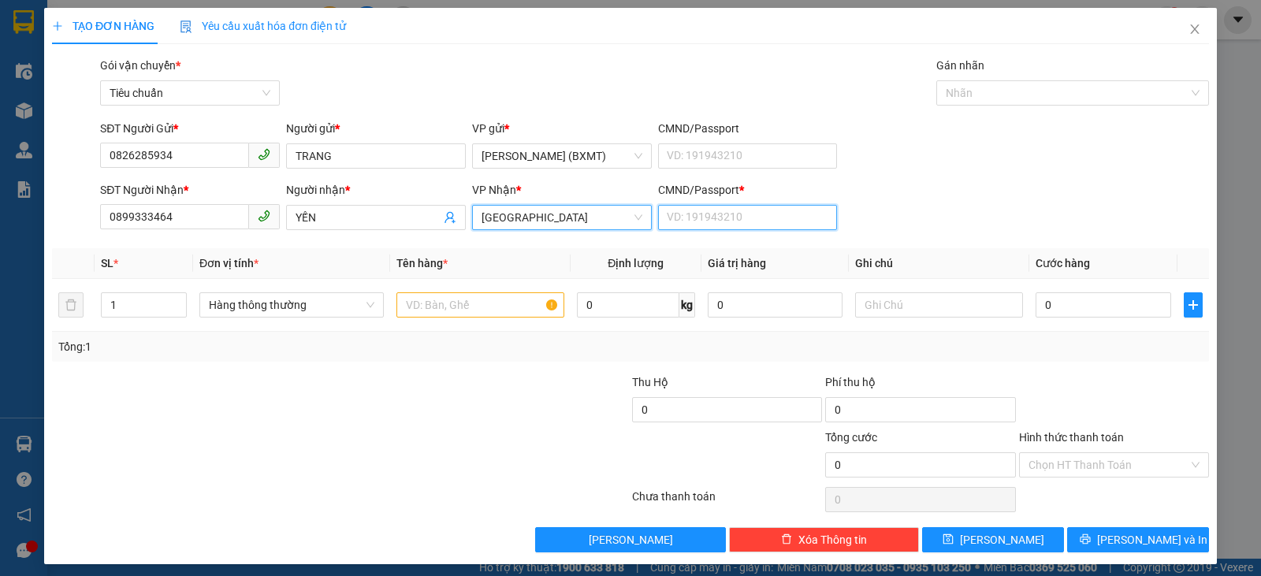
click at [736, 218] on input "CMND/Passport *" at bounding box center [748, 217] width 180 height 25
type input "0"
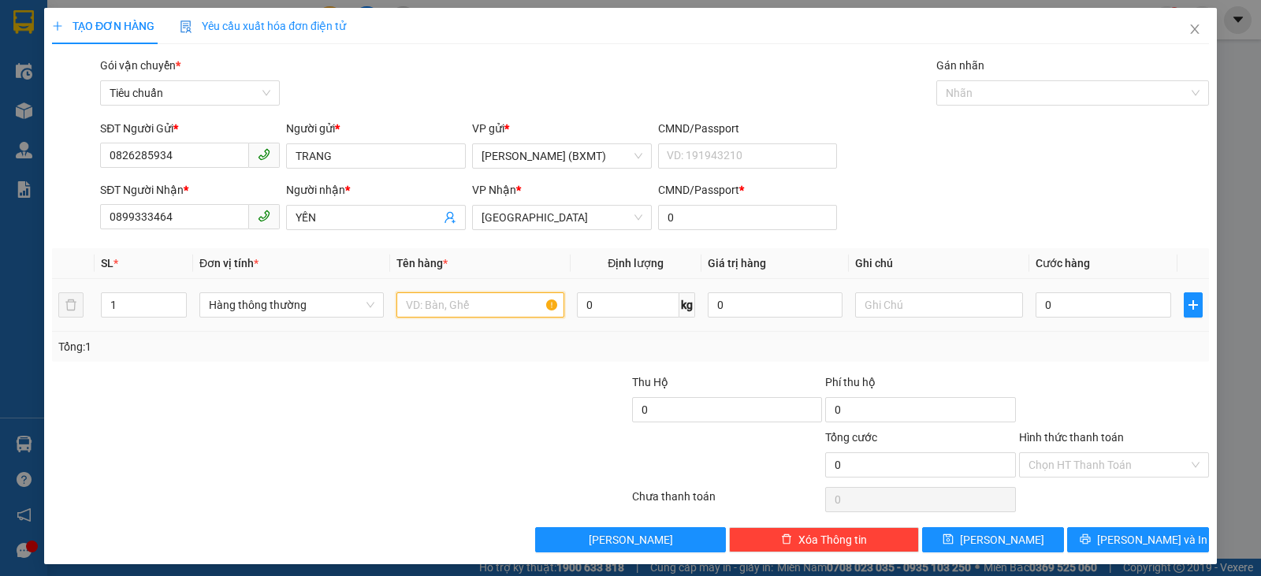
click at [416, 307] on input "text" at bounding box center [481, 304] width 168 height 25
click at [337, 314] on span "Hàng thông thường" at bounding box center [292, 305] width 166 height 24
type input "1 HỒ SƠ"
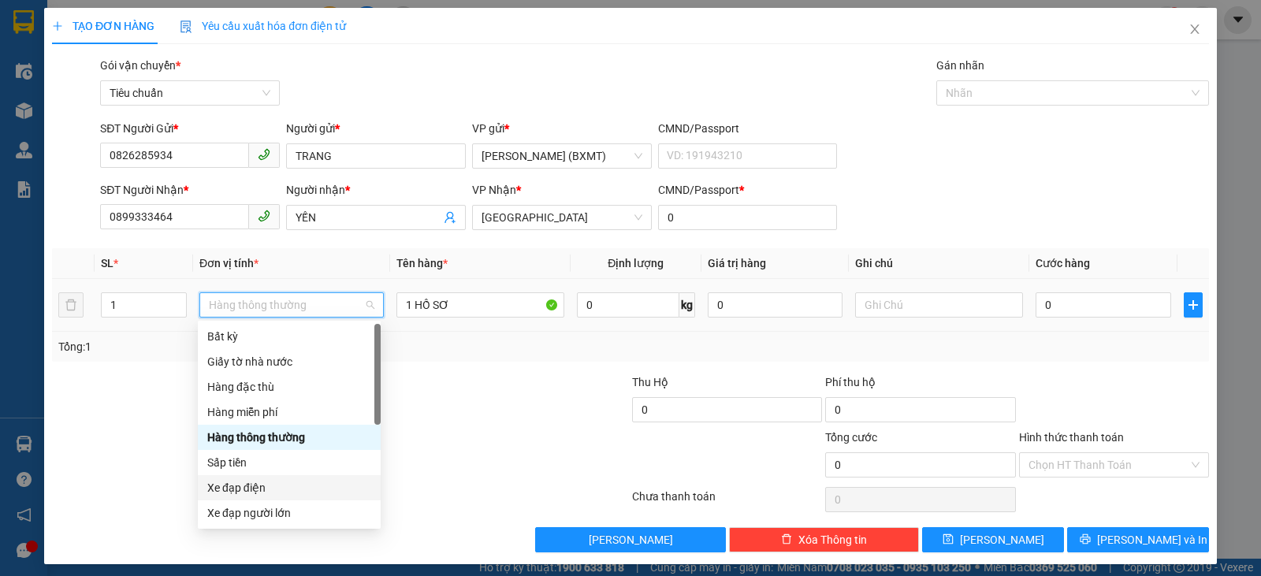
scroll to position [101, 0]
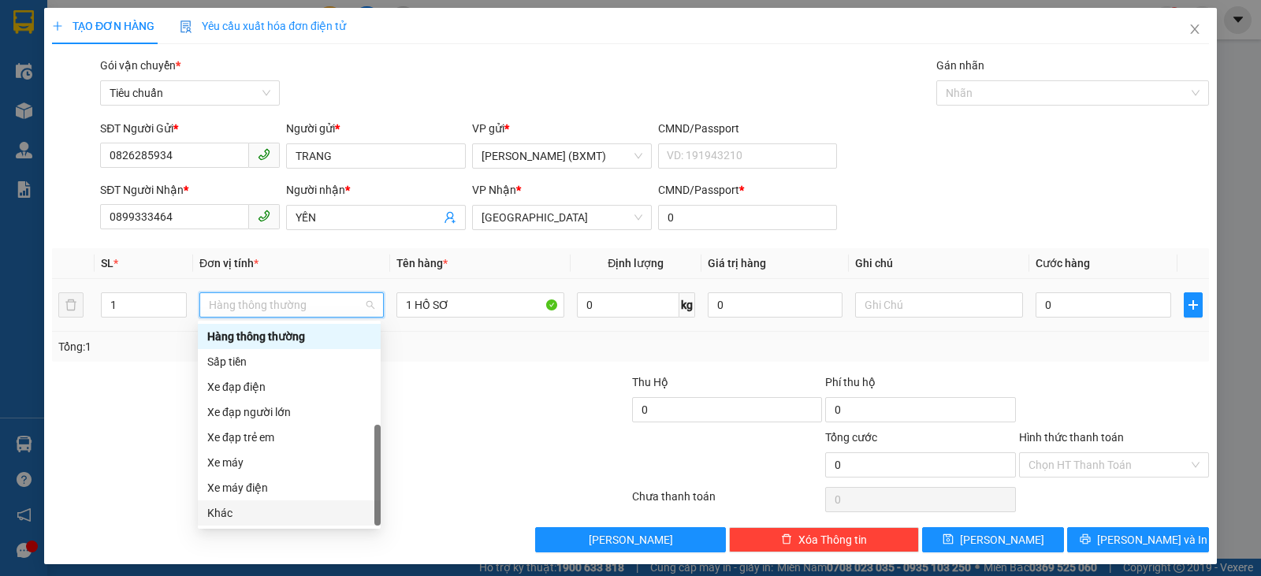
click at [257, 511] on div "Khác" at bounding box center [289, 513] width 164 height 17
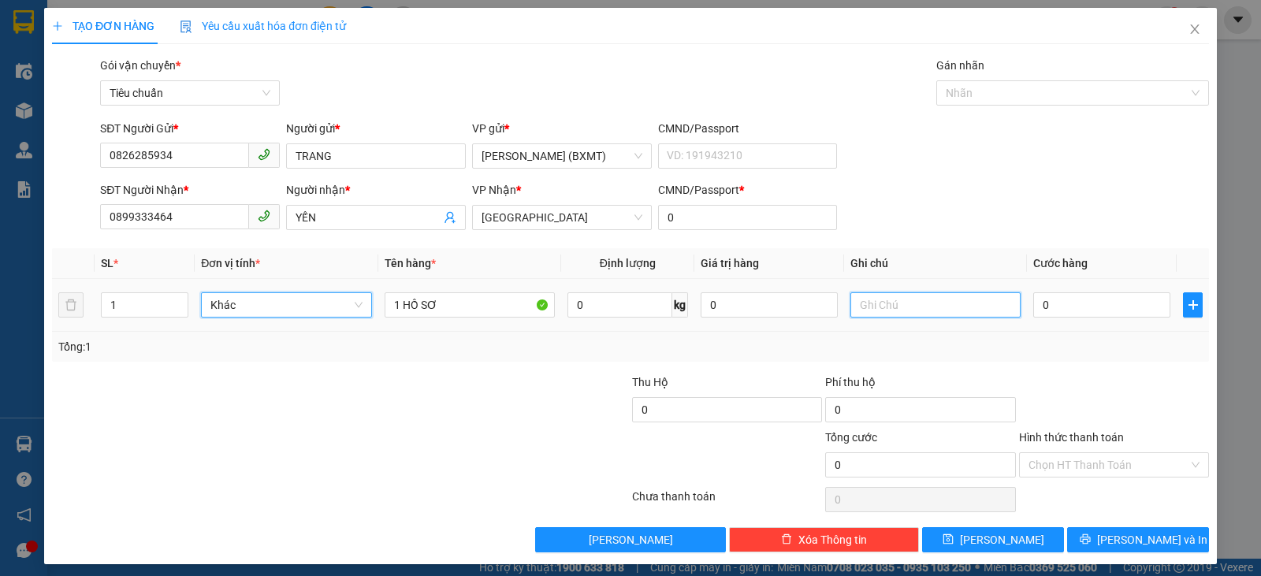
click at [882, 310] on input "text" at bounding box center [936, 304] width 170 height 25
type input "GIẤY TỜ"
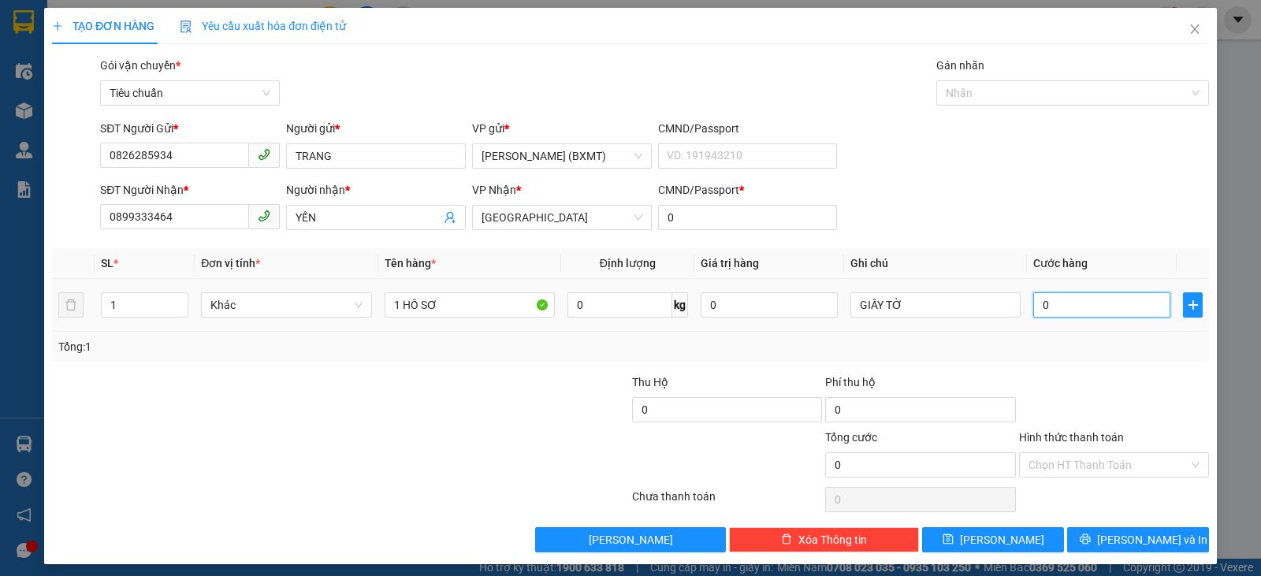
click at [1134, 307] on input "0" at bounding box center [1102, 304] width 137 height 25
type input "2"
type input "20"
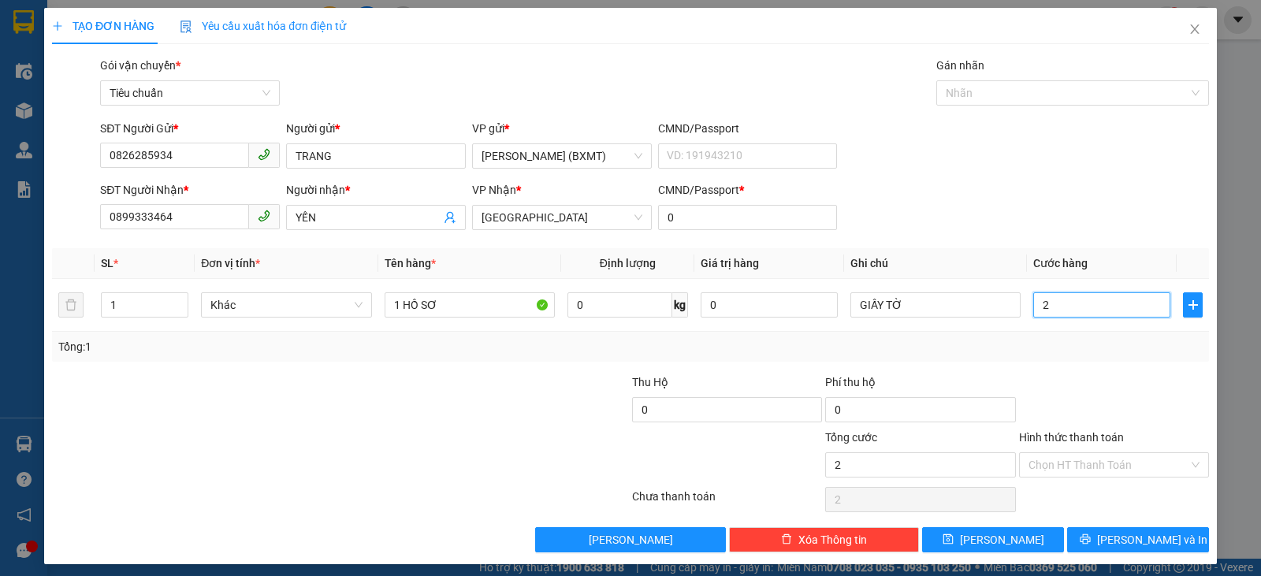
type input "20"
type input "20.000"
click at [1120, 344] on div "Tổng: 1" at bounding box center [630, 346] width 1145 height 17
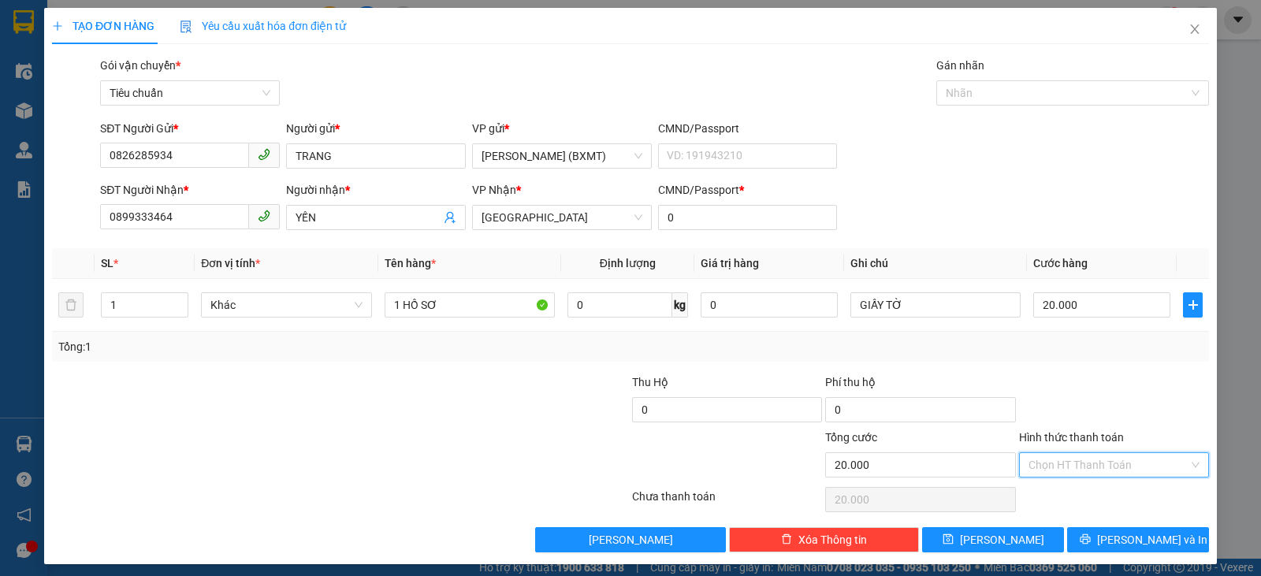
click at [1101, 476] on input "Hình thức thanh toán" at bounding box center [1109, 465] width 160 height 24
click at [1085, 363] on div "Tại văn phòng" at bounding box center [1104, 357] width 170 height 17
type input "0"
click at [1135, 538] on span "[PERSON_NAME] và In" at bounding box center [1152, 539] width 110 height 17
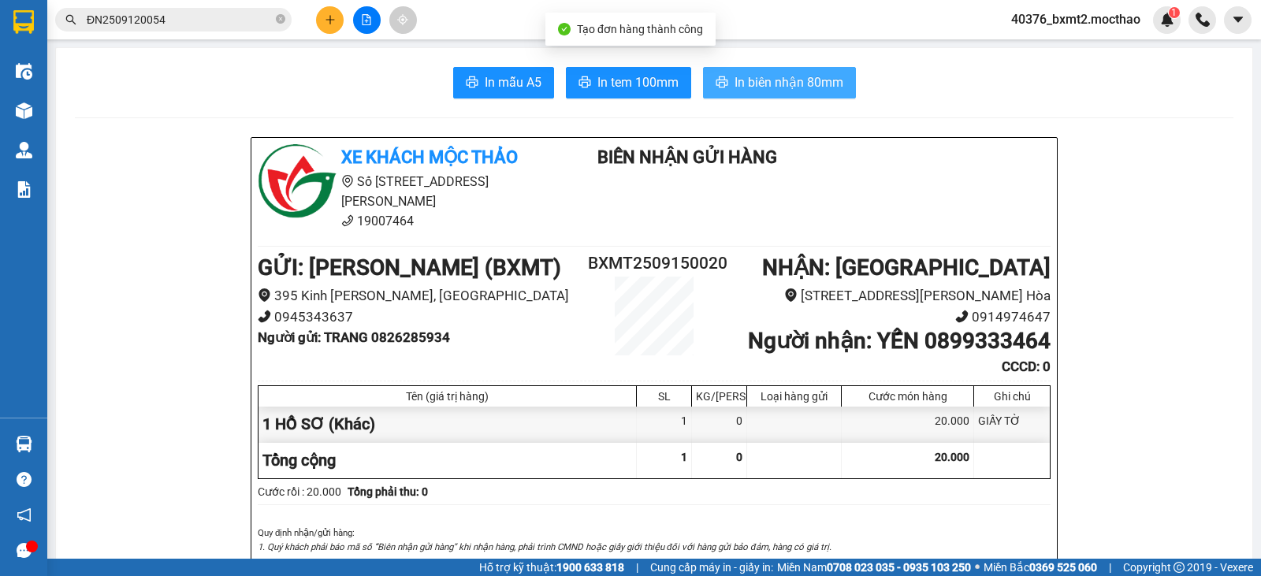
click at [774, 70] on button "In biên nhận 80mm" at bounding box center [779, 83] width 153 height 32
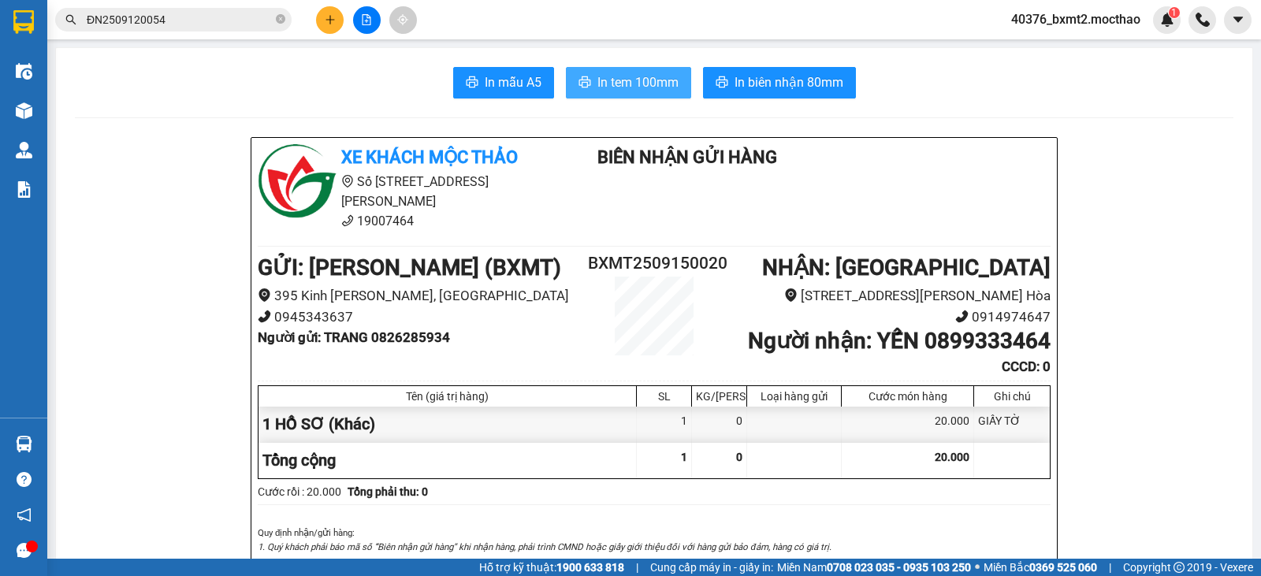
click at [626, 89] on span "In tem 100mm" at bounding box center [638, 83] width 81 height 20
